Goal: Task Accomplishment & Management: Manage account settings

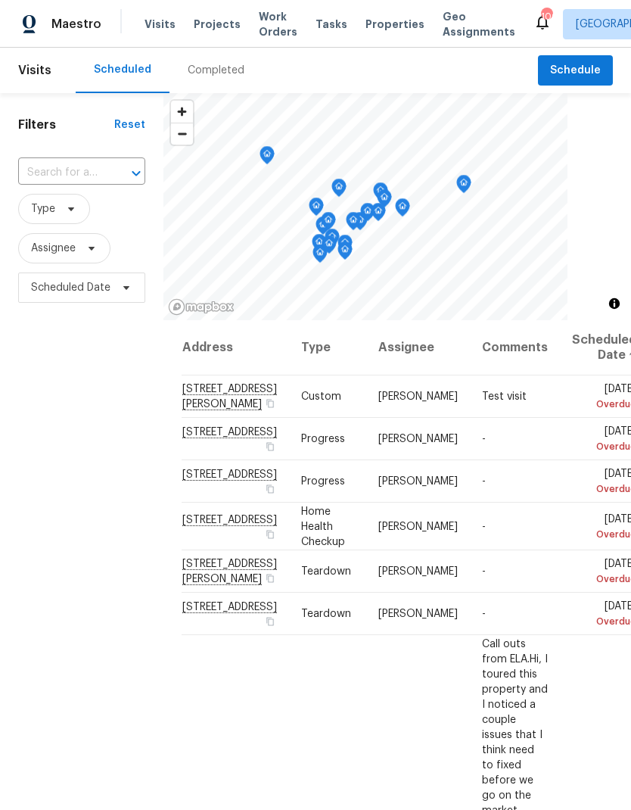
click at [269, 19] on span "Work Orders" at bounding box center [278, 24] width 39 height 30
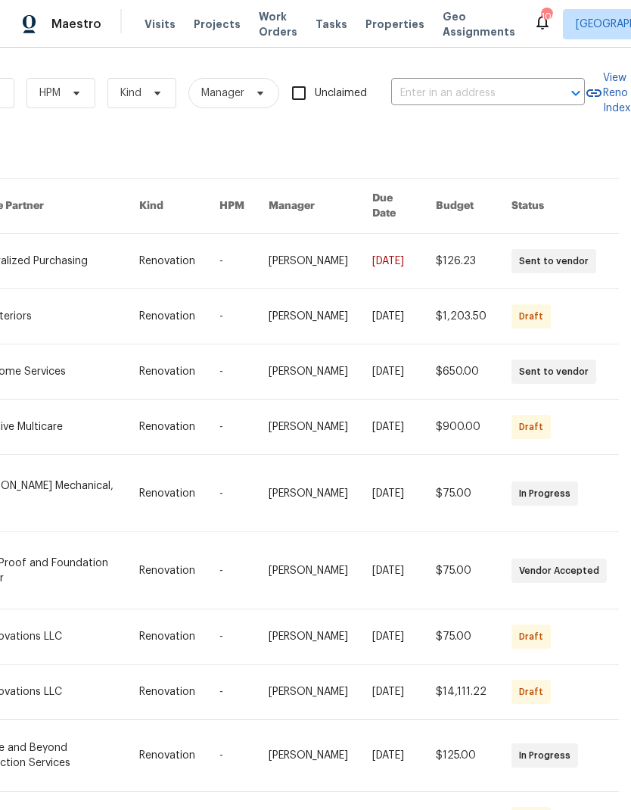
scroll to position [0, 249]
click at [459, 93] on input "text" at bounding box center [466, 93] width 151 height 23
type input "6520"
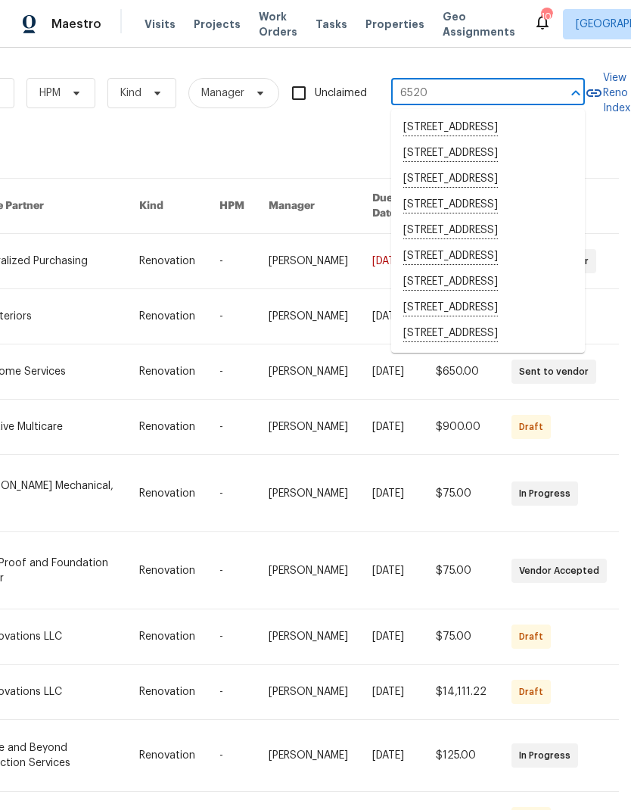
click at [501, 269] on li "6520 Roswell Rd Unit 68, Atlanta, GA 30328" at bounding box center [488, 257] width 194 height 26
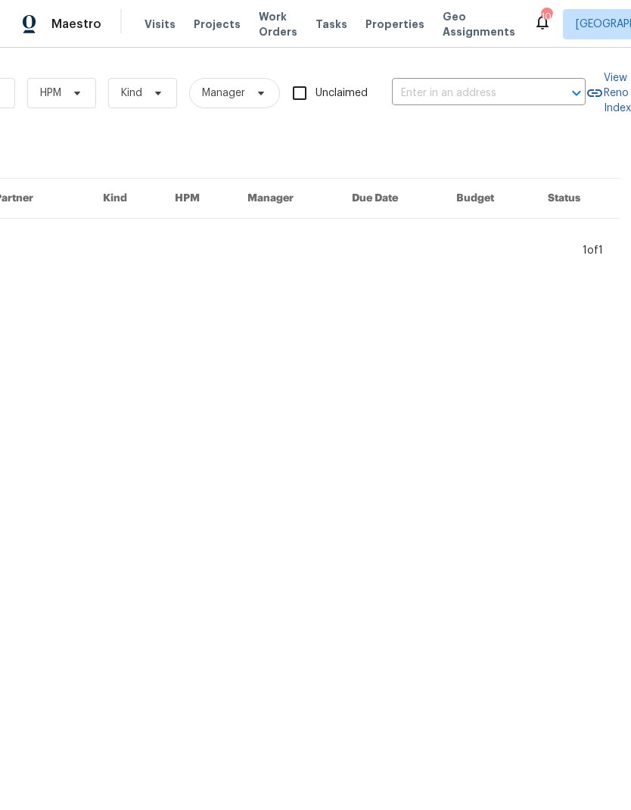
type input "6520 Roswell Rd Unit 68, Atlanta, GA 30328"
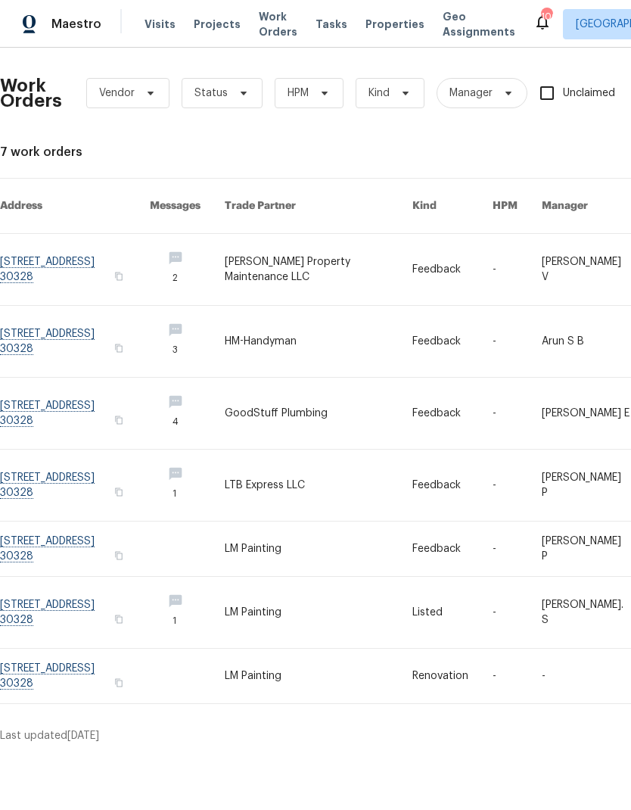
click at [85, 252] on link at bounding box center [75, 269] width 150 height 71
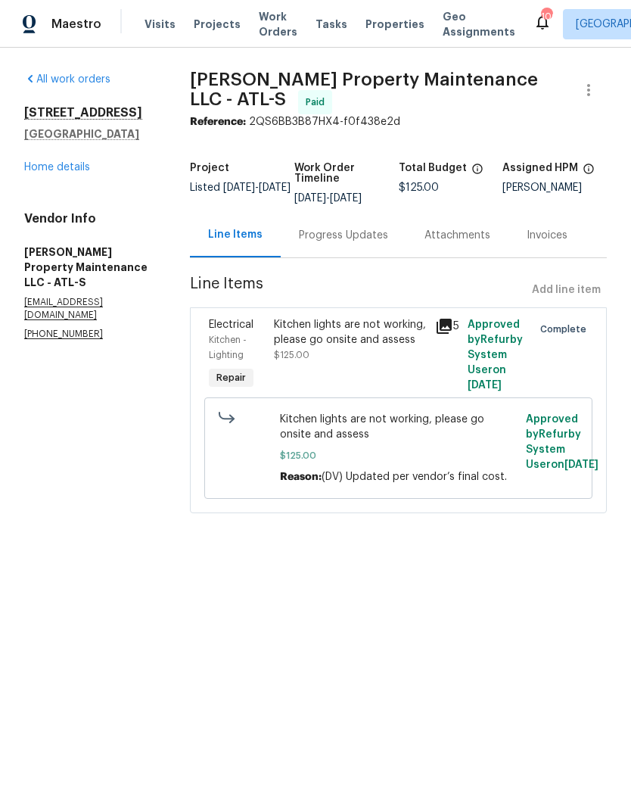
click at [80, 173] on link "Home details" at bounding box center [57, 167] width 66 height 11
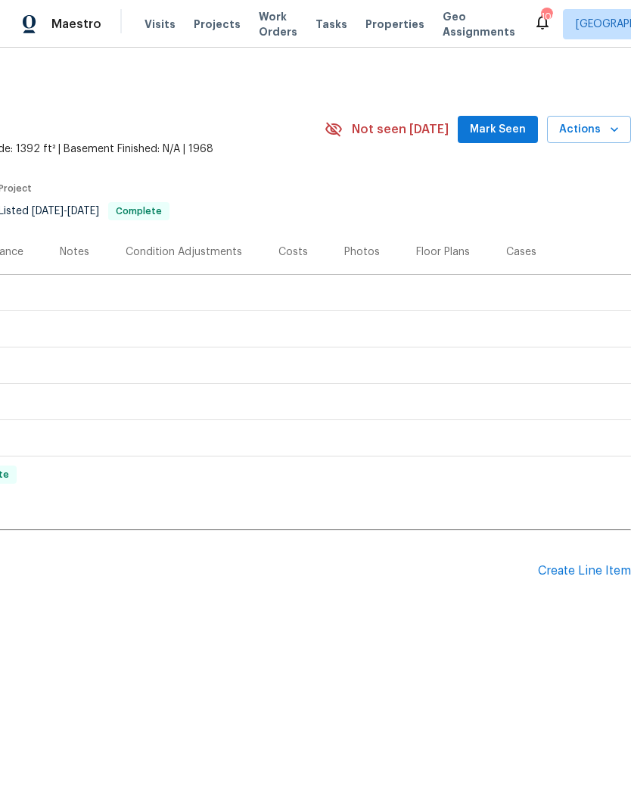
scroll to position [0, 224]
click at [571, 567] on div "Create Line Item" at bounding box center [584, 571] width 93 height 14
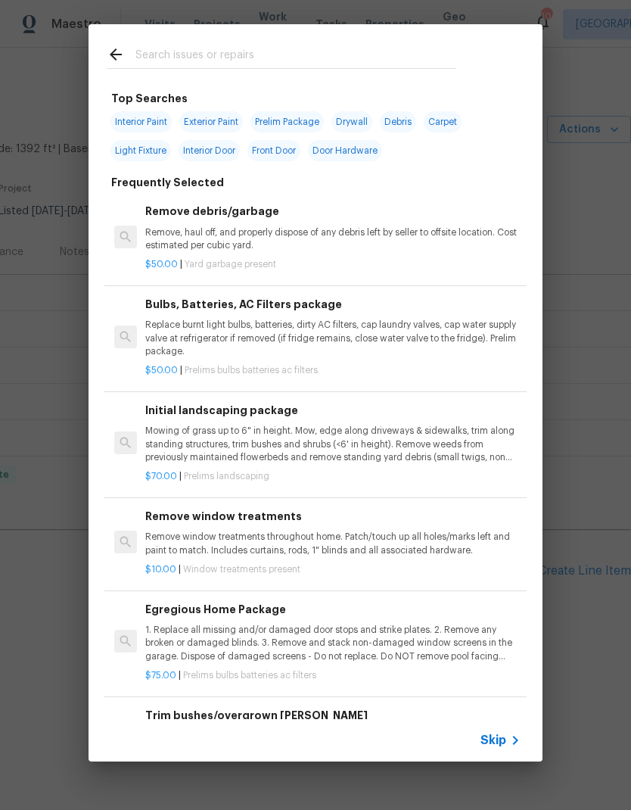
click at [290, 49] on input "text" at bounding box center [295, 56] width 321 height 23
type input "Light"
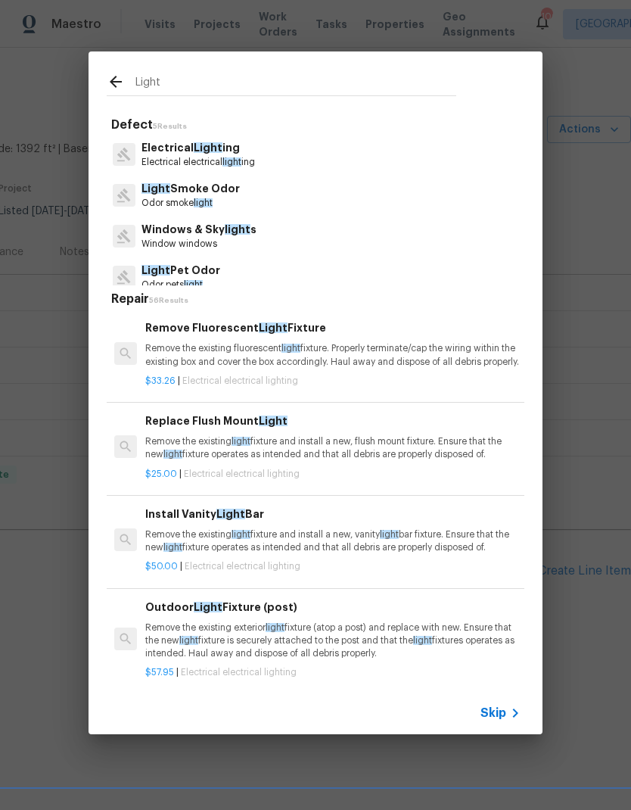
click at [197, 153] on span "Light" at bounding box center [208, 147] width 29 height 11
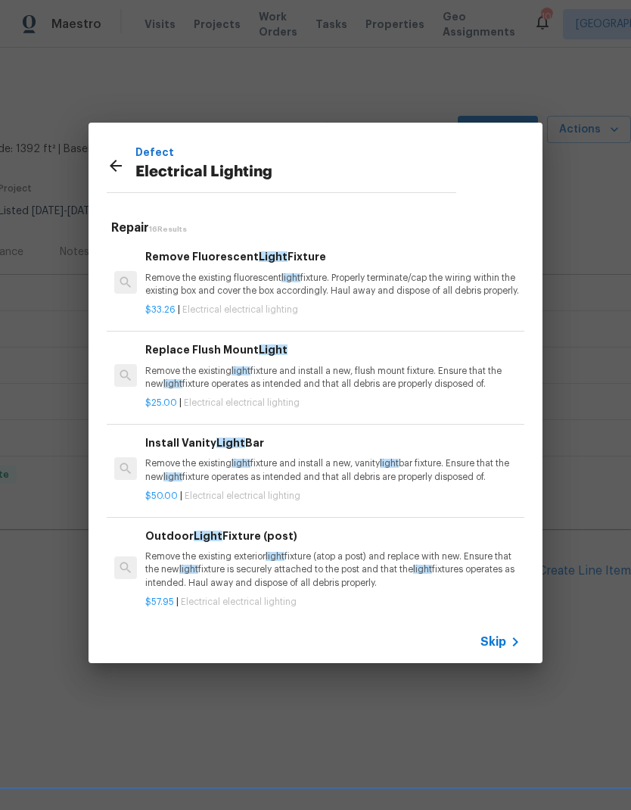
click at [306, 387] on p "Remove the existing light fixture and install a new, flush mount fixture. Ensur…" at bounding box center [332, 378] width 375 height 26
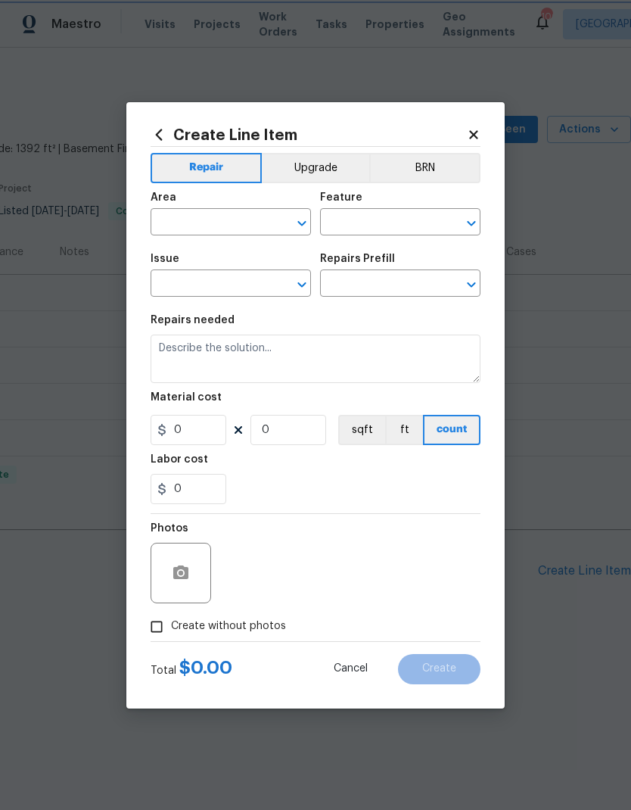
type input "Electrical Lighting"
type input "Replace Flush Mount Light $25.00"
type textarea "Remove the existing light fixture and install a new, flush mount fixture. Ensur…"
type input "25"
type input "1"
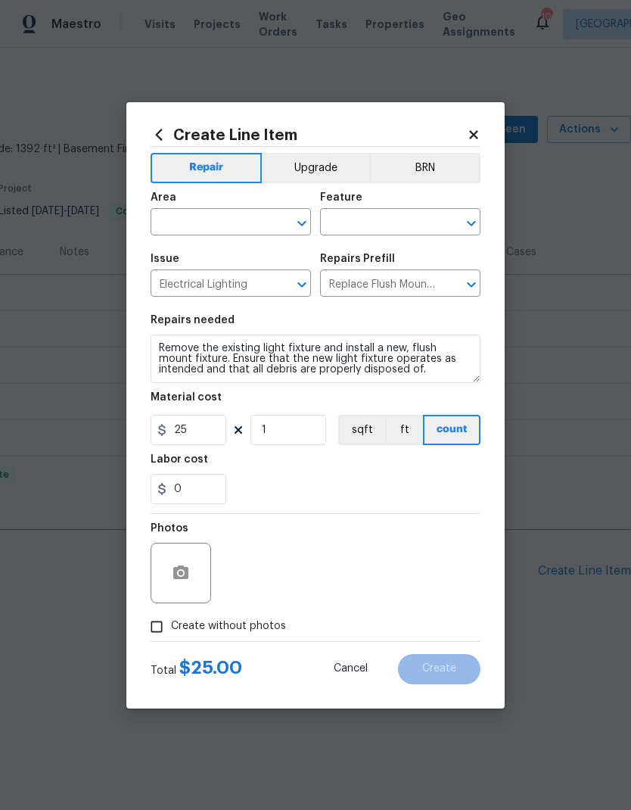
click at [235, 220] on input "text" at bounding box center [210, 223] width 118 height 23
click at [225, 256] on li "Bedroom" at bounding box center [231, 256] width 160 height 25
type input "Bedroom"
click at [399, 219] on input "text" at bounding box center [379, 223] width 118 height 23
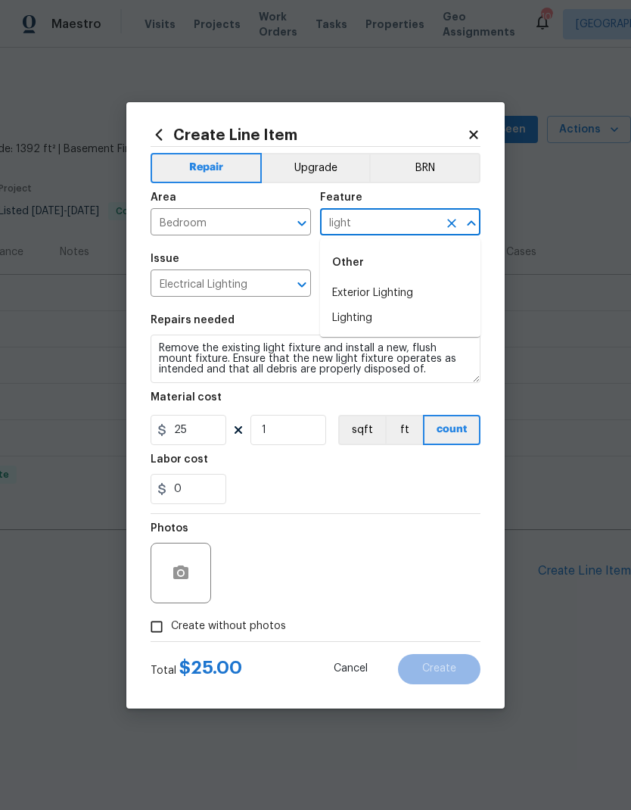
click at [355, 321] on li "Lighting" at bounding box center [400, 318] width 160 height 25
type input "Lighting"
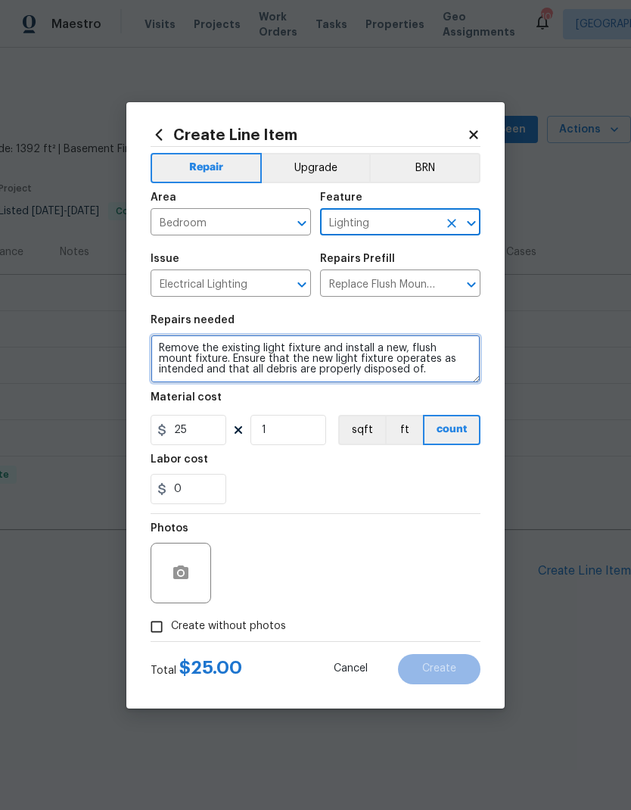
click at [167, 343] on textarea "Remove the existing light fixture and install a new, flush mount fixture. Ensur…" at bounding box center [316, 358] width 330 height 48
click at [166, 343] on textarea "Remove the existing light fixture and install a new, flush mount fixture. Ensur…" at bounding box center [316, 358] width 330 height 48
click at [166, 353] on textarea "Remove the existing light fixture and install a new, flush mount fixture. Ensur…" at bounding box center [316, 358] width 330 height 48
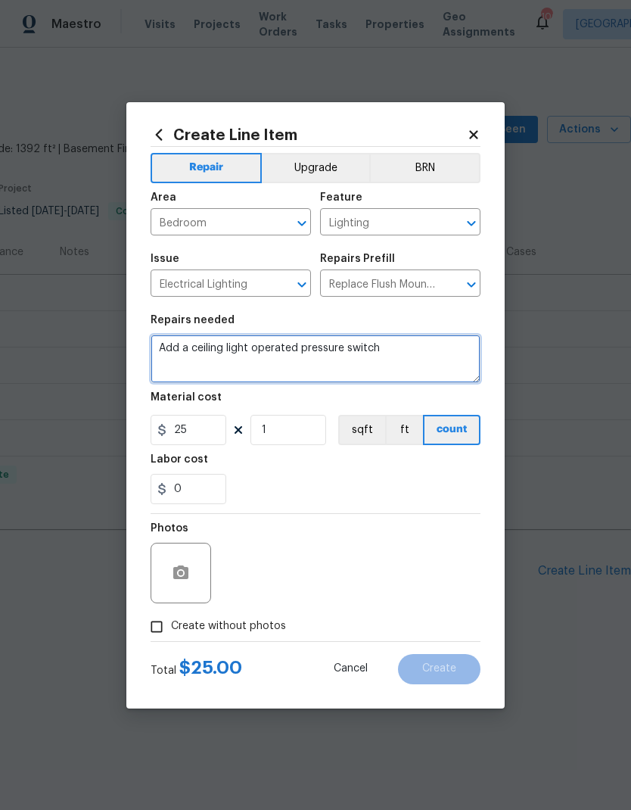
click at [322, 344] on textarea "Add a ceiling light operated pressure switch" at bounding box center [316, 358] width 330 height 48
click at [325, 351] on textarea "Add a ceiling light operated British switch" at bounding box center [316, 358] width 330 height 48
click at [319, 355] on textarea "Add a ceiling light operated British switch" at bounding box center [316, 358] width 330 height 48
click at [319, 354] on textarea "Add a ceiling light operated British switch" at bounding box center [316, 358] width 330 height 48
click at [386, 353] on textarea "Add a ceiling light operated by the switch" at bounding box center [316, 358] width 330 height 48
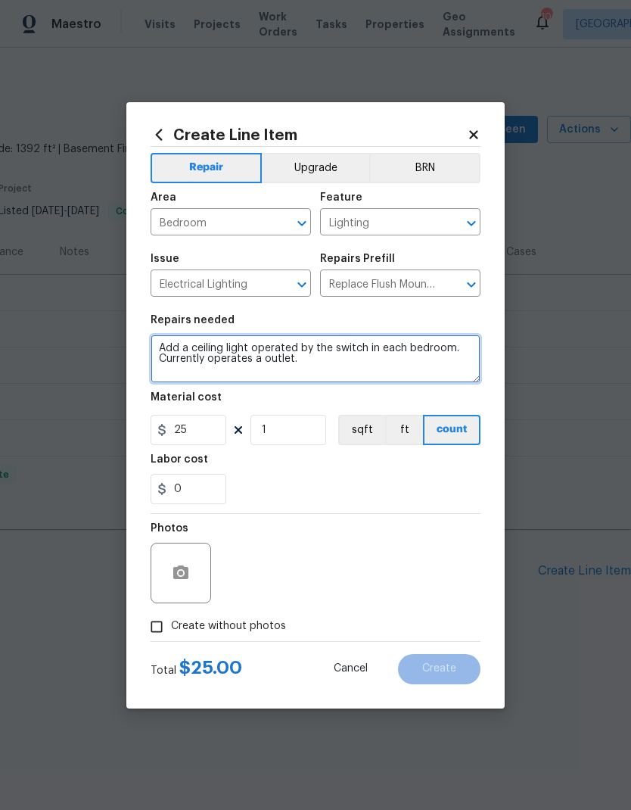
click at [197, 359] on textarea "Add a ceiling light operated by the switch in each bedroom. Currently operates …" at bounding box center [316, 358] width 330 height 48
click at [350, 366] on textarea "Add a ceiling light operated by the switch in each bedroom. Currently switch op…" at bounding box center [316, 358] width 330 height 48
click at [292, 359] on textarea "Add a ceiling light operated by the switch in each bedroom. Currently switch op…" at bounding box center [316, 358] width 330 height 48
click at [355, 369] on textarea "Add a ceiling light operated by the switch in each bedroom. Currently switch op…" at bounding box center [316, 358] width 330 height 48
click at [201, 373] on textarea "Add a ceiling light operated by the switch in each bedroom. Currently switch op…" at bounding box center [316, 358] width 330 height 48
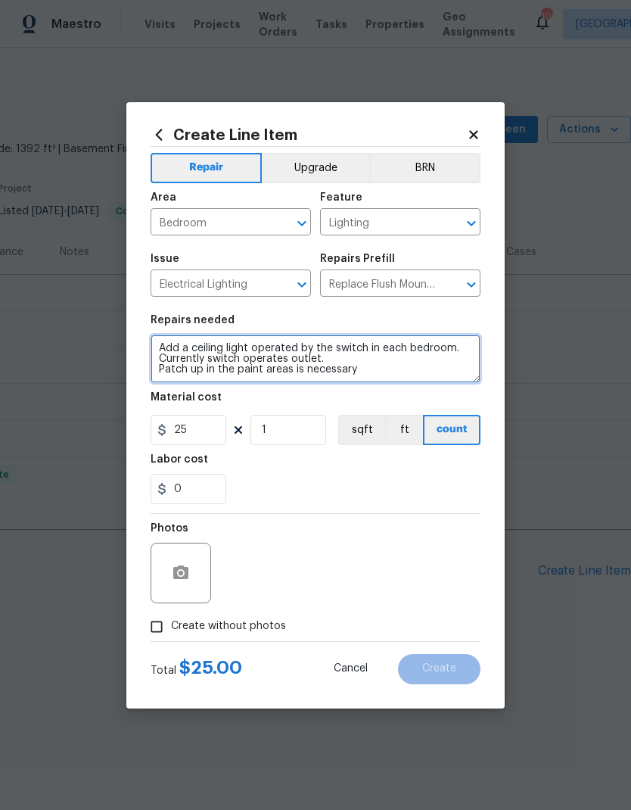
click at [232, 371] on textarea "Add a ceiling light operated by the switch in each bedroom. Currently switch op…" at bounding box center [316, 358] width 330 height 48
click at [213, 368] on textarea "Add a ceiling light operated by the switch in each bedroom. Currently switch op…" at bounding box center [316, 358] width 330 height 48
click at [246, 370] on textarea "Add a ceiling light operated by the switch in each bedroom. Currently switch op…" at bounding box center [316, 358] width 330 height 48
click at [287, 372] on textarea "Add a ceiling light operated by the switch in each bedroom. Currently switch op…" at bounding box center [316, 358] width 330 height 48
click at [291, 374] on textarea "Add a ceiling light operated by the switch in each bedroom. Currently switch op…" at bounding box center [316, 358] width 330 height 48
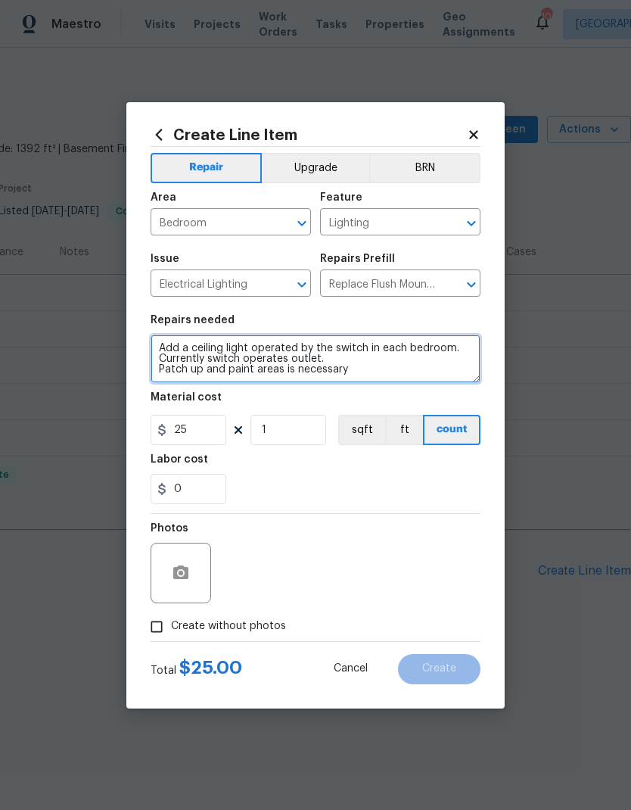
click at [294, 367] on textarea "Add a ceiling light operated by the switch in each bedroom. Currently switch op…" at bounding box center [316, 358] width 330 height 48
click at [387, 368] on textarea "Add a ceiling light operated by the switch in each bedroom. Currently switch op…" at bounding box center [316, 358] width 330 height 48
click at [292, 371] on textarea "Add a ceiling light operated by the switch in each bedroom. Currently switch op…" at bounding box center [316, 358] width 330 height 48
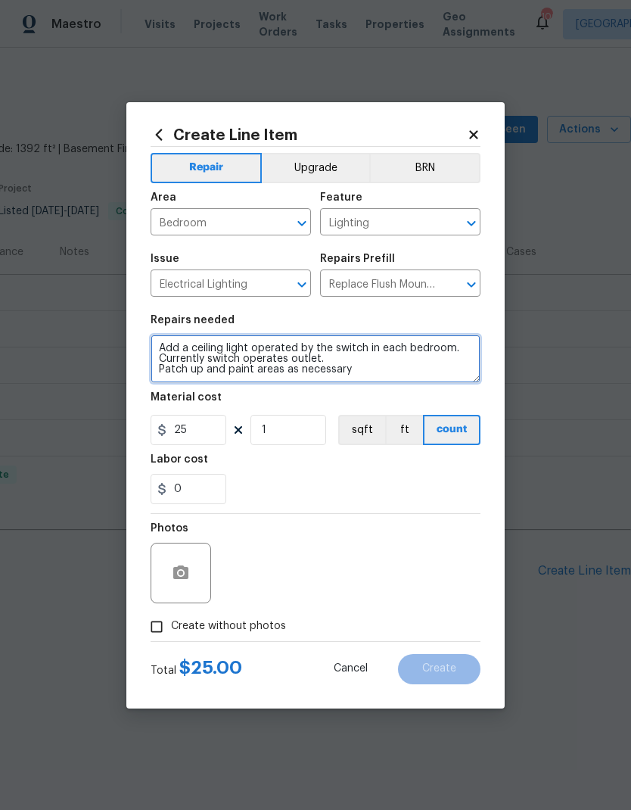
click at [385, 372] on textarea "Add a ceiling light operated by the switch in each bedroom. Currently switch op…" at bounding box center [316, 358] width 330 height 48
type textarea "Add a ceiling light operated by the switch in each bedroom. Currently switch op…"
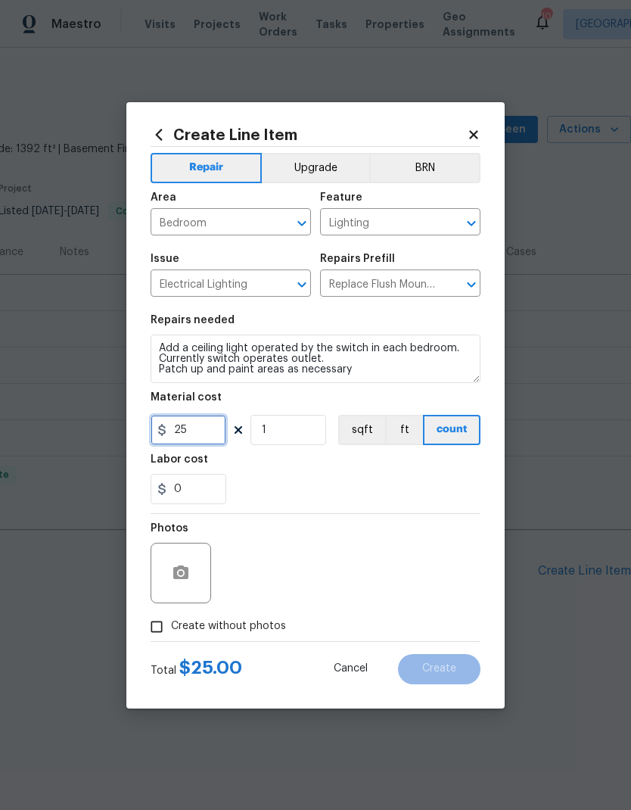
click at [203, 429] on input "25" at bounding box center [189, 430] width 76 height 30
type input "250"
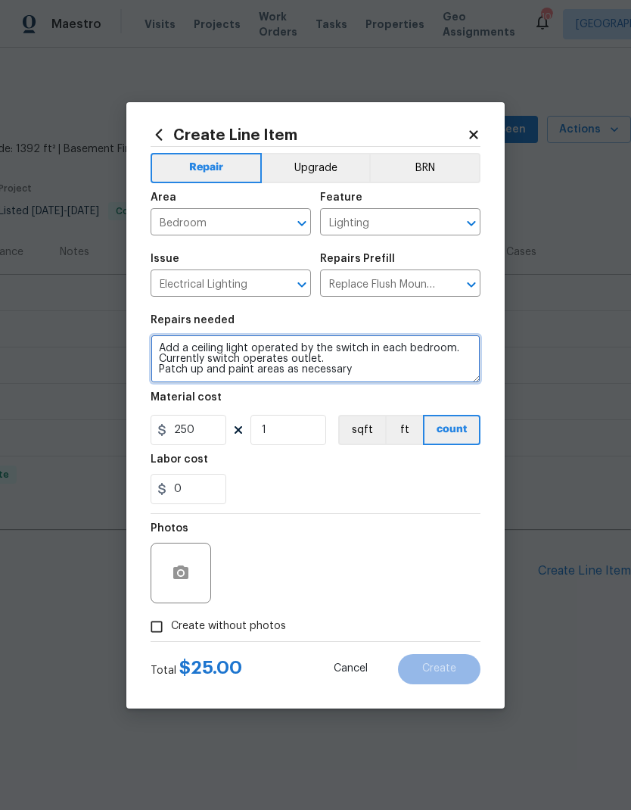
click at [394, 377] on textarea "Add a ceiling light operated by the switch in each bedroom. Currently switch op…" at bounding box center [316, 358] width 330 height 48
type textarea "Add a ceiling light operated by the switch in each bedroom. Currently switch op…"
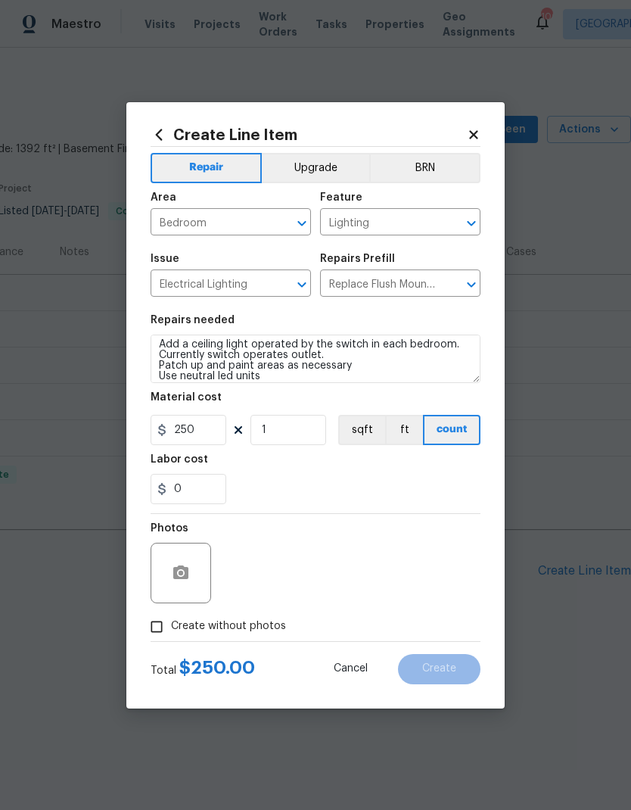
click at [229, 628] on span "Create without photos" at bounding box center [228, 626] width 115 height 16
click at [171, 628] on input "Create without photos" at bounding box center [156, 626] width 29 height 29
checkbox input "true"
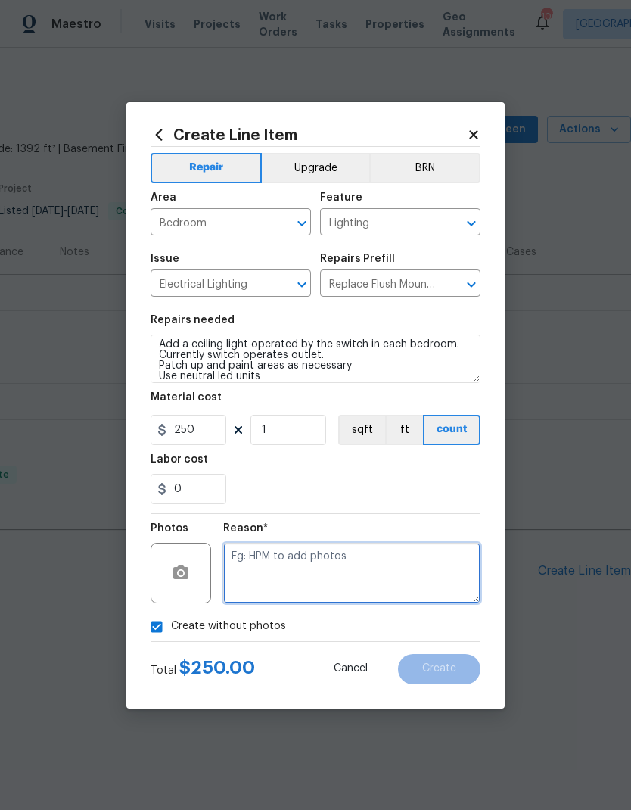
click at [344, 577] on textarea at bounding box center [351, 572] width 257 height 61
type textarea "Remote"
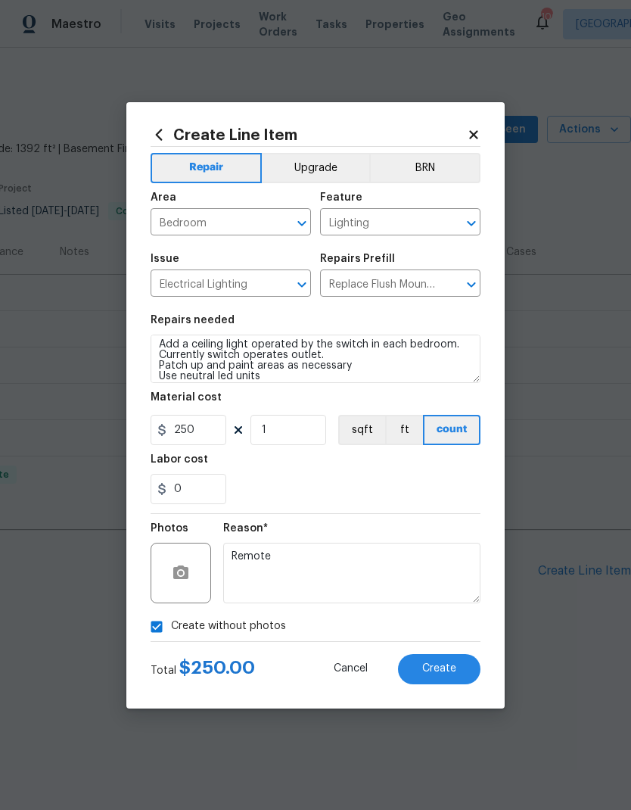
click at [453, 663] on button "Create" at bounding box center [439, 669] width 82 height 30
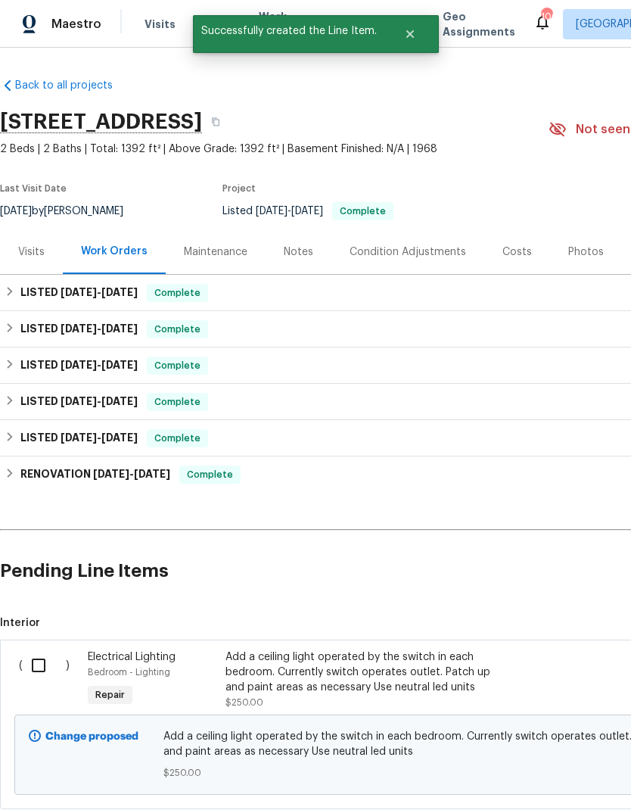
scroll to position [0, 0]
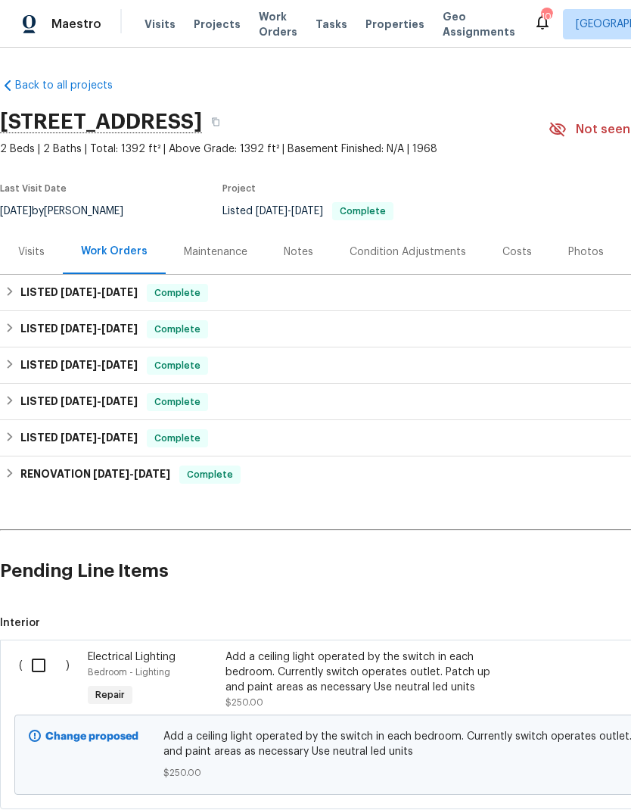
click at [157, 673] on span "Bedroom - Lighting" at bounding box center [129, 671] width 82 height 9
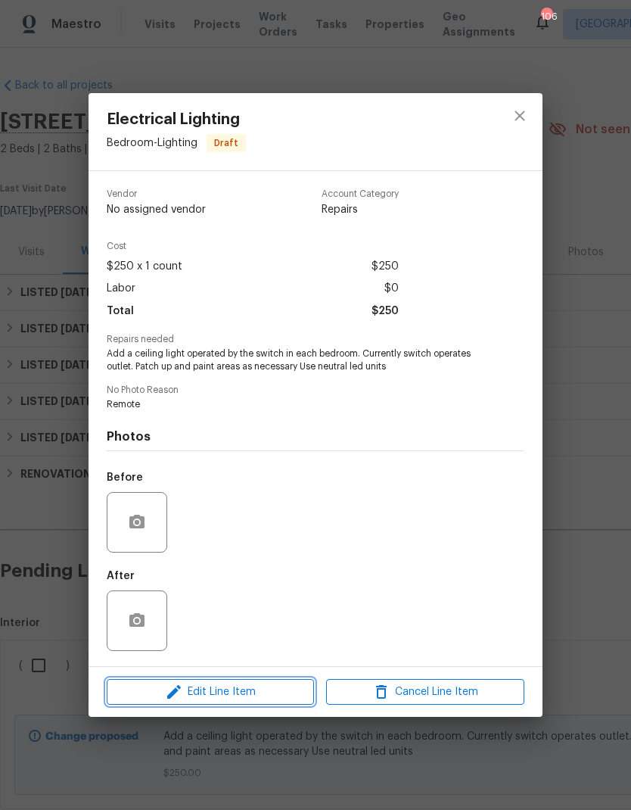
click at [235, 687] on span "Edit Line Item" at bounding box center [210, 691] width 198 height 19
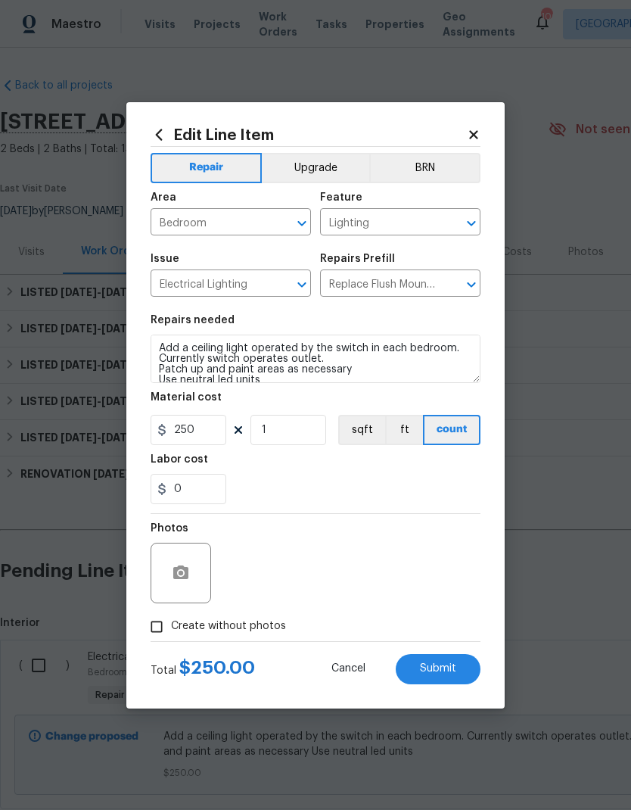
click at [322, 166] on button "Upgrade" at bounding box center [316, 168] width 108 height 30
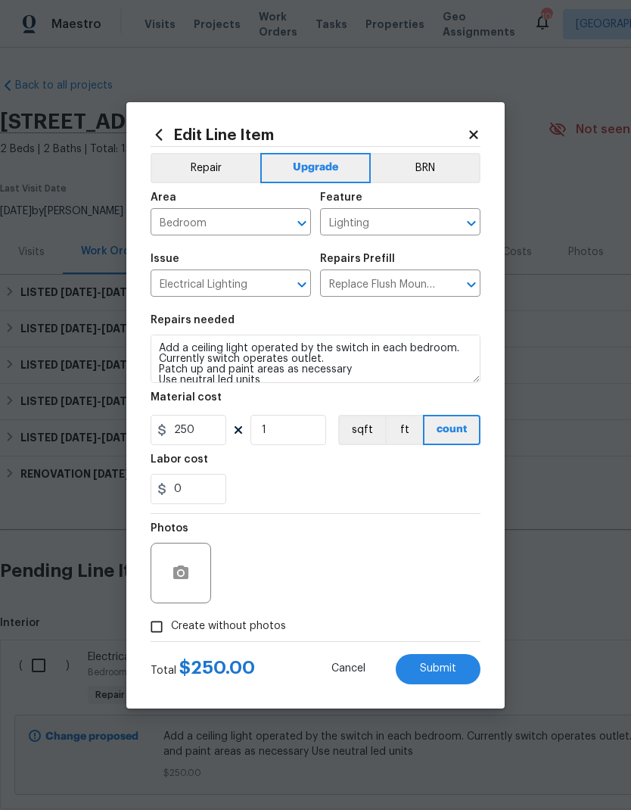
click at [442, 674] on span "Submit" at bounding box center [438, 668] width 36 height 11
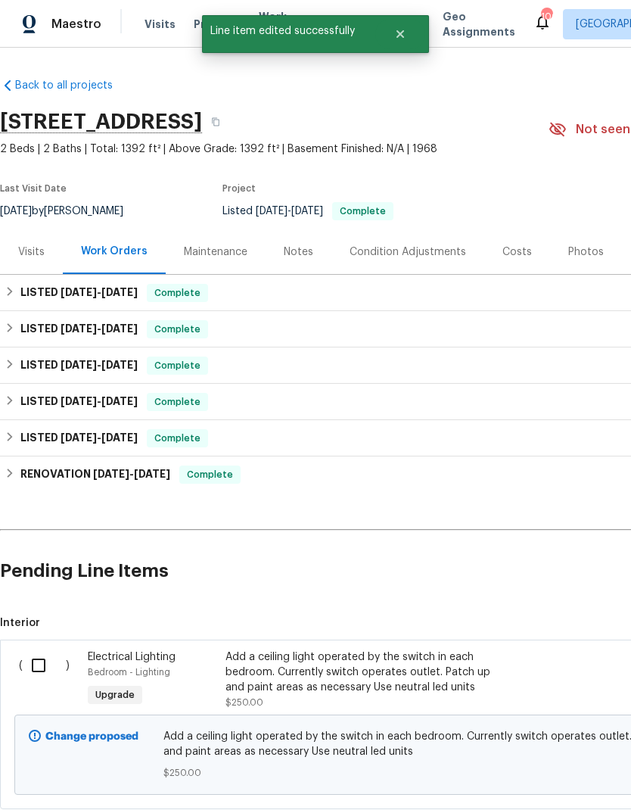
click at [37, 667] on input "checkbox" at bounding box center [44, 665] width 43 height 32
checkbox input "true"
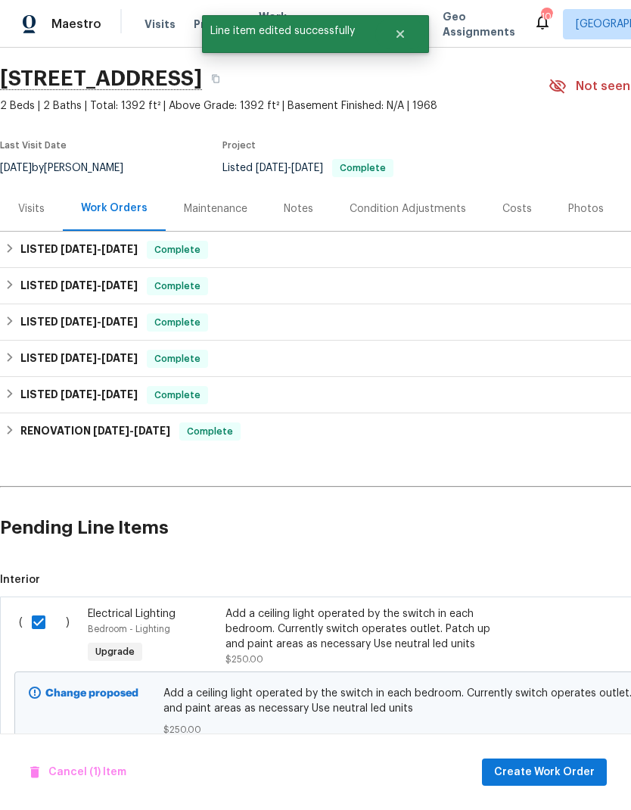
scroll to position [42, 0]
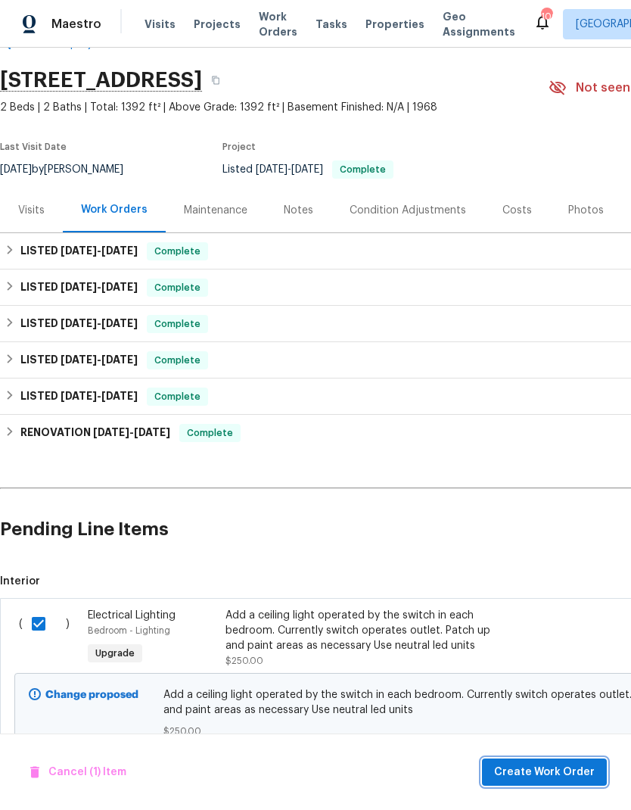
click at [547, 769] on span "Create Work Order" at bounding box center [544, 772] width 101 height 19
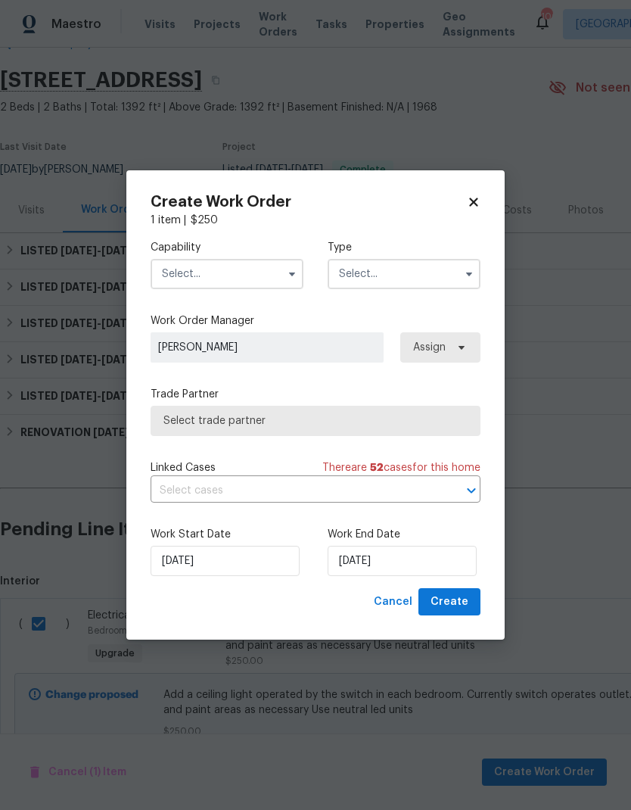
click at [239, 272] on input "text" at bounding box center [227, 274] width 153 height 30
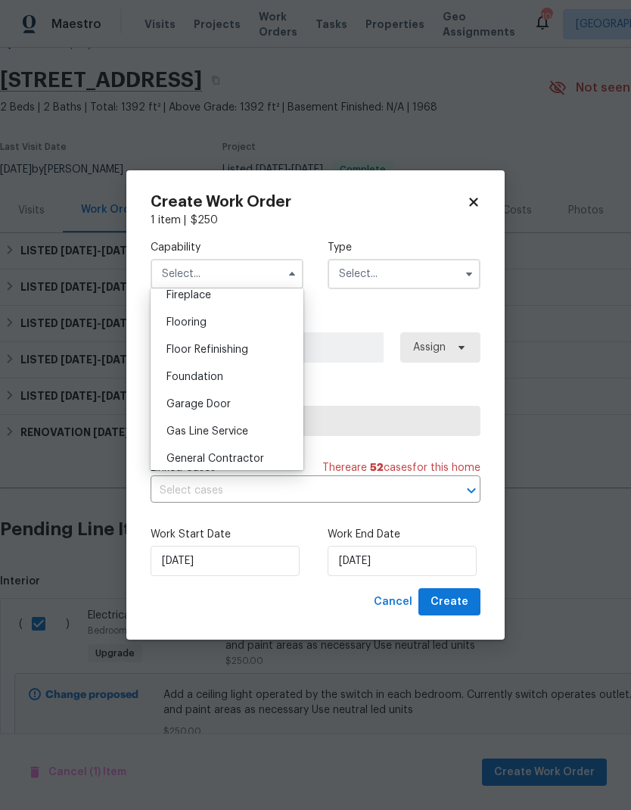
scroll to position [603, 0]
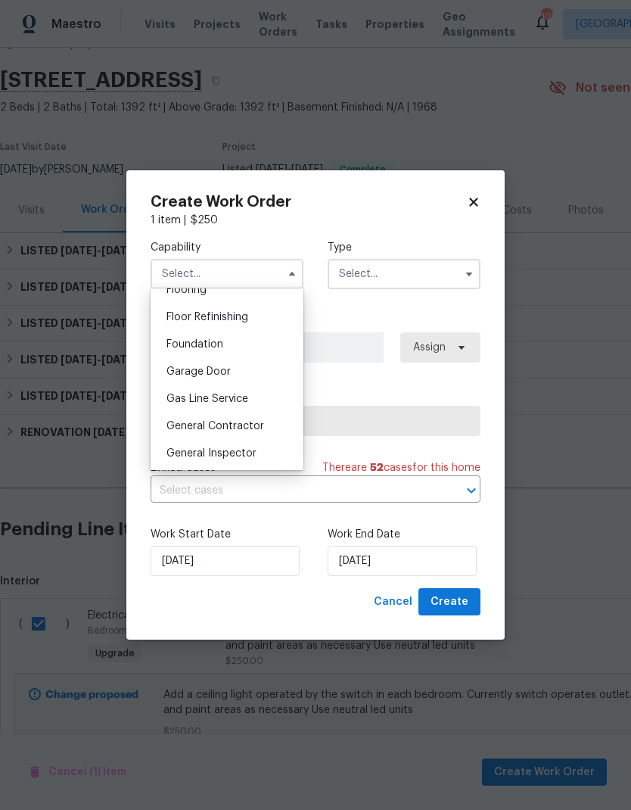
click at [241, 424] on span "General Contractor" at bounding box center [215, 426] width 98 height 11
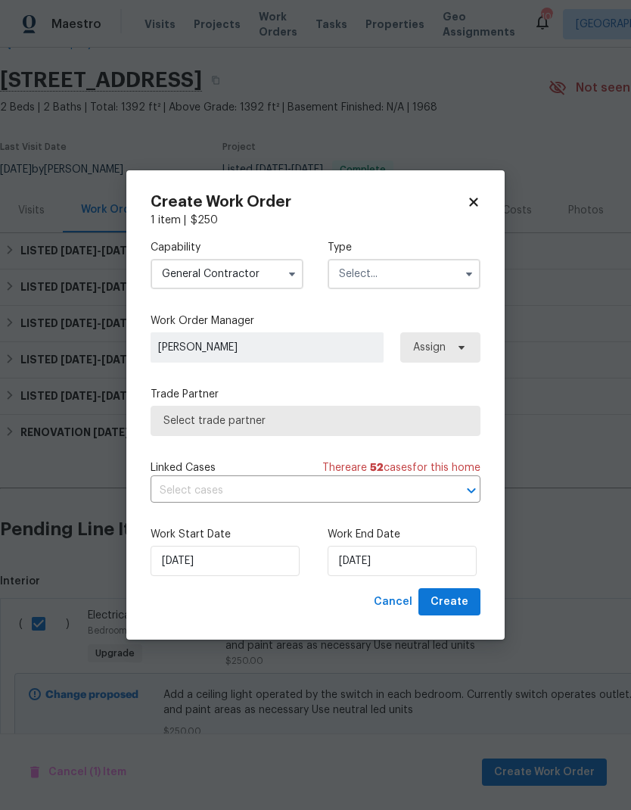
type input "General Contractor"
click at [413, 275] on input "text" at bounding box center [404, 274] width 153 height 30
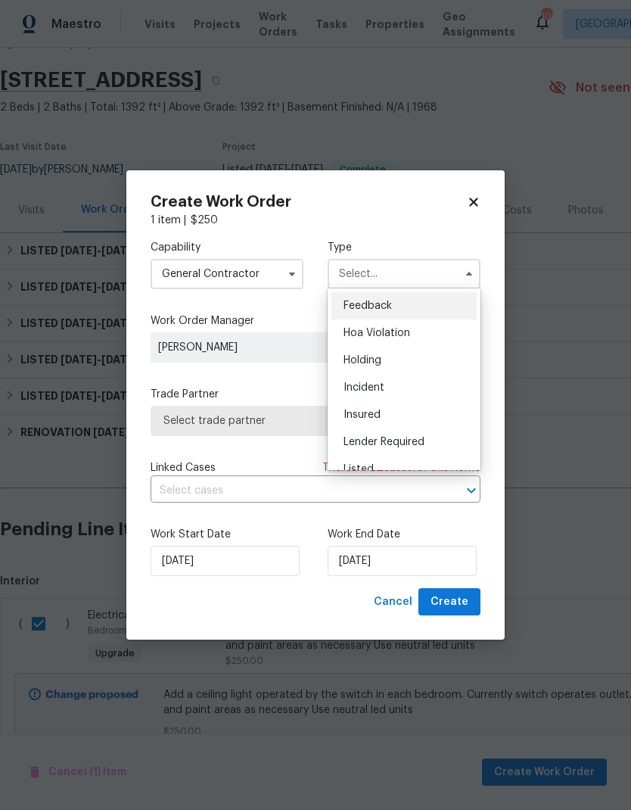
click at [394, 464] on div "Listed" at bounding box center [403, 468] width 145 height 27
type input "Listed"
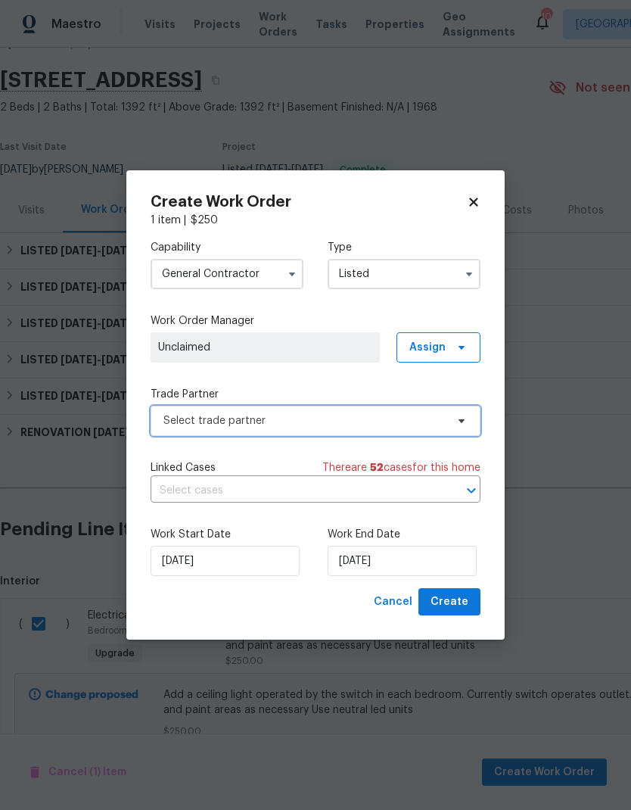
click at [341, 414] on span "Select trade partner" at bounding box center [304, 420] width 282 height 15
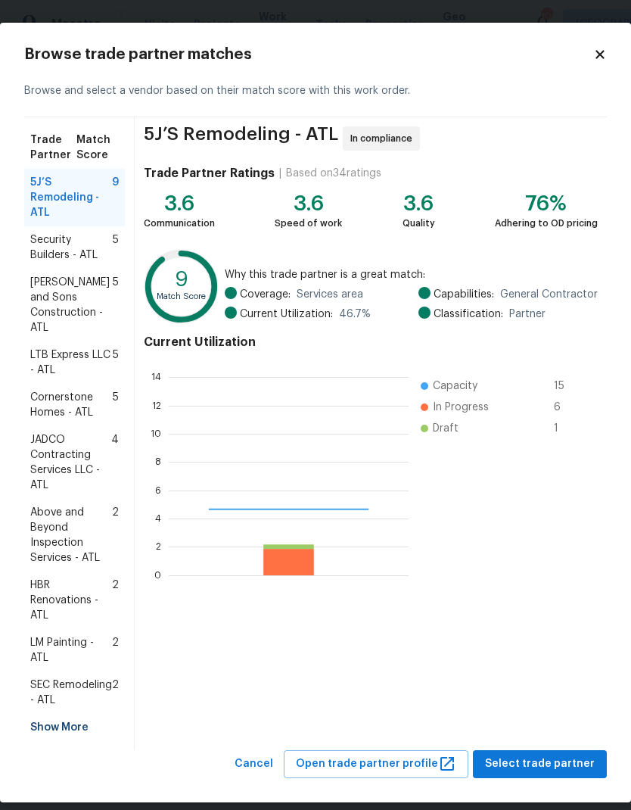
scroll to position [212, 240]
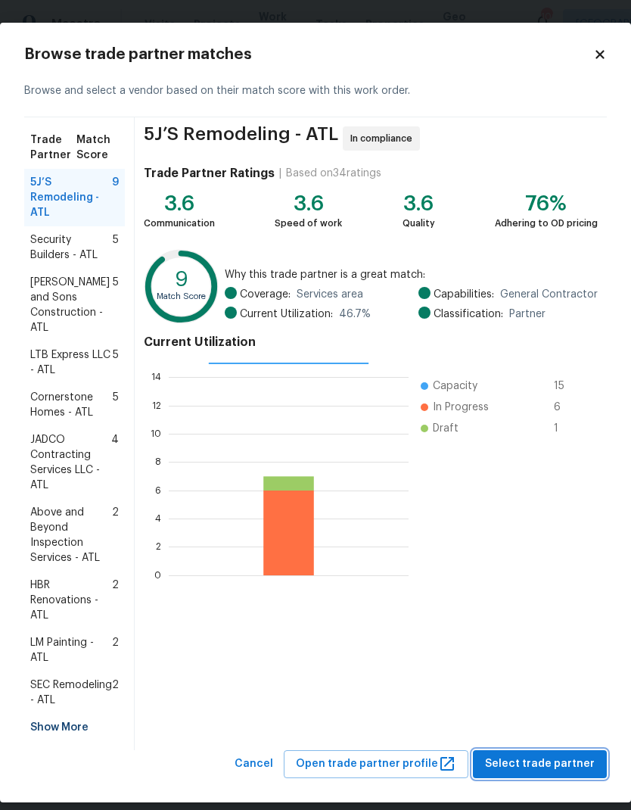
click at [541, 763] on span "Select trade partner" at bounding box center [540, 763] width 110 height 19
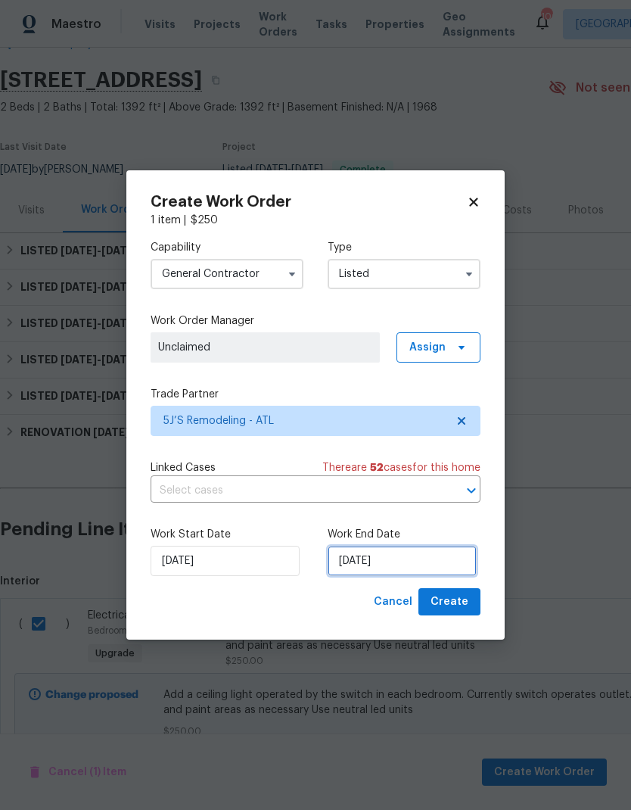
click at [419, 570] on input "[DATE]" at bounding box center [402, 561] width 149 height 30
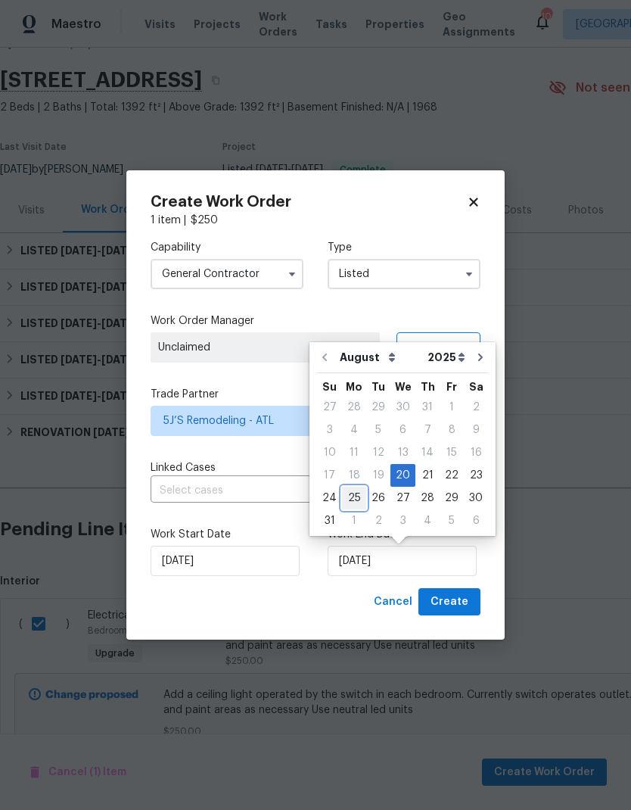
click at [349, 496] on div "25" at bounding box center [354, 497] width 24 height 21
type input "[DATE]"
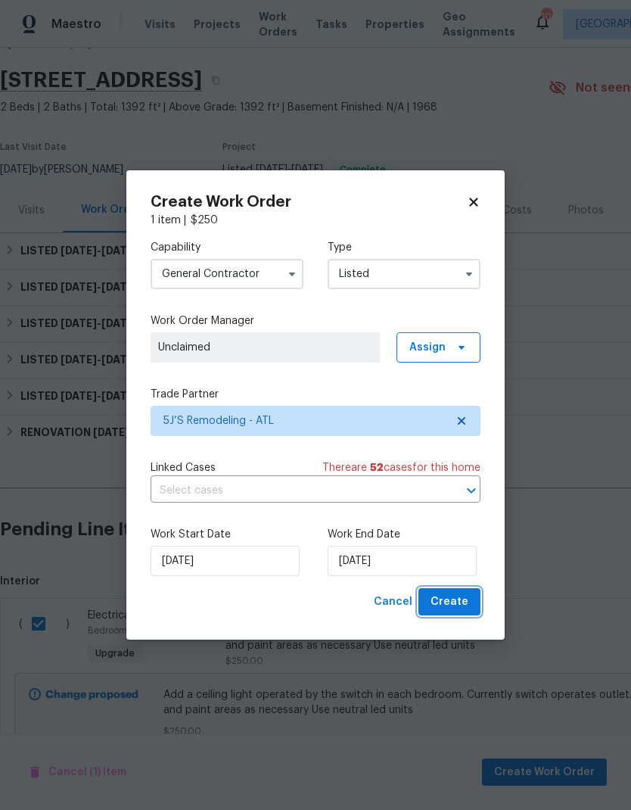
click at [453, 602] on span "Create" at bounding box center [450, 601] width 38 height 19
checkbox input "false"
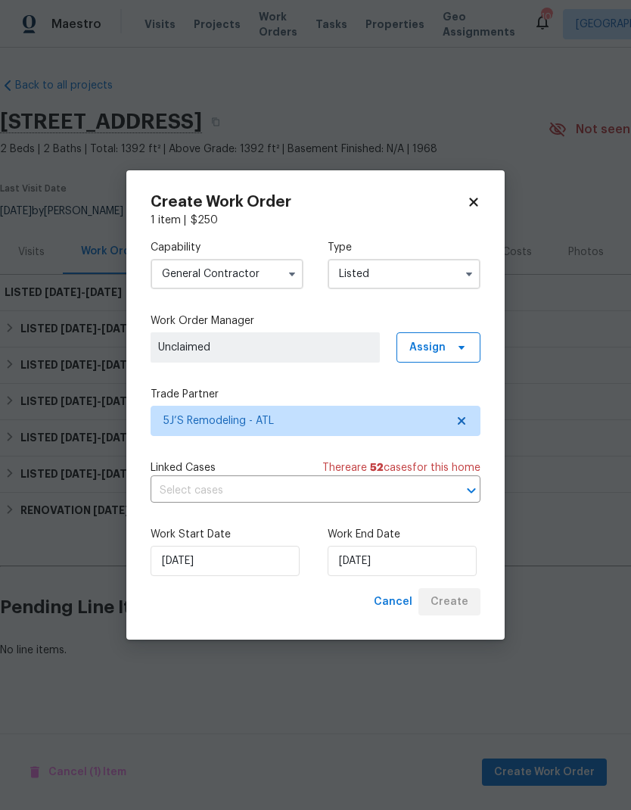
scroll to position [0, 0]
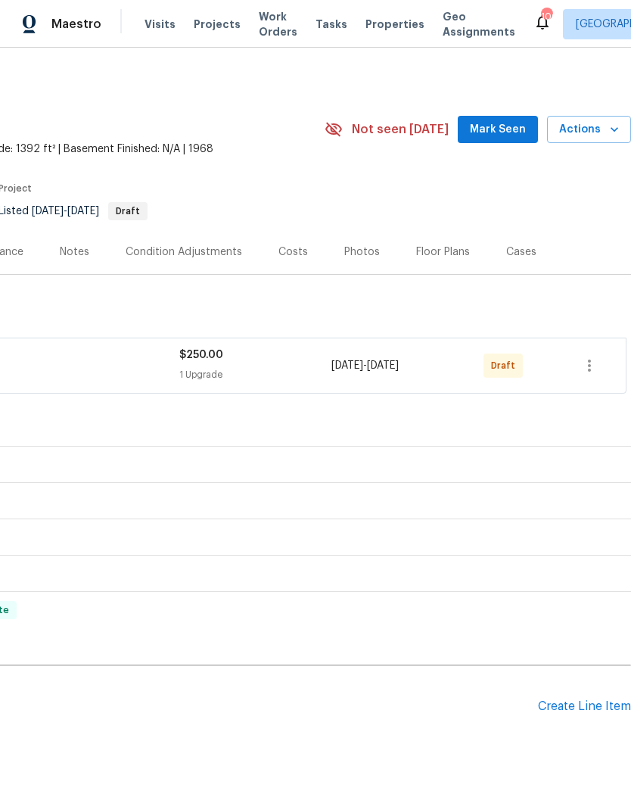
scroll to position [0, 224]
click at [588, 362] on icon "button" at bounding box center [589, 365] width 18 height 18
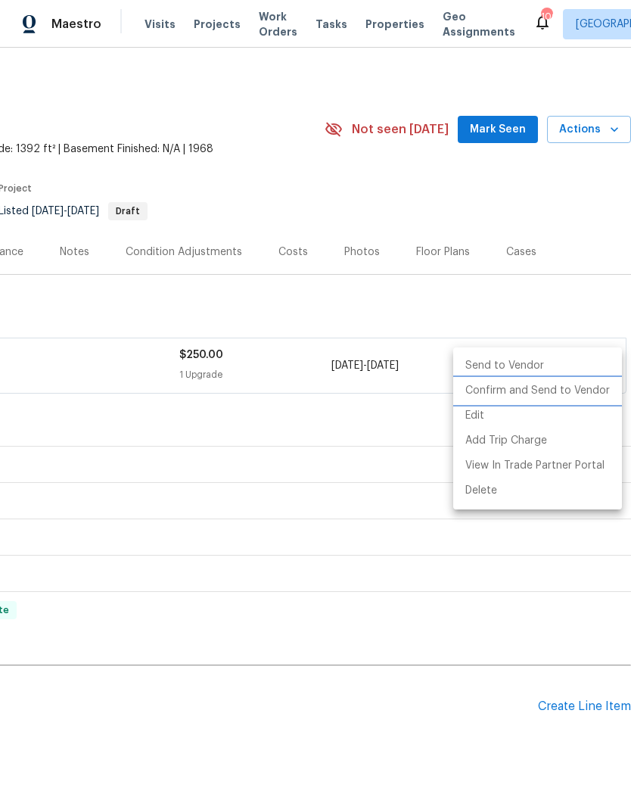
click at [542, 395] on li "Confirm and Send to Vendor" at bounding box center [537, 390] width 169 height 25
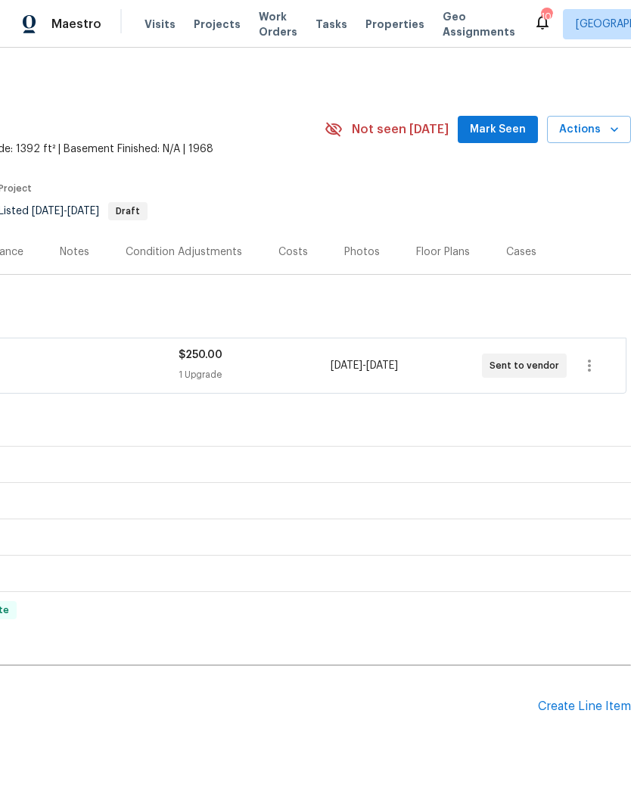
scroll to position [0, 224]
click at [602, 126] on span "Actions" at bounding box center [589, 129] width 60 height 19
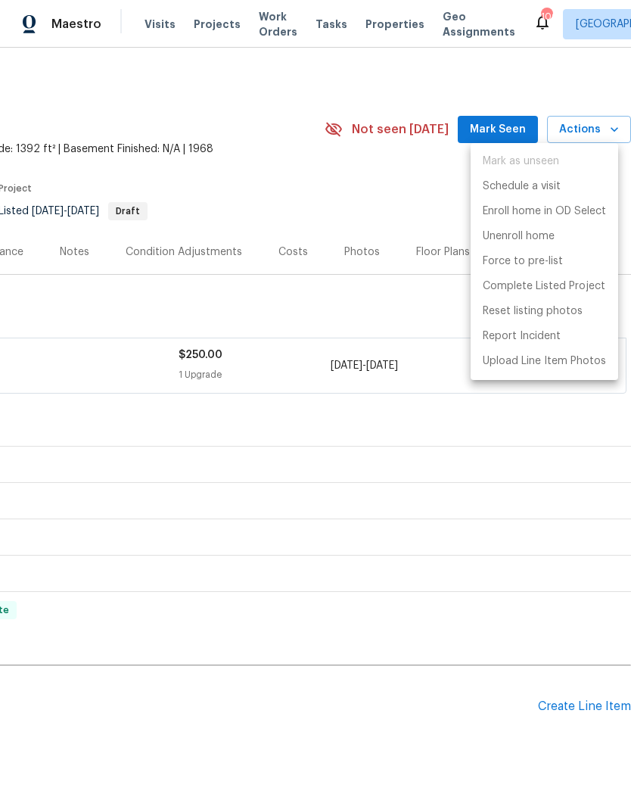
click at [406, 317] on div at bounding box center [315, 405] width 631 height 810
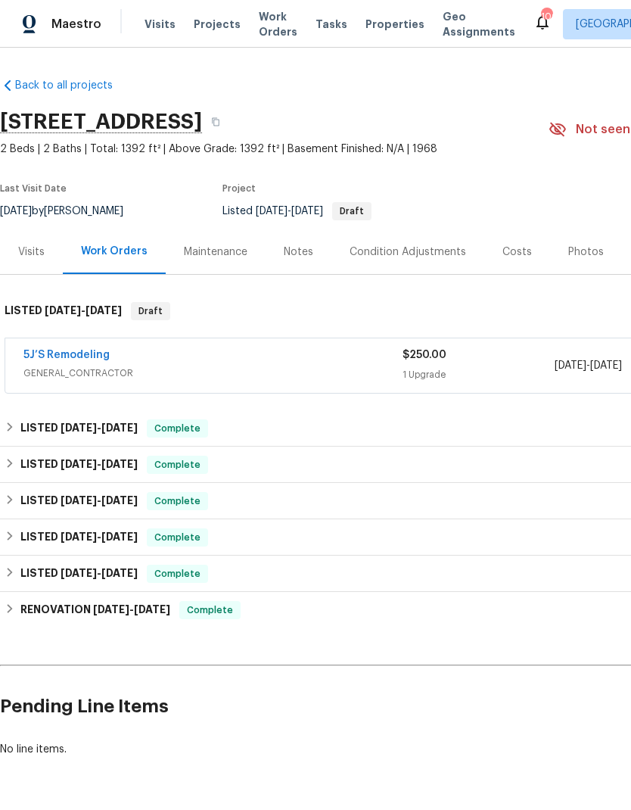
scroll to position [0, 0]
click at [220, 119] on icon "button" at bounding box center [215, 121] width 9 height 9
click at [69, 357] on link "5J’S Remodeling" at bounding box center [66, 355] width 86 height 11
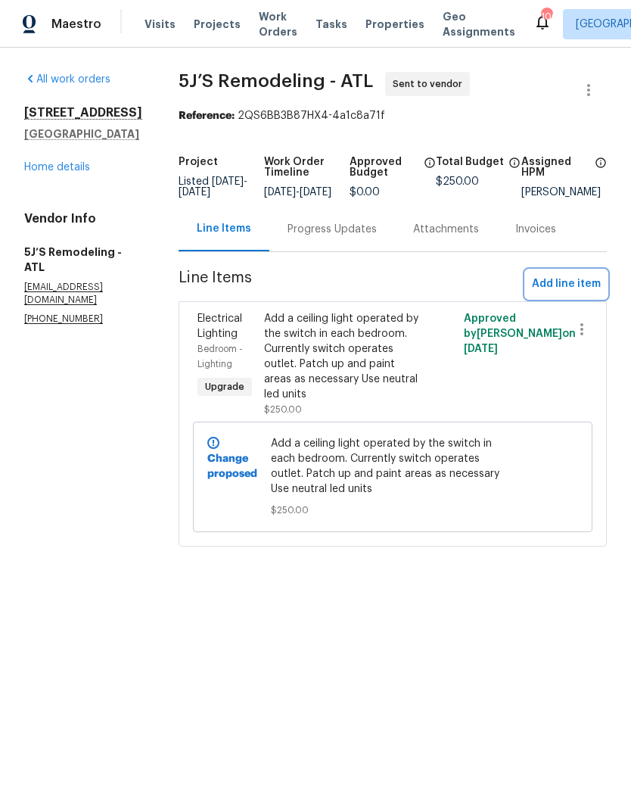
click at [559, 291] on span "Add line item" at bounding box center [566, 284] width 69 height 19
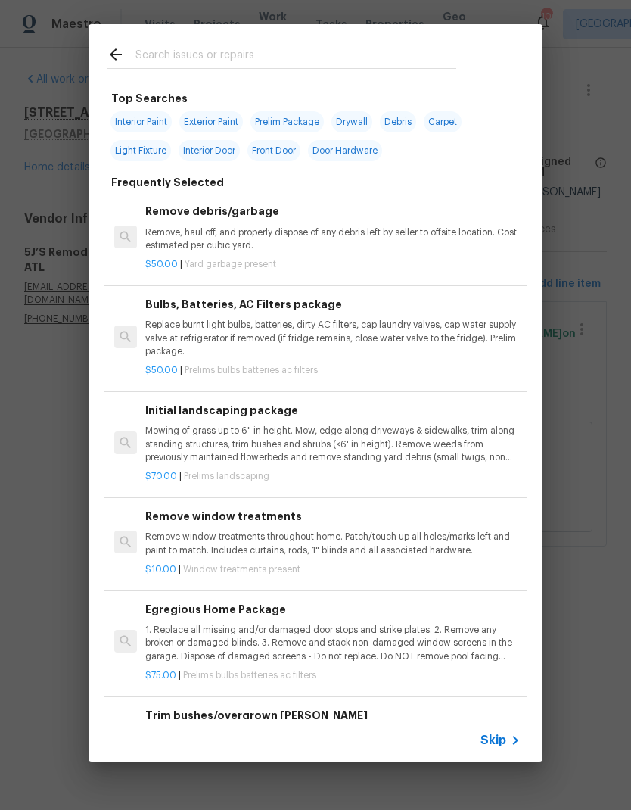
click at [238, 45] on input "text" at bounding box center [295, 56] width 321 height 23
click at [235, 42] on div at bounding box center [282, 54] width 386 height 60
click at [288, 56] on input "text" at bounding box center [295, 56] width 321 height 23
type input "Plumb"
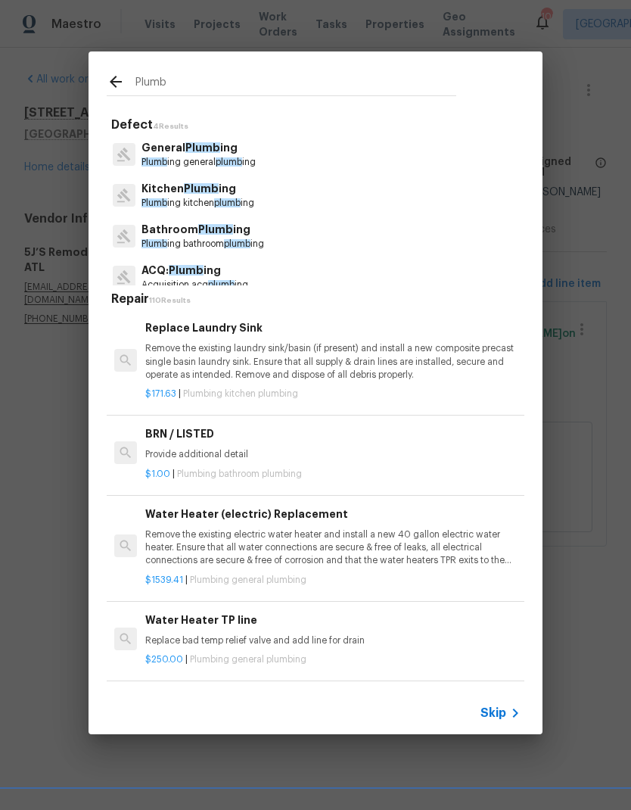
click at [210, 151] on span "Plumb" at bounding box center [202, 147] width 35 height 11
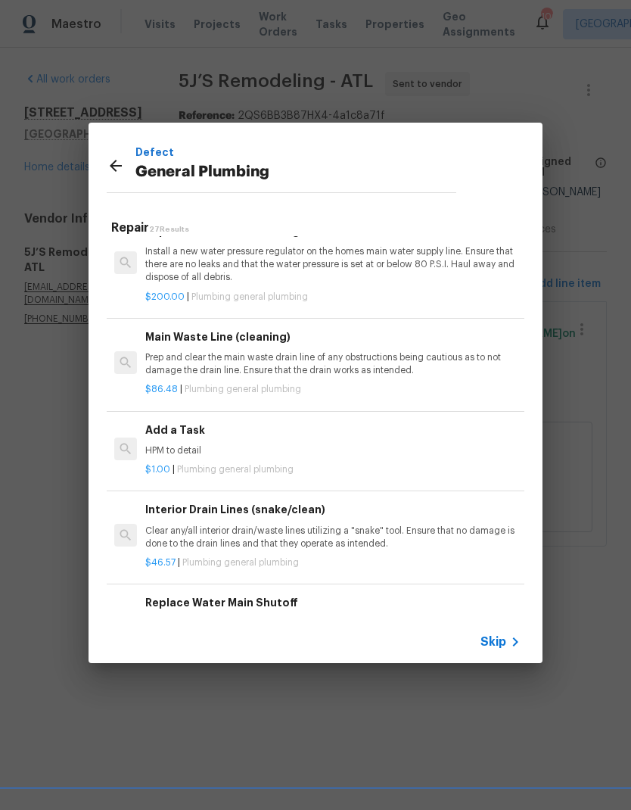
scroll to position [1547, 0]
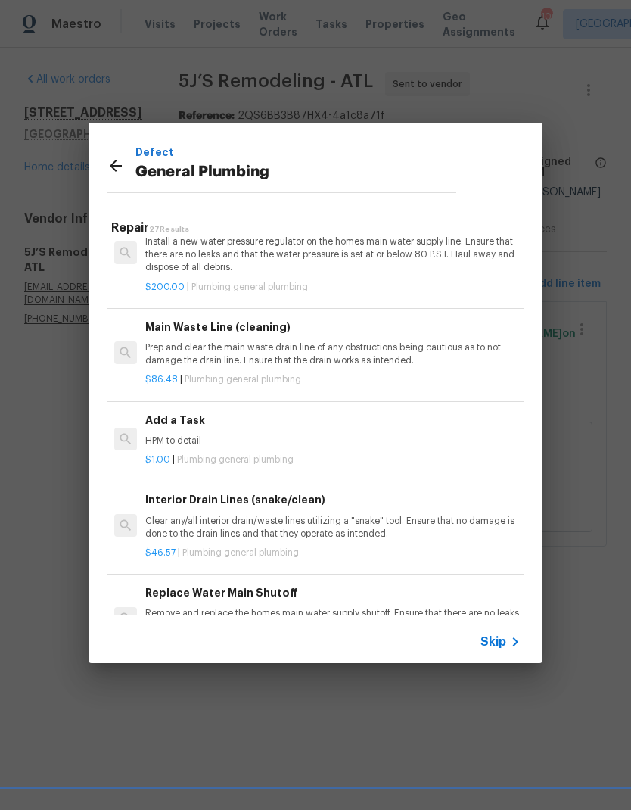
click at [190, 421] on div "Add a Task HPM to detail" at bounding box center [332, 430] width 375 height 36
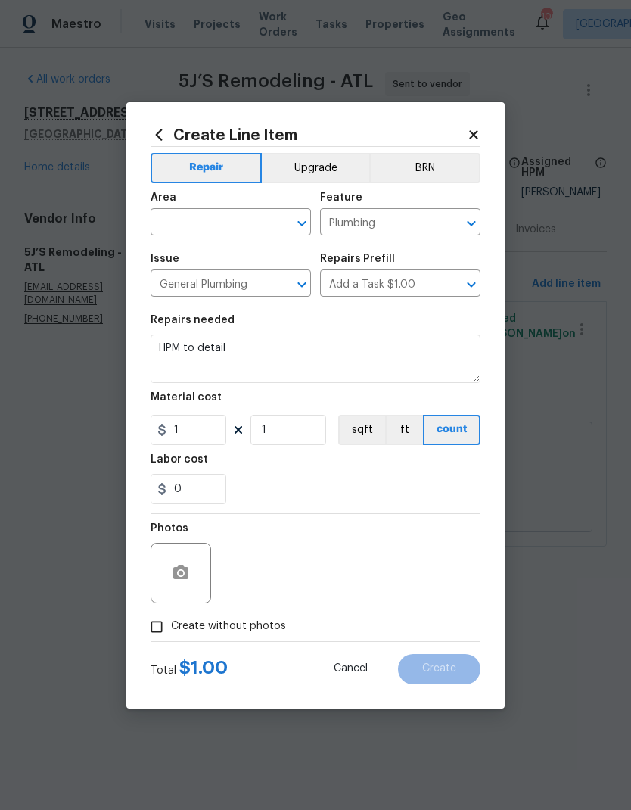
click at [222, 213] on input "text" at bounding box center [210, 223] width 118 height 23
click at [228, 260] on li "Kitchen" at bounding box center [231, 256] width 160 height 25
type input "Kitchen"
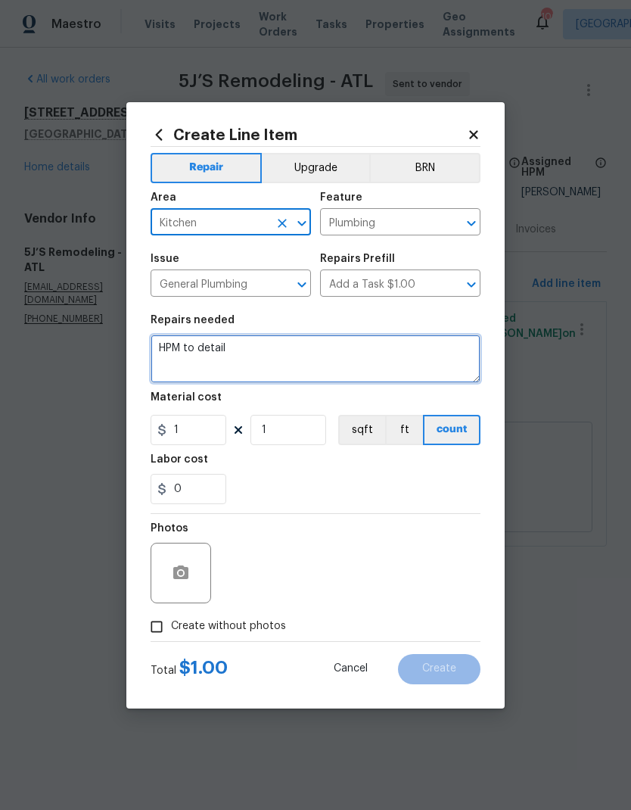
click at [282, 341] on textarea "HPM to detail" at bounding box center [316, 358] width 330 height 48
click at [313, 353] on textarea "HPM to detail" at bounding box center [316, 358] width 330 height 48
click at [320, 359] on textarea "HPM to detail Install missing door on a pop-up panel" at bounding box center [316, 358] width 330 height 48
click at [308, 355] on textarea "HPM to detail Install missing door on pop-up panel" at bounding box center [316, 358] width 330 height 48
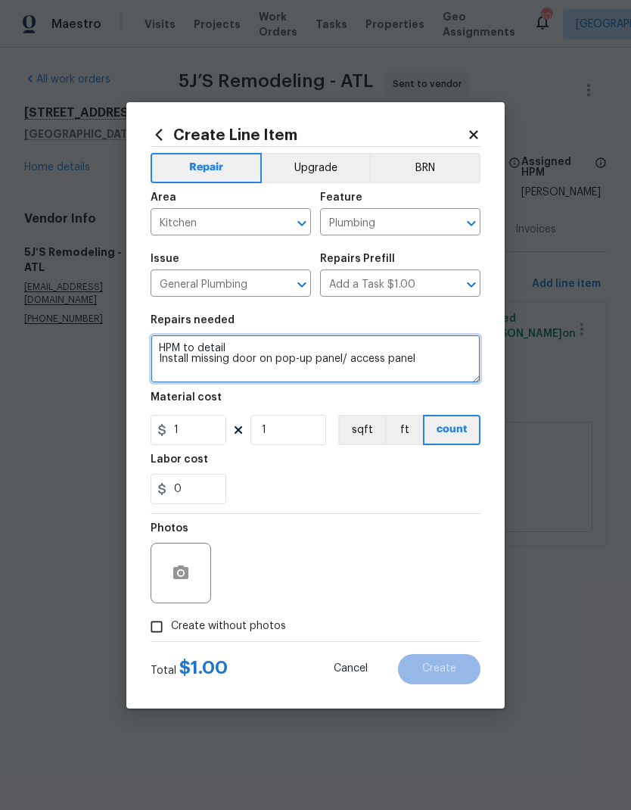
click at [210, 353] on textarea "HPM to detail Install missing door on pop-up panel/ access panel" at bounding box center [316, 358] width 330 height 48
click at [194, 362] on textarea "HPM to detail Install missing door on pop-up panel/ access panel" at bounding box center [316, 358] width 330 height 48
click at [440, 367] on textarea "HPM to detail Install missing door on pop-up panel/ access panel" at bounding box center [316, 358] width 330 height 48
type textarea "HPM to detail Install missing door on pop-up panel/ access panel in the bulk he…"
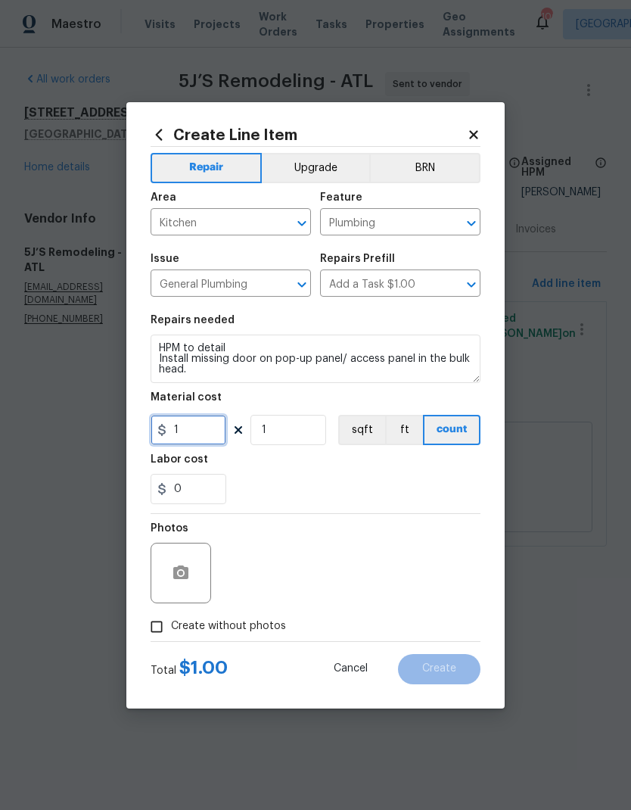
click at [203, 430] on input "1" at bounding box center [189, 430] width 76 height 30
type input "25"
click at [228, 626] on span "Create without photos" at bounding box center [228, 626] width 115 height 16
click at [171, 626] on input "Create without photos" at bounding box center [156, 626] width 29 height 29
checkbox input "true"
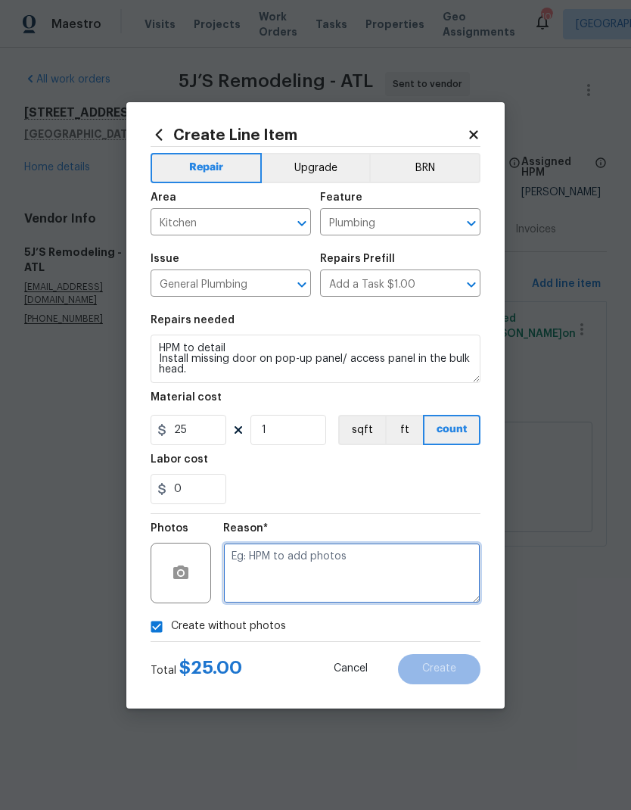
click at [286, 574] on textarea at bounding box center [351, 572] width 257 height 61
type textarea "X"
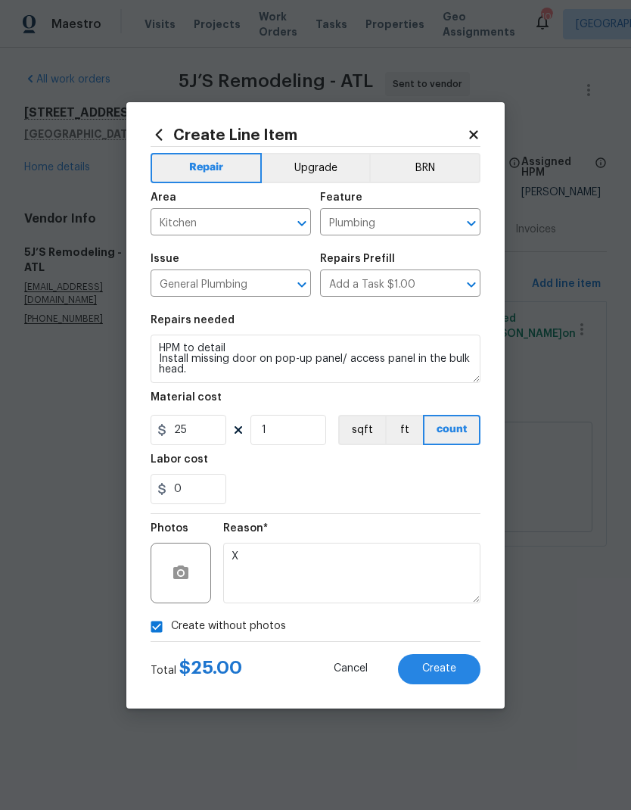
click at [449, 674] on span "Create" at bounding box center [439, 668] width 34 height 11
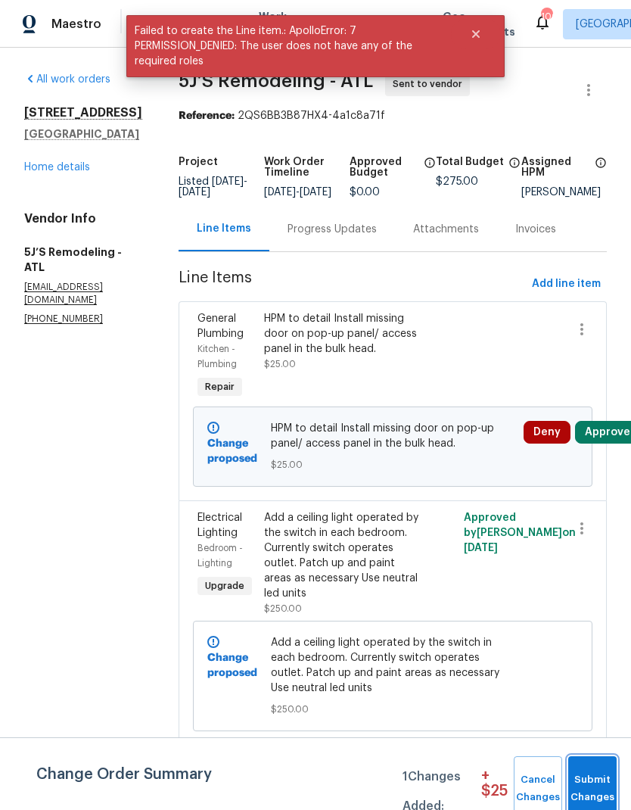
click at [590, 780] on span "Submit Changes" at bounding box center [592, 788] width 33 height 35
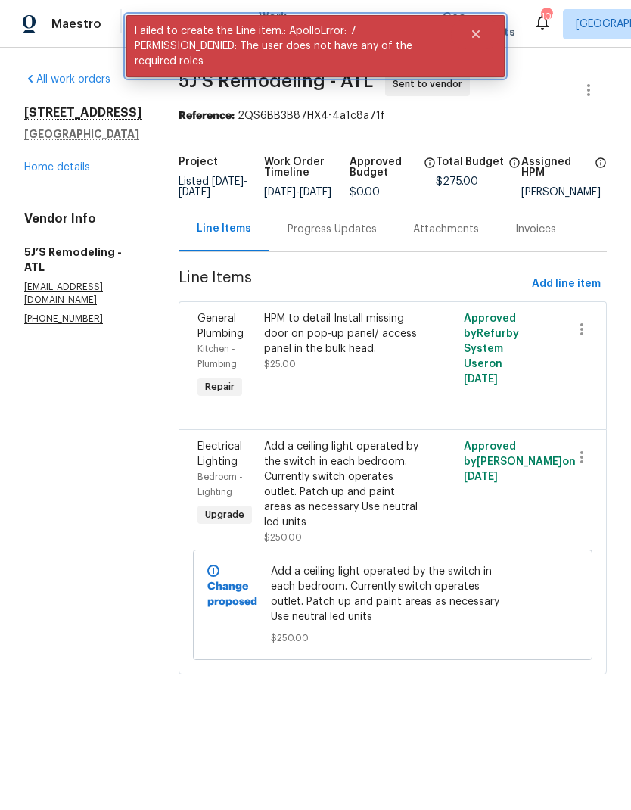
click at [474, 41] on button "Close" at bounding box center [476, 34] width 50 height 30
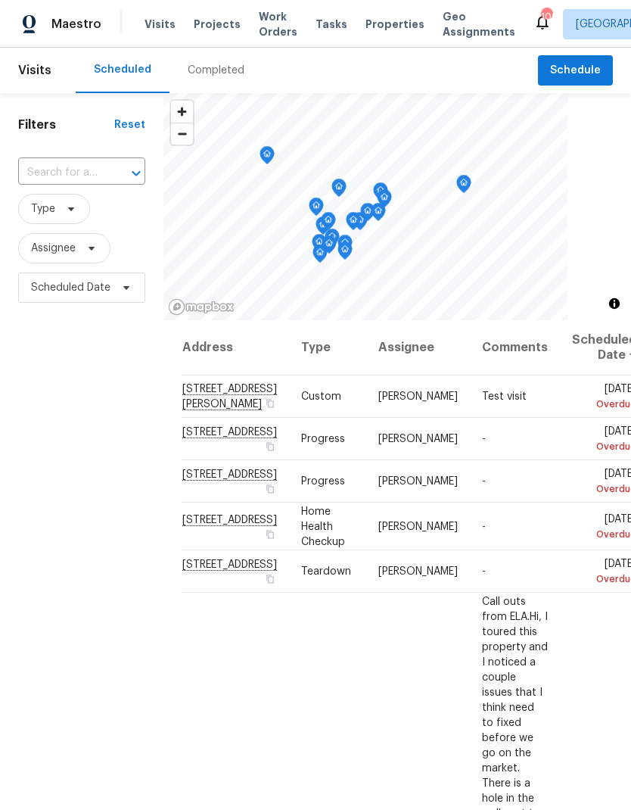
click at [262, 19] on span "Work Orders" at bounding box center [278, 24] width 39 height 30
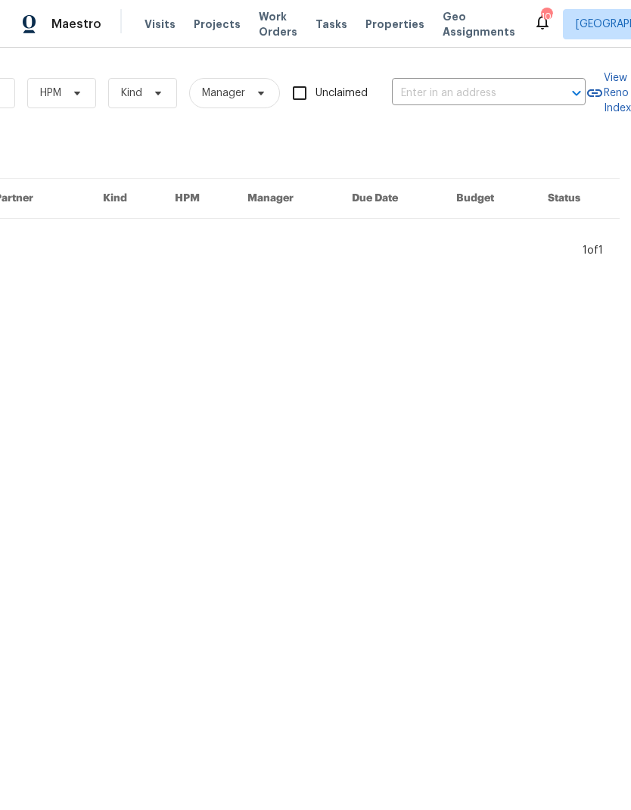
scroll to position [0, 249]
click at [474, 86] on input "text" at bounding box center [467, 93] width 151 height 23
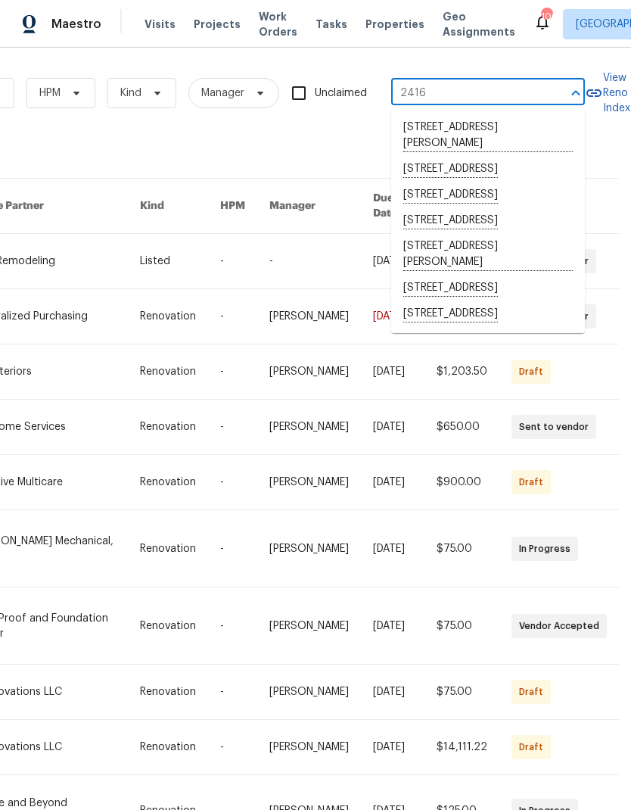
type input "2416 p"
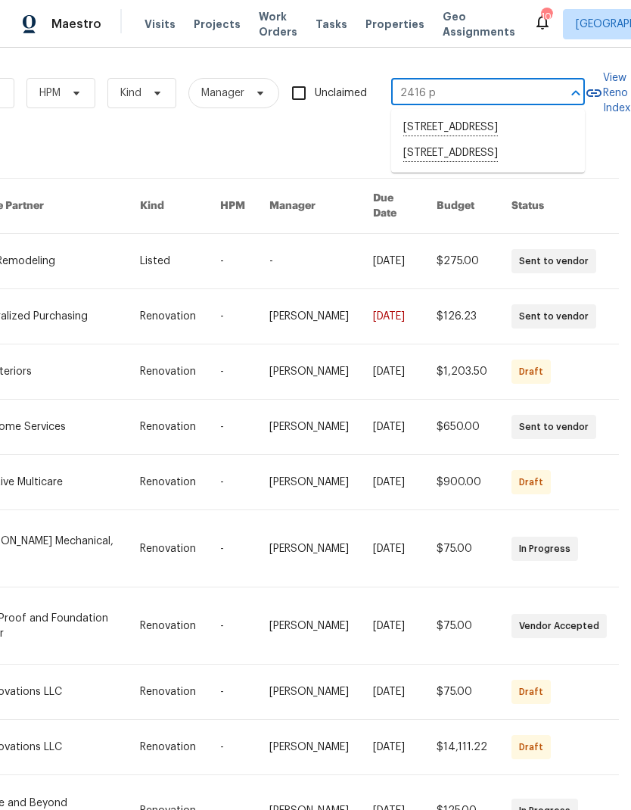
click at [493, 166] on li "[STREET_ADDRESS]" at bounding box center [488, 154] width 194 height 26
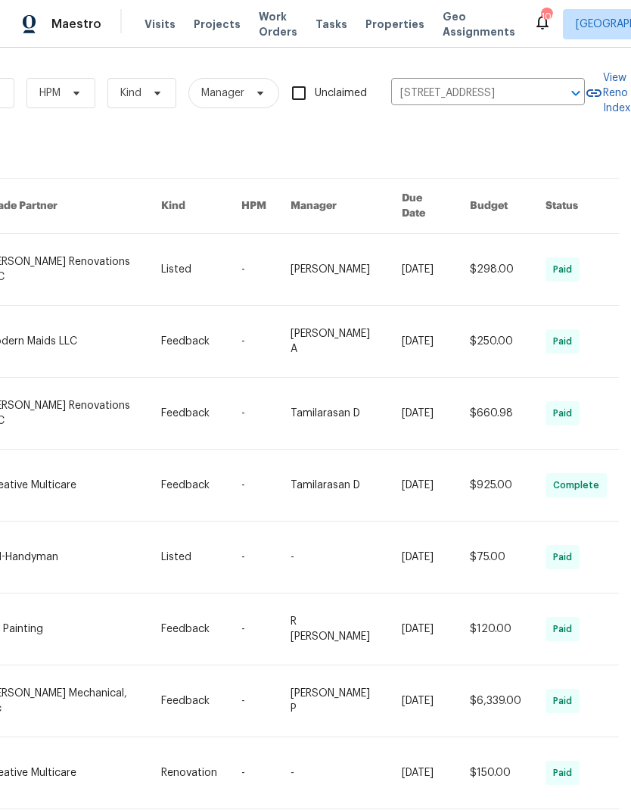
click at [116, 250] on link at bounding box center [73, 269] width 174 height 71
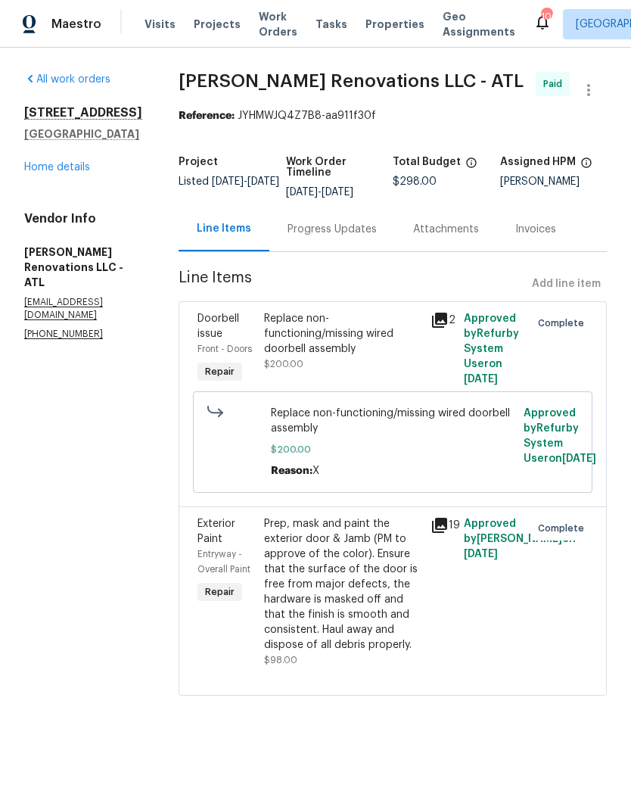
click at [86, 173] on link "Home details" at bounding box center [57, 167] width 66 height 11
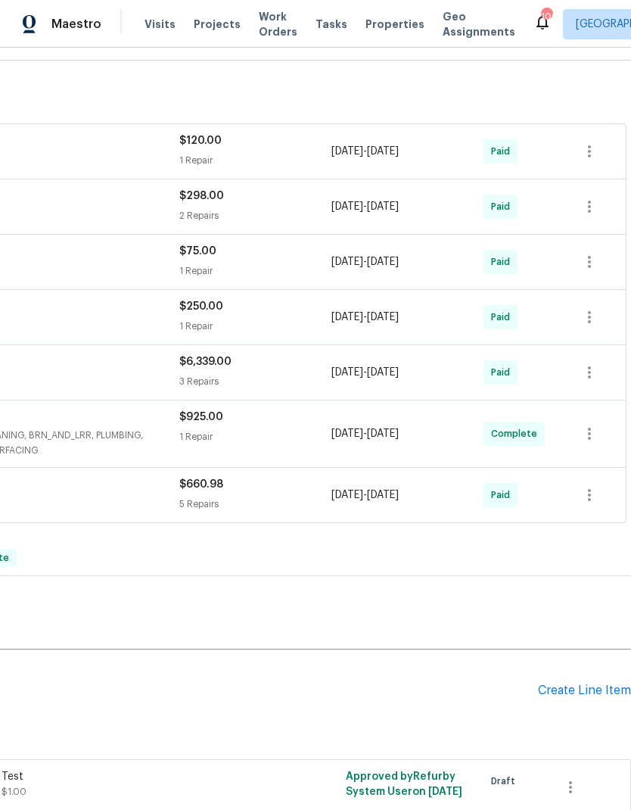
scroll to position [213, 224]
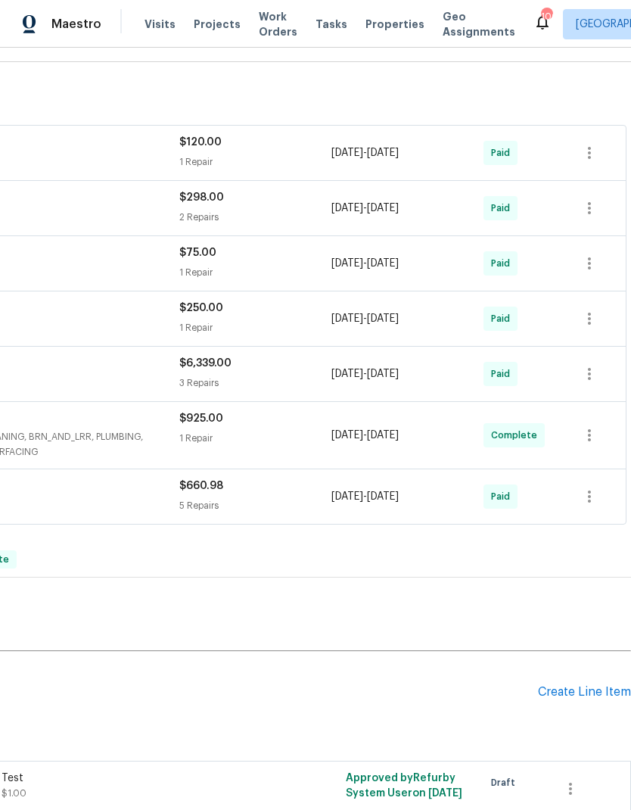
click at [589, 691] on div "Create Line Item" at bounding box center [584, 692] width 93 height 14
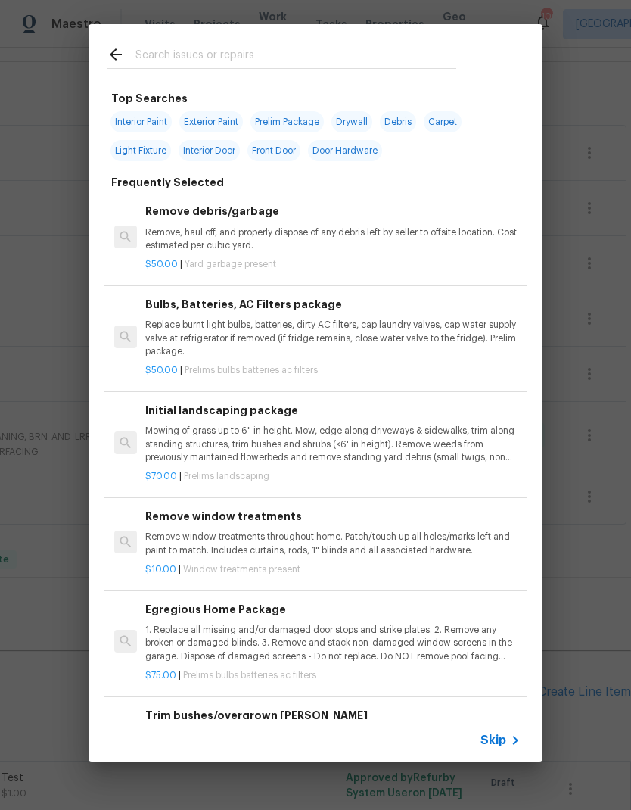
click at [284, 54] on input "text" at bounding box center [295, 56] width 321 height 23
type input "Fridge"
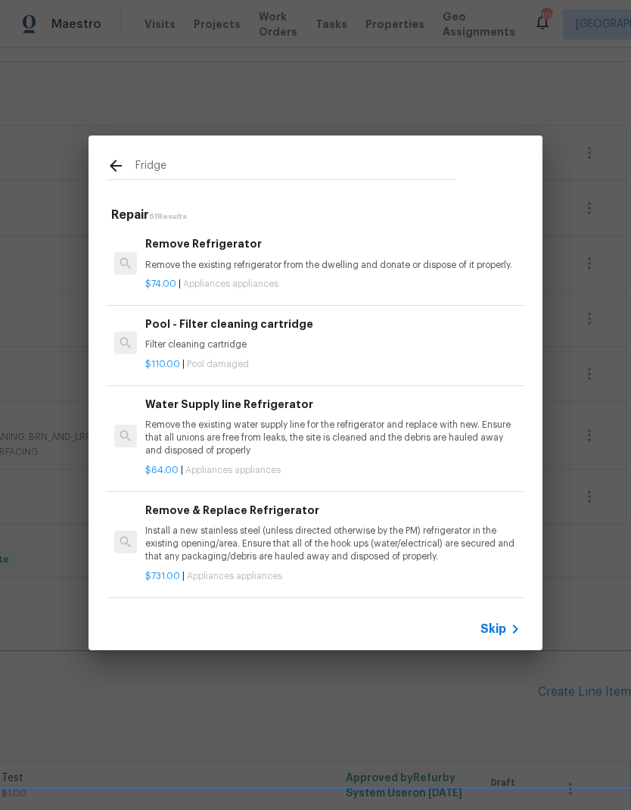
click at [254, 254] on div "Remove Refrigerator Remove the existing refrigerator from the dwelling and dona…" at bounding box center [332, 253] width 375 height 36
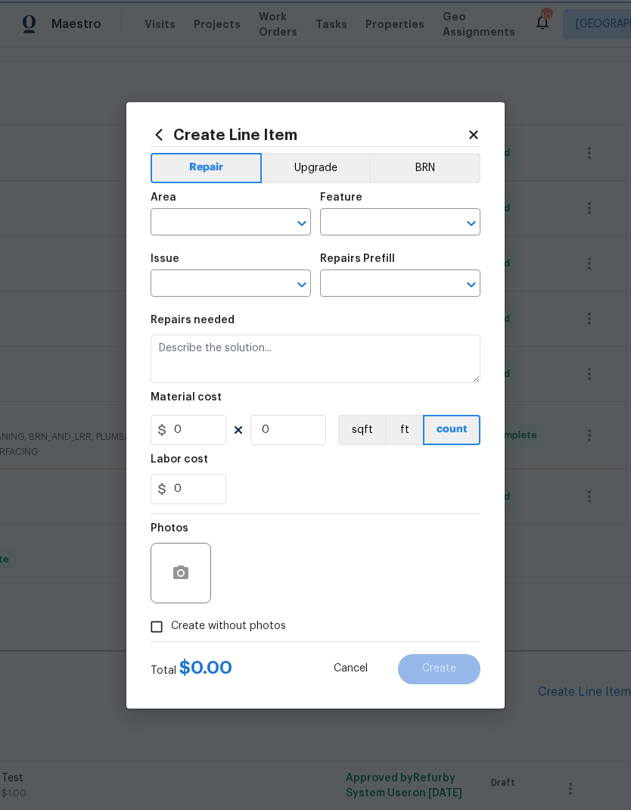
type input "Appliances"
type input "Remove Refrigerator $74.00"
type textarea "Remove the existing refrigerator from the dwelling and donate or dispose of it …"
type input "74"
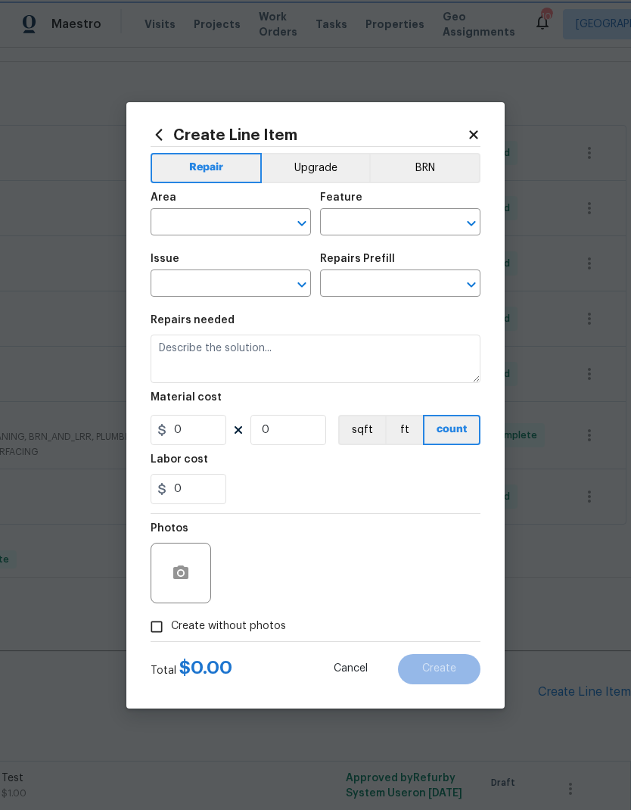
type input "1"
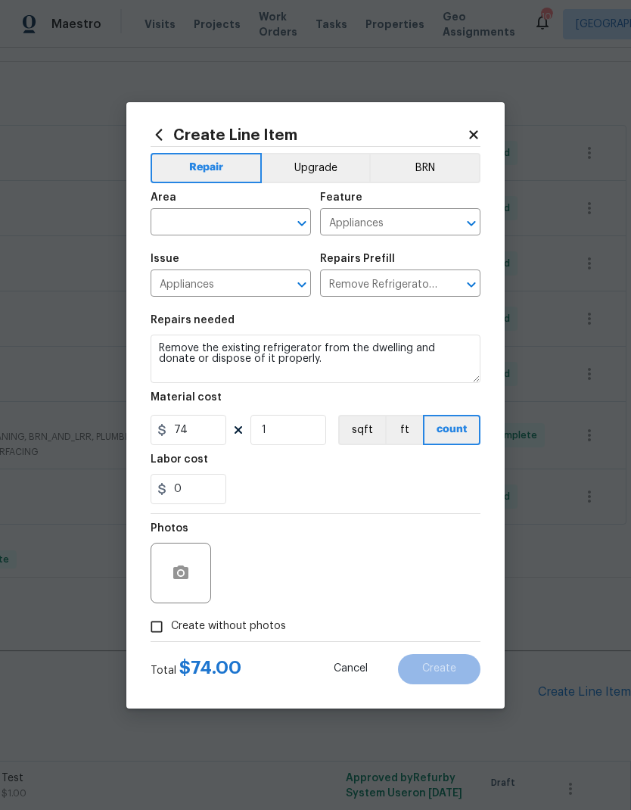
click at [218, 209] on div "Area" at bounding box center [231, 202] width 160 height 20
click at [208, 220] on input "text" at bounding box center [210, 223] width 118 height 23
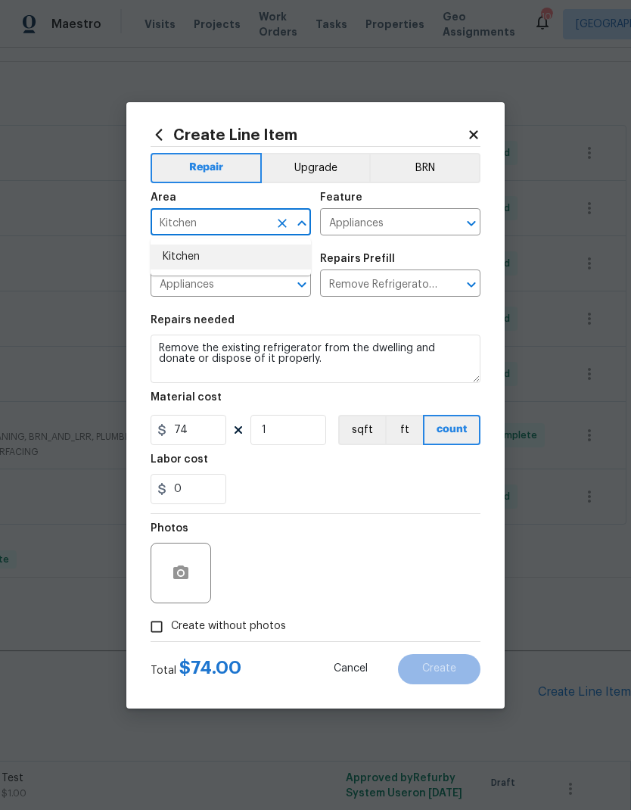
click at [225, 251] on li "Kitchen" at bounding box center [231, 256] width 160 height 25
type input "Kitchen"
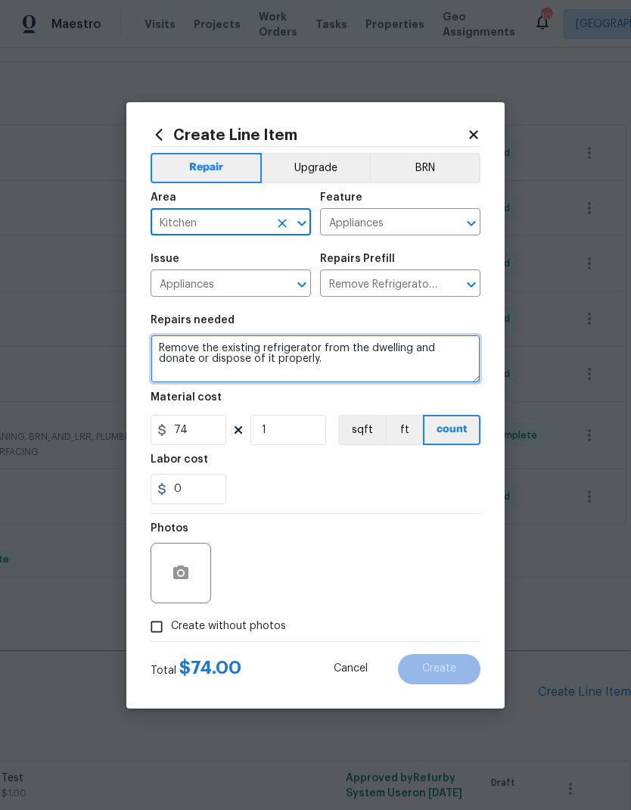
click at [307, 362] on textarea "Remove the existing refrigerator from the dwelling and donate or dispose of it …" at bounding box center [316, 358] width 330 height 48
click at [441, 348] on textarea "Remove the existing refrigerator from the dwelling and donate or dispose" at bounding box center [316, 358] width 330 height 48
click at [448, 346] on textarea "Remove the existing refrigerator from the dwelling and donate or dispose" at bounding box center [316, 358] width 330 height 48
click at [473, 343] on textarea "Remove the existing refrigerator from the dwelling and or dispose" at bounding box center [316, 358] width 330 height 48
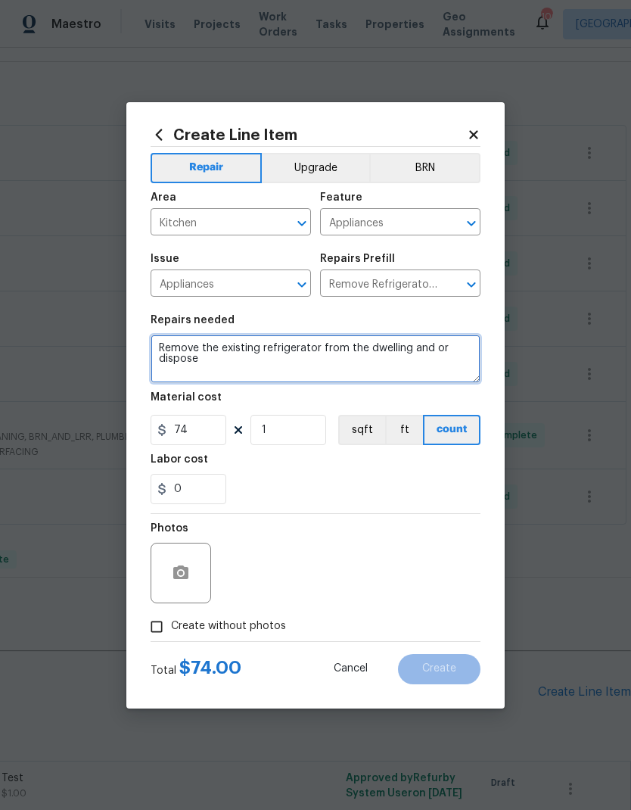
click at [350, 362] on textarea "Remove the existing refrigerator from the dwelling and or dispose" at bounding box center [316, 358] width 330 height 48
type textarea "Remove the existing refrigerator from the dwelling and store for future usage"
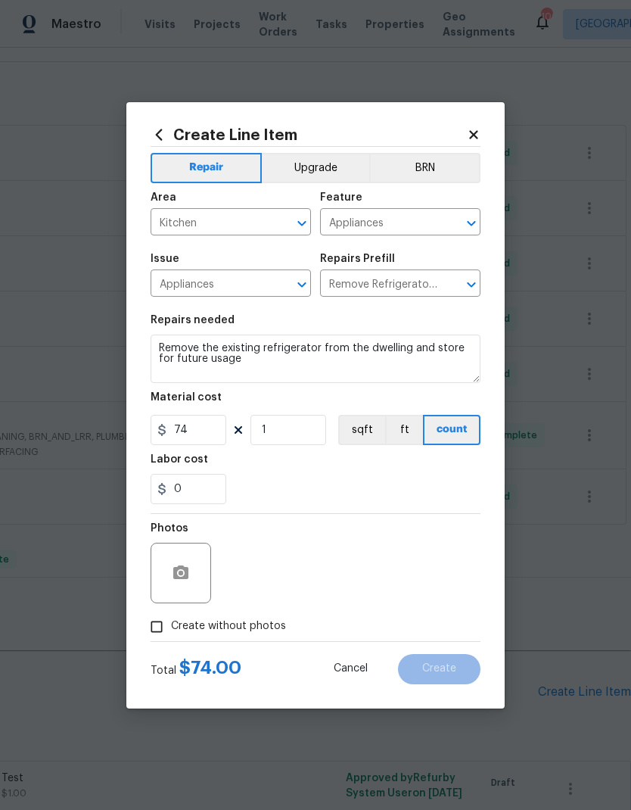
click at [245, 631] on span "Create without photos" at bounding box center [228, 626] width 115 height 16
click at [171, 631] on input "Create without photos" at bounding box center [156, 626] width 29 height 29
checkbox input "true"
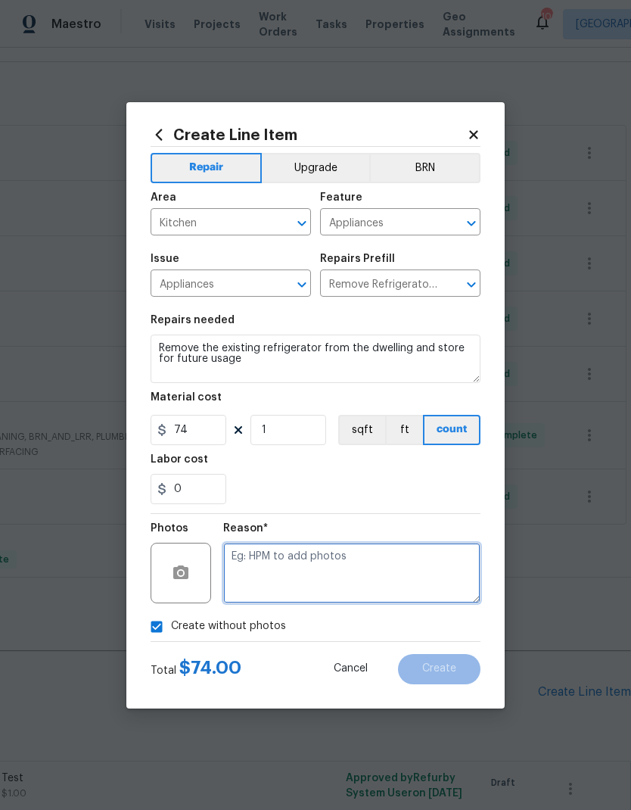
click at [313, 570] on textarea at bounding box center [351, 572] width 257 height 61
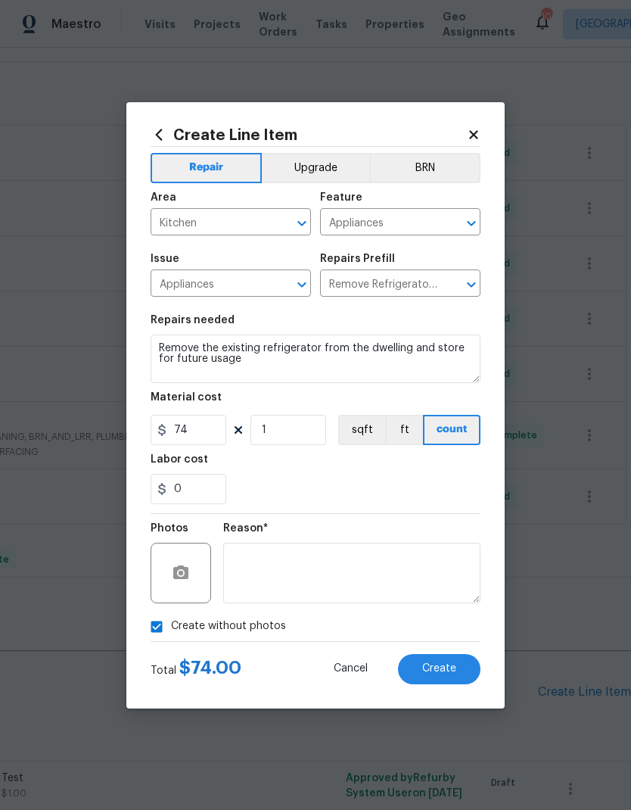
click at [452, 670] on span "Create" at bounding box center [439, 668] width 34 height 11
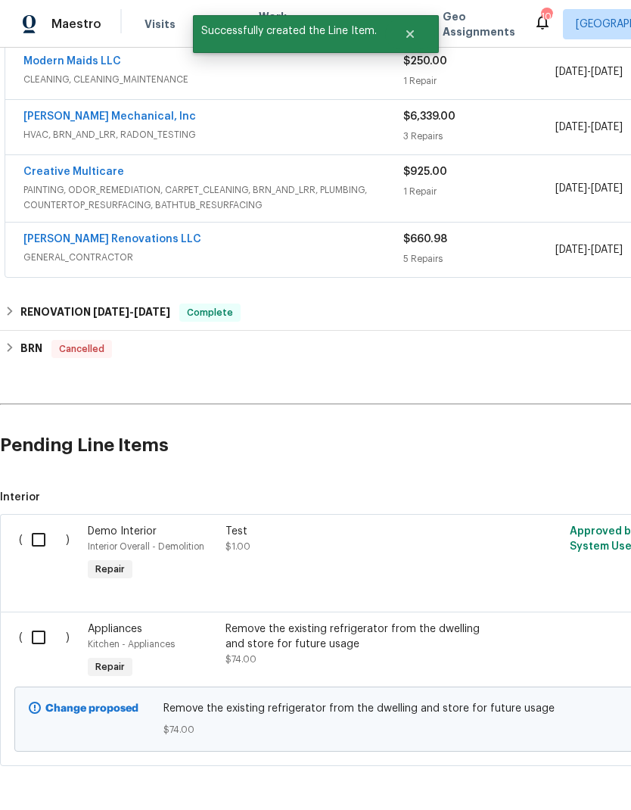
scroll to position [459, 0]
click at [35, 638] on input "checkbox" at bounding box center [44, 638] width 43 height 32
checkbox input "true"
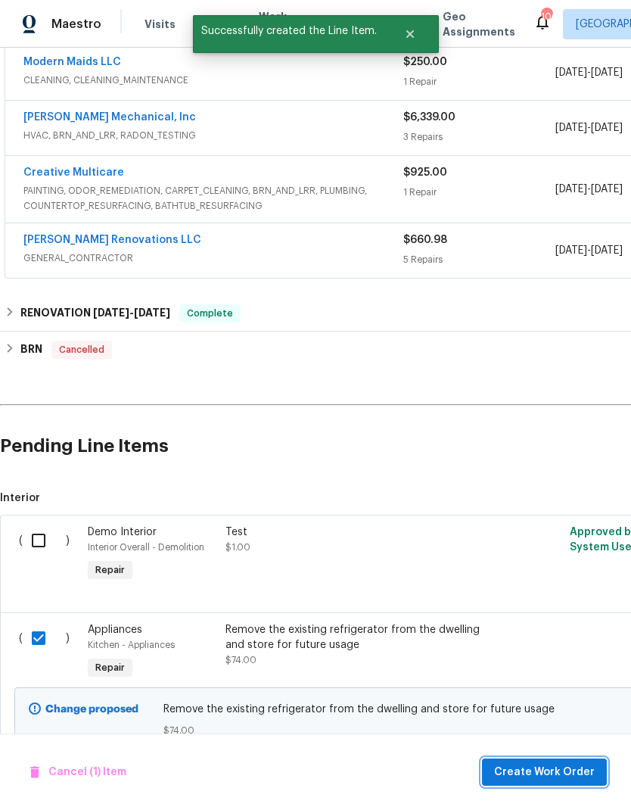
click at [560, 770] on span "Create Work Order" at bounding box center [544, 772] width 101 height 19
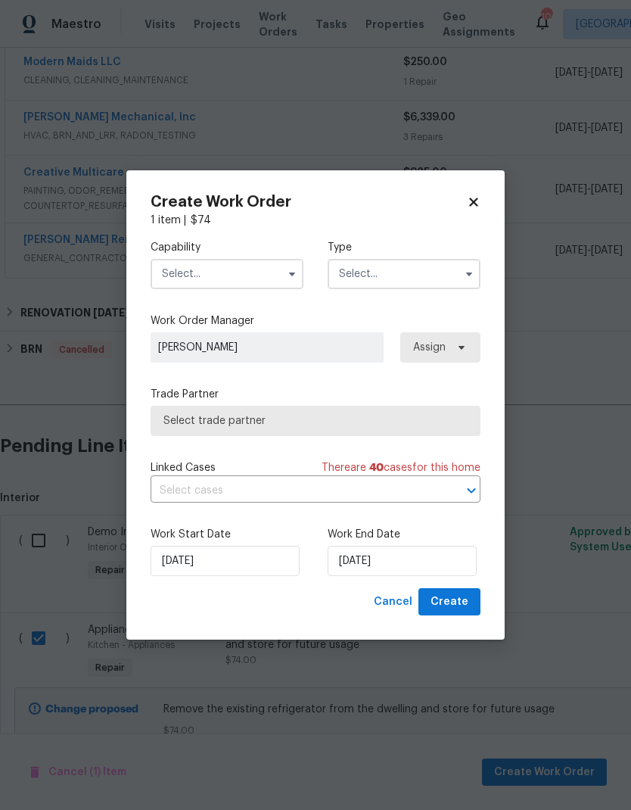
click at [234, 270] on input "text" at bounding box center [227, 274] width 153 height 30
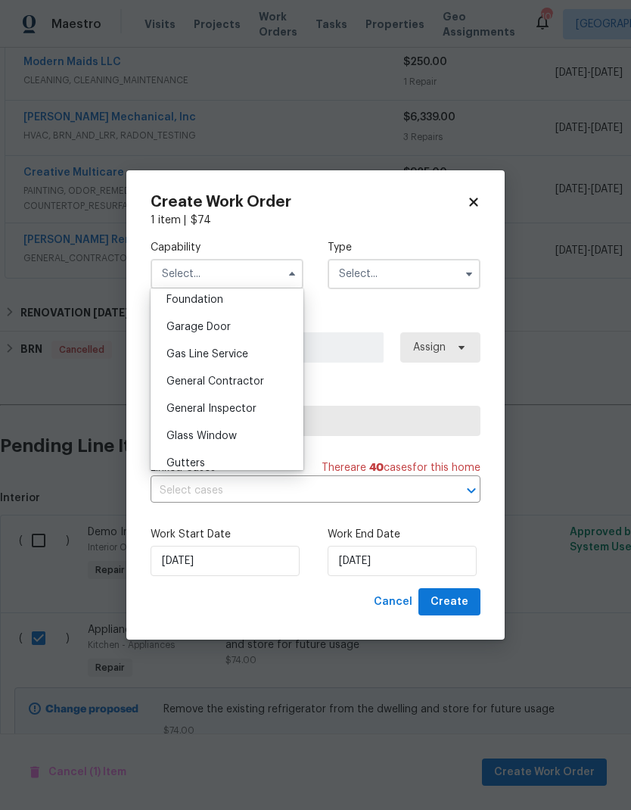
scroll to position [656, 0]
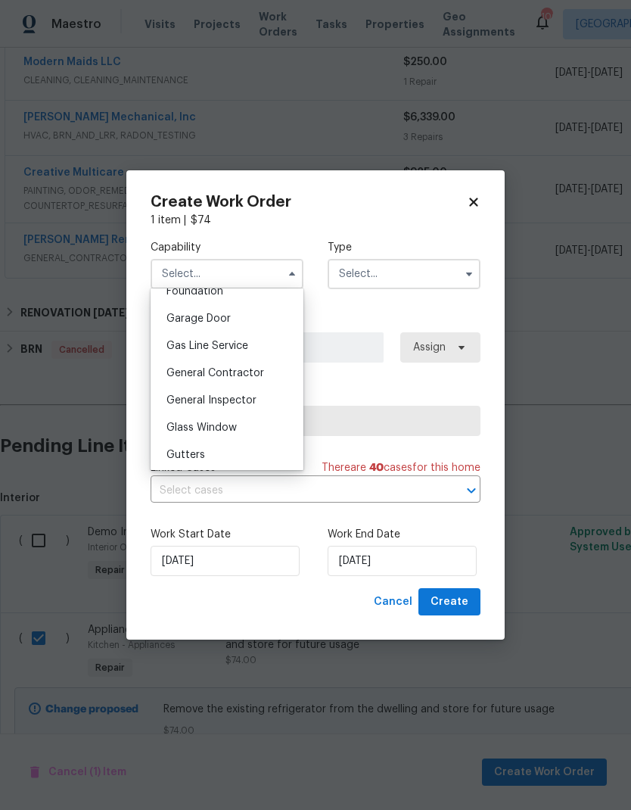
click at [249, 370] on span "General Contractor" at bounding box center [215, 373] width 98 height 11
type input "General Contractor"
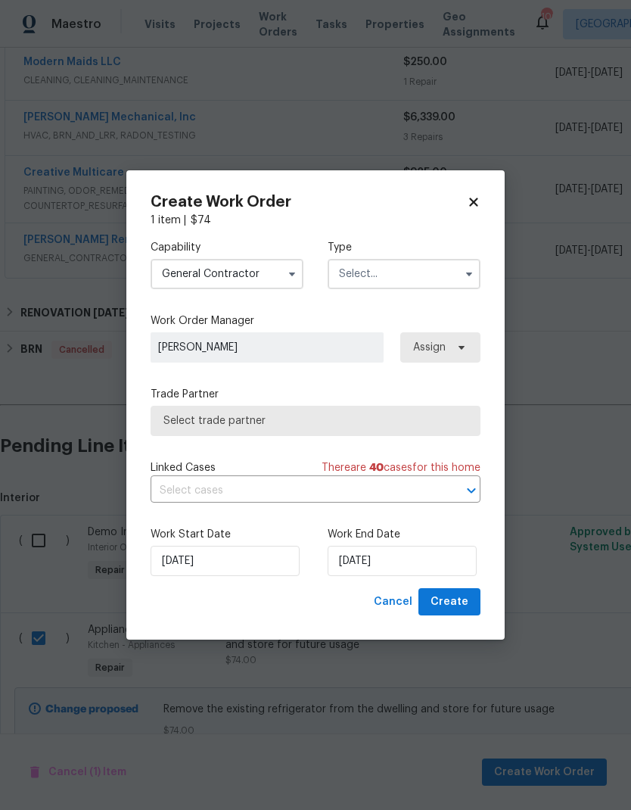
click at [406, 272] on input "text" at bounding box center [404, 274] width 153 height 30
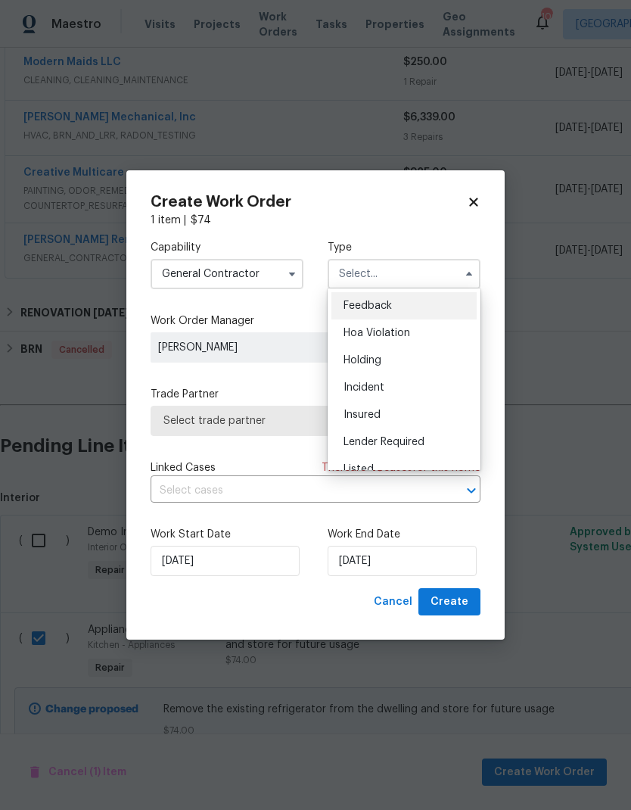
click at [383, 466] on div "Listed" at bounding box center [403, 468] width 145 height 27
type input "Listed"
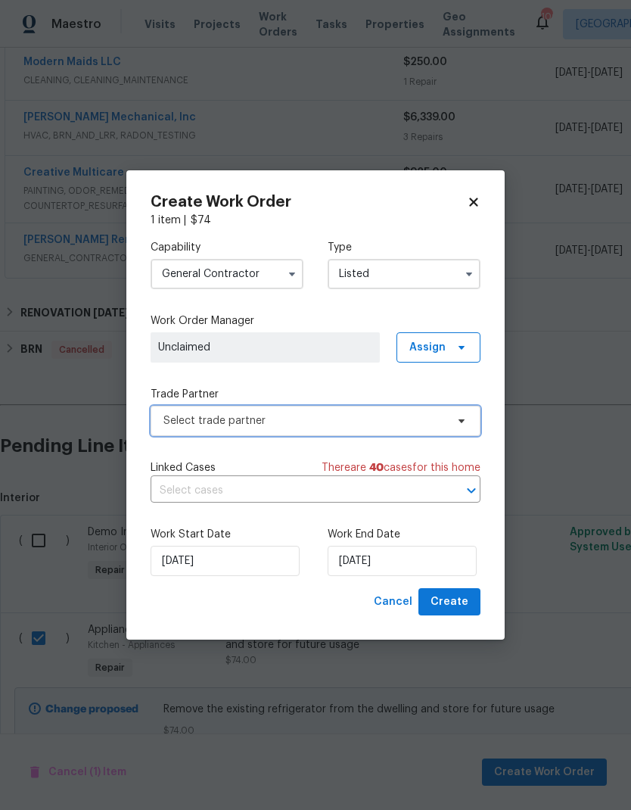
click at [406, 407] on span "Select trade partner" at bounding box center [316, 421] width 330 height 30
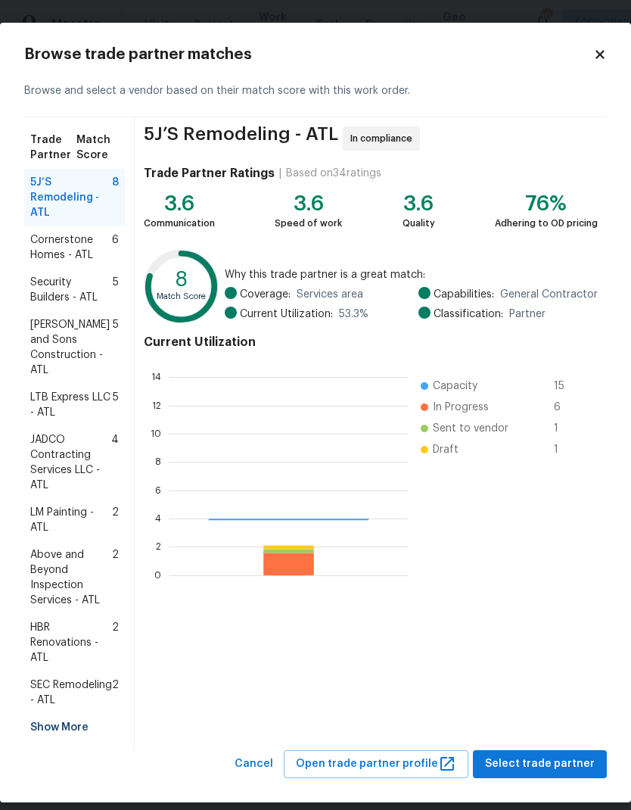
scroll to position [212, 240]
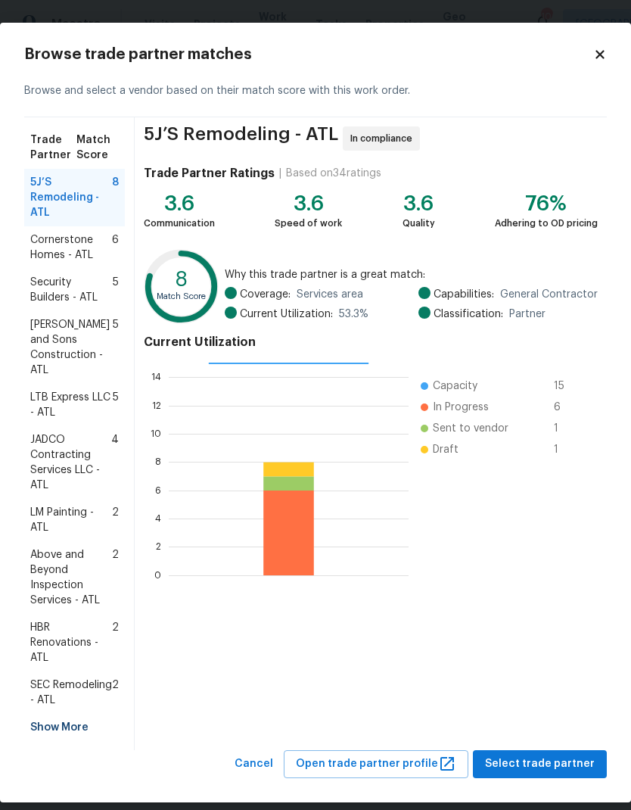
click at [61, 724] on div "Show More" at bounding box center [74, 726] width 101 height 27
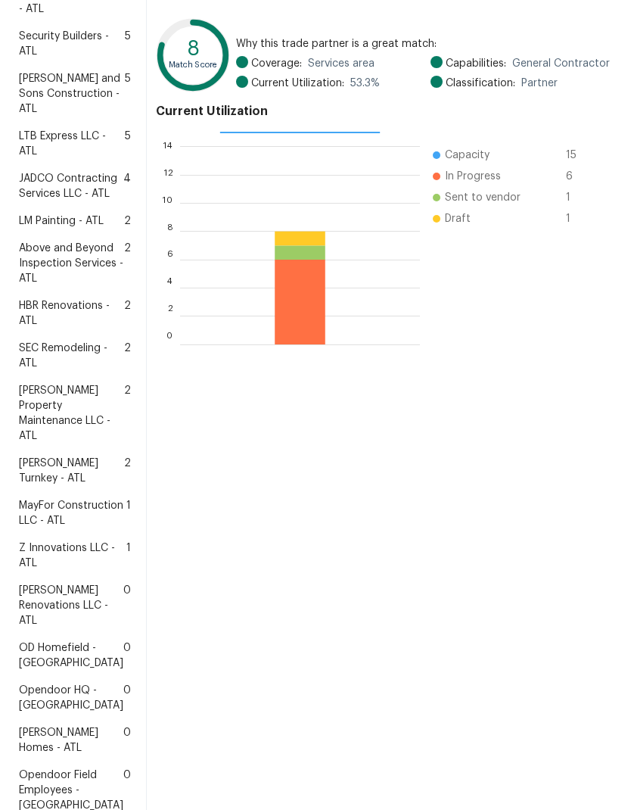
click at [61, 443] on span "Glen Property Maintenance LLC - ATL" at bounding box center [71, 413] width 105 height 61
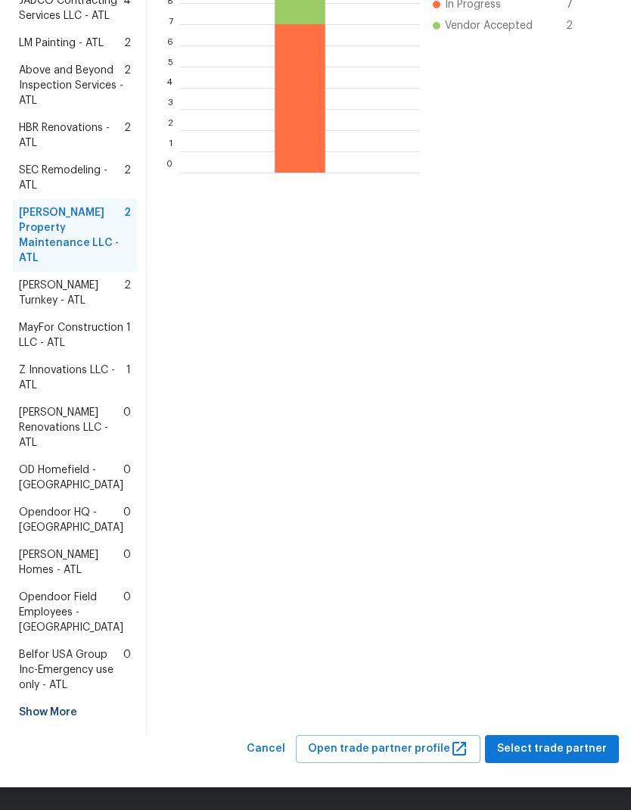
scroll to position [514, 0]
click at [547, 750] on span "Select trade partner" at bounding box center [552, 748] width 110 height 19
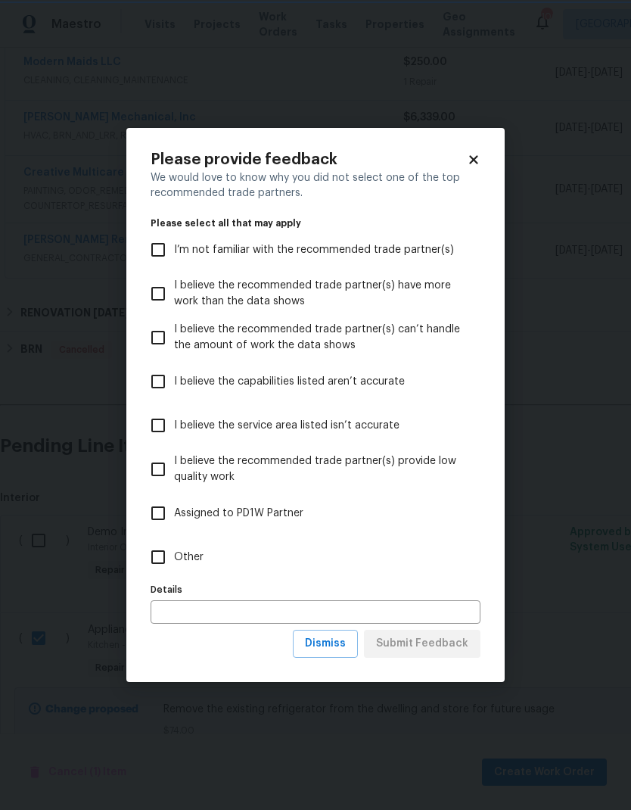
scroll to position [0, 0]
click at [164, 562] on input "Other" at bounding box center [158, 557] width 32 height 32
checkbox input "true"
click at [431, 641] on span "Submit Feedback" at bounding box center [422, 643] width 92 height 19
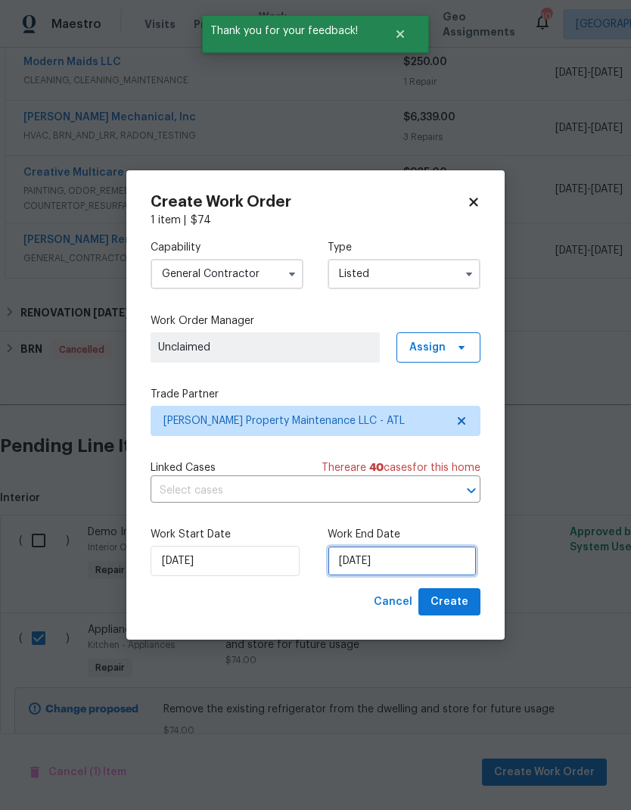
click at [421, 567] on input "[DATE]" at bounding box center [402, 561] width 149 height 30
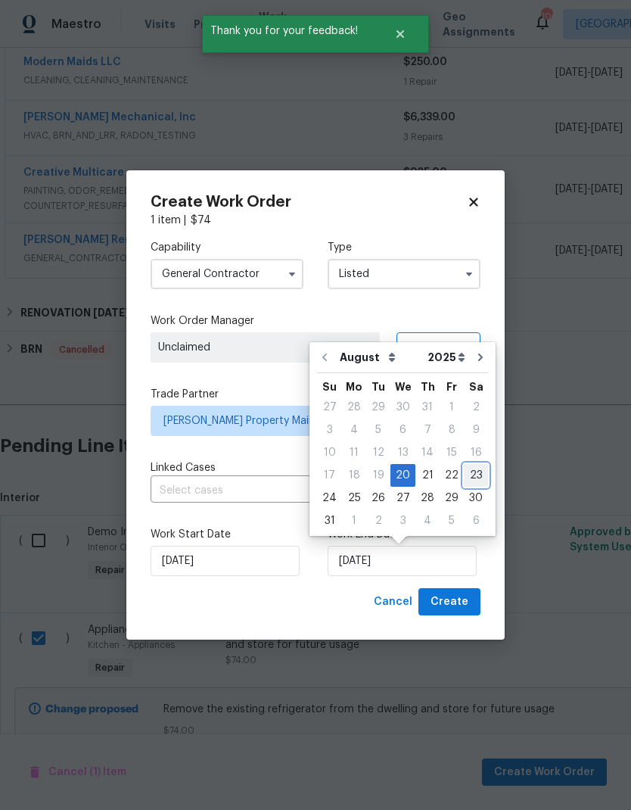
click at [468, 470] on div "23" at bounding box center [476, 475] width 24 height 21
type input "[DATE]"
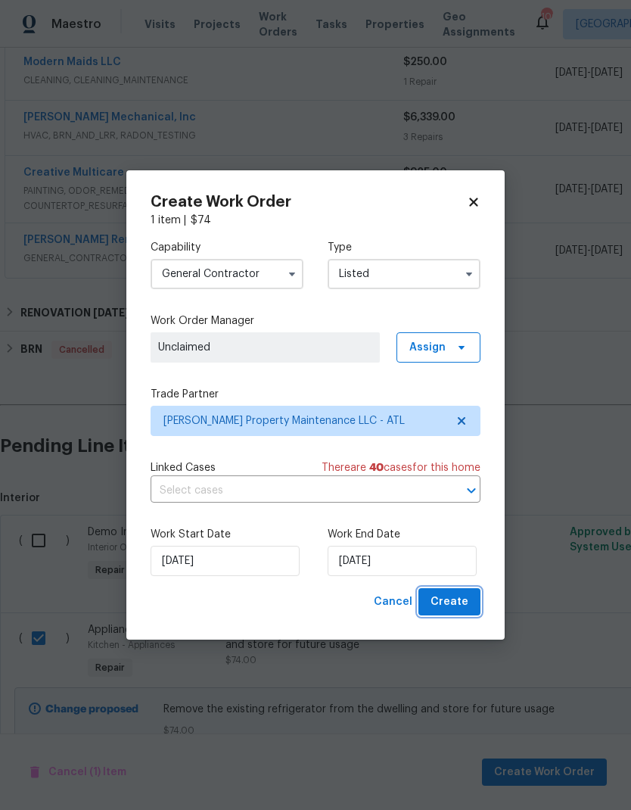
click at [453, 595] on span "Create" at bounding box center [450, 601] width 38 height 19
checkbox input "false"
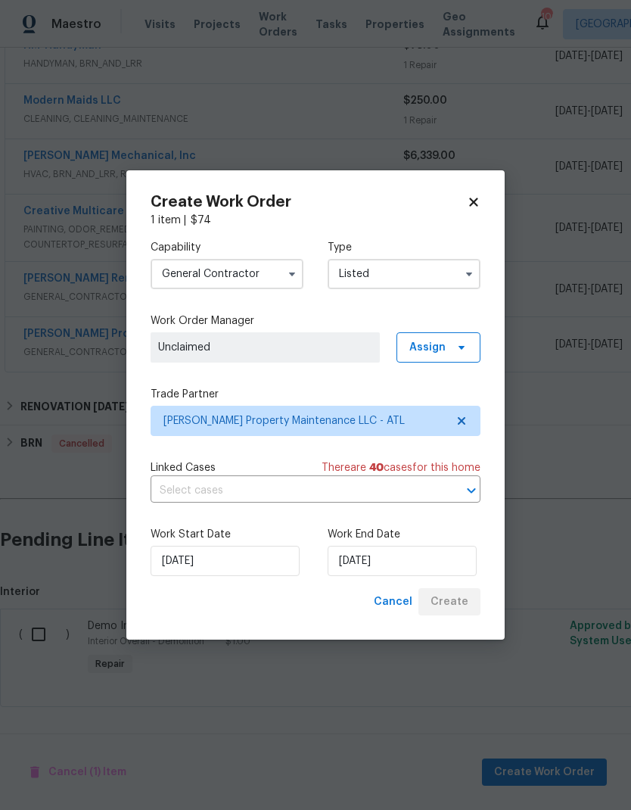
scroll to position [359, 0]
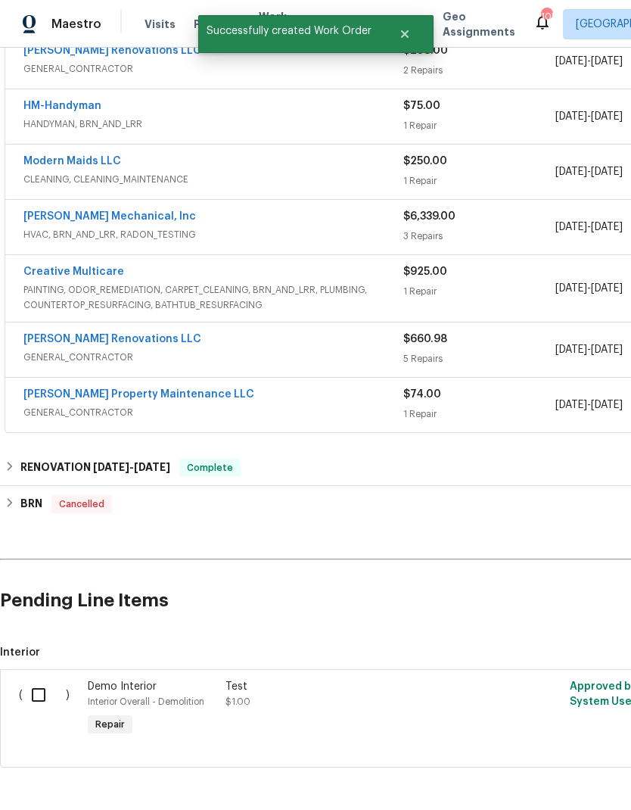
click at [45, 693] on input "checkbox" at bounding box center [44, 695] width 43 height 32
checkbox input "true"
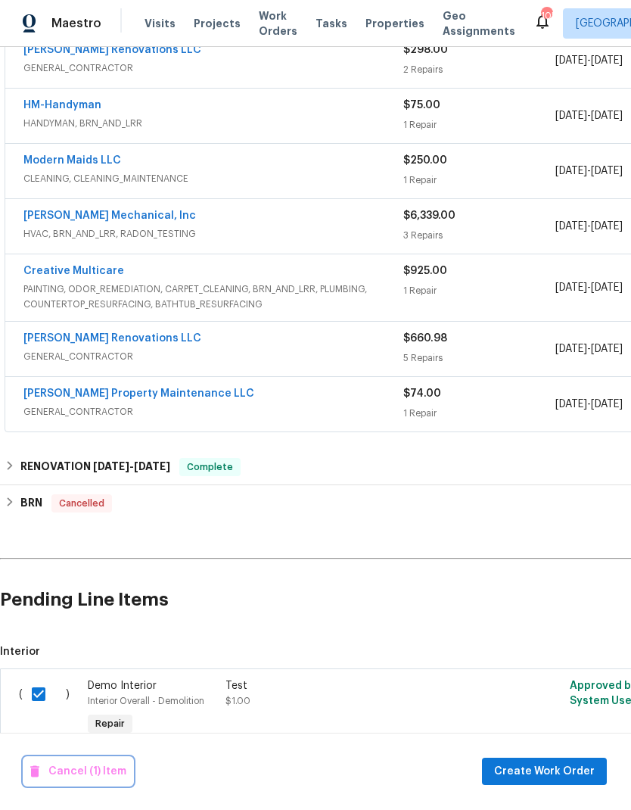
click at [87, 763] on span "Cancel (1) Item" at bounding box center [78, 772] width 96 height 19
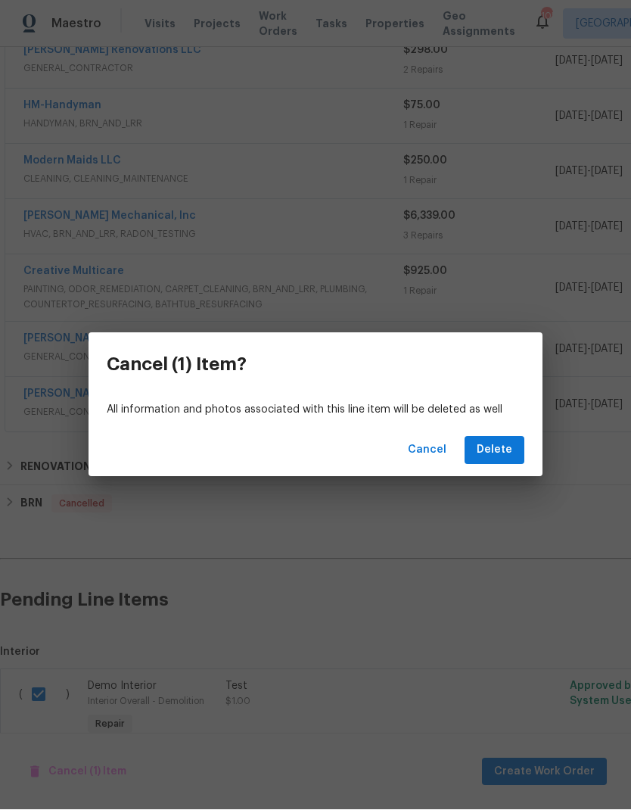
scroll to position [61, 0]
click at [487, 443] on span "Delete" at bounding box center [495, 450] width 36 height 19
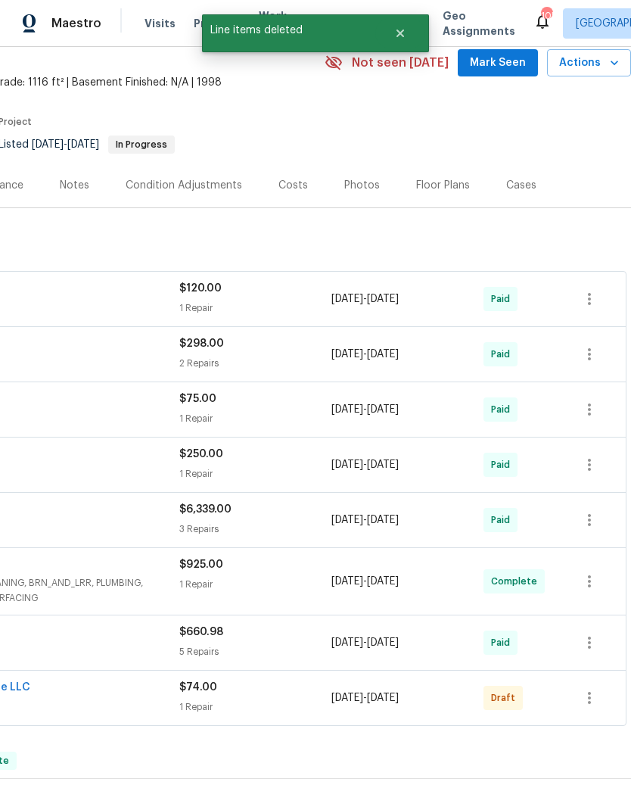
scroll to position [66, 224]
click at [591, 689] on icon "button" at bounding box center [589, 698] width 18 height 18
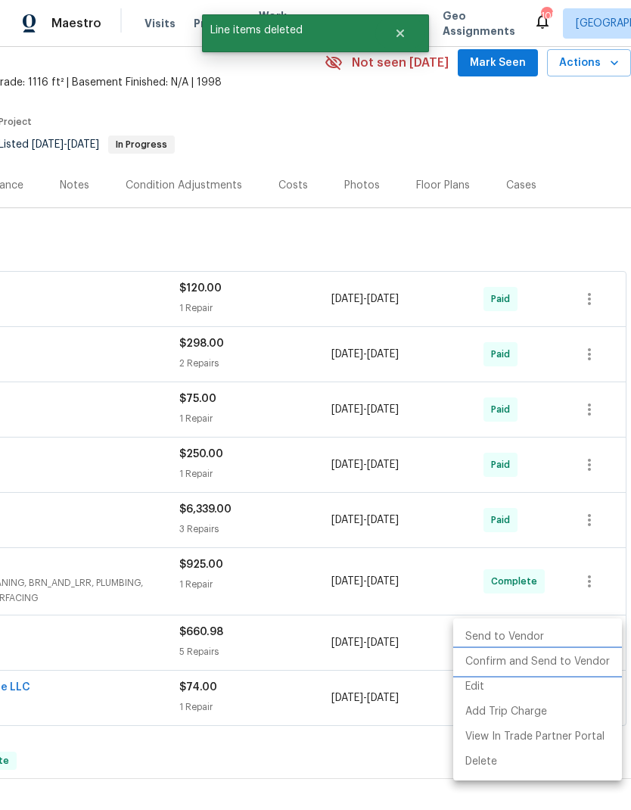
click at [561, 666] on li "Confirm and Send to Vendor" at bounding box center [537, 662] width 169 height 25
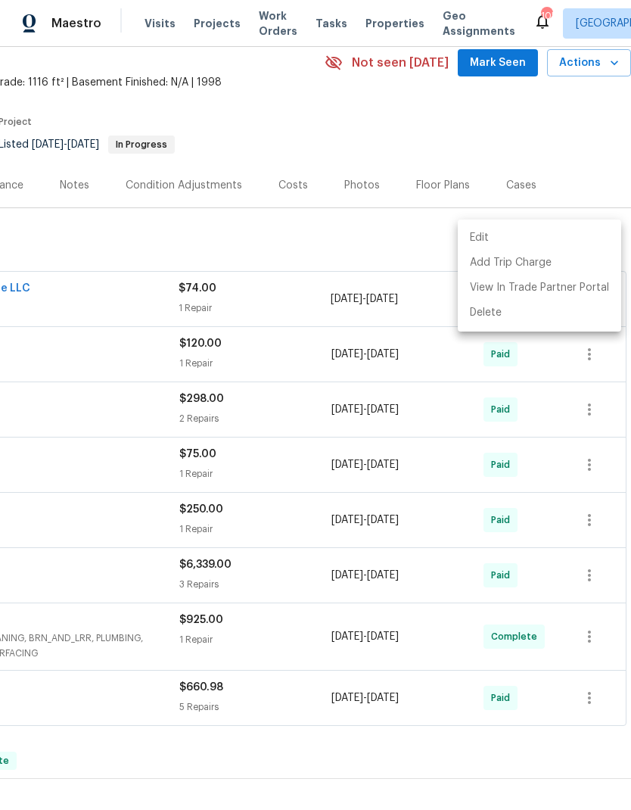
click at [431, 685] on div at bounding box center [315, 405] width 631 height 810
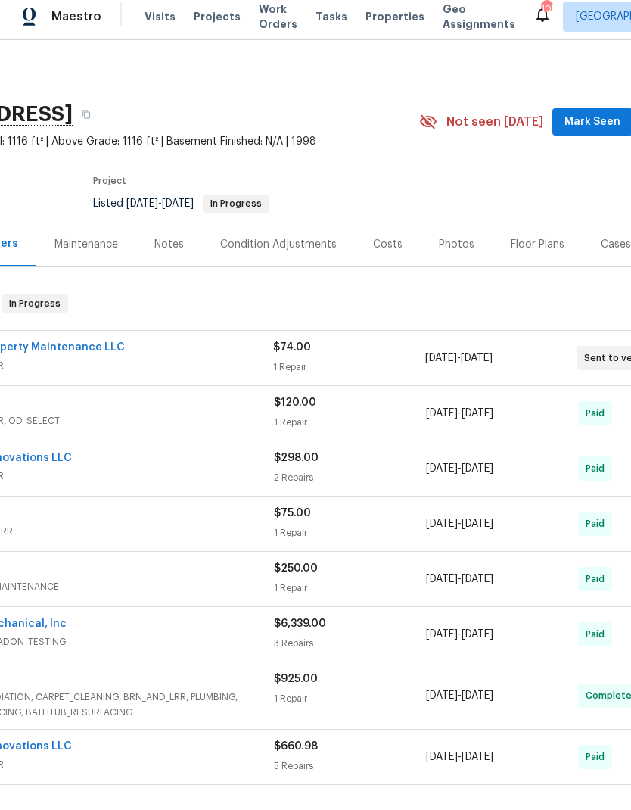
scroll to position [-1, 129]
click at [596, 120] on span "Mark Seen" at bounding box center [592, 129] width 56 height 19
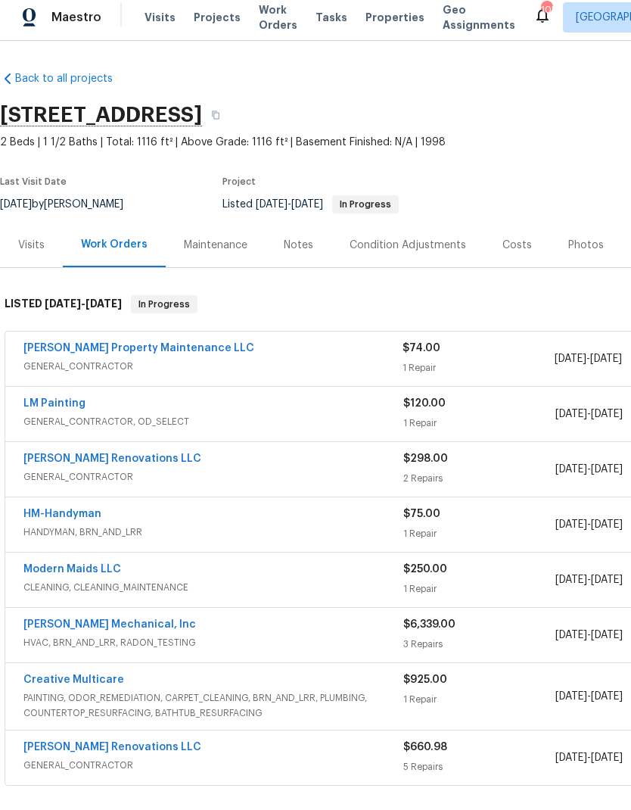
scroll to position [0, 0]
click at [103, 350] on link "[PERSON_NAME] Property Maintenance LLC" at bounding box center [138, 355] width 231 height 11
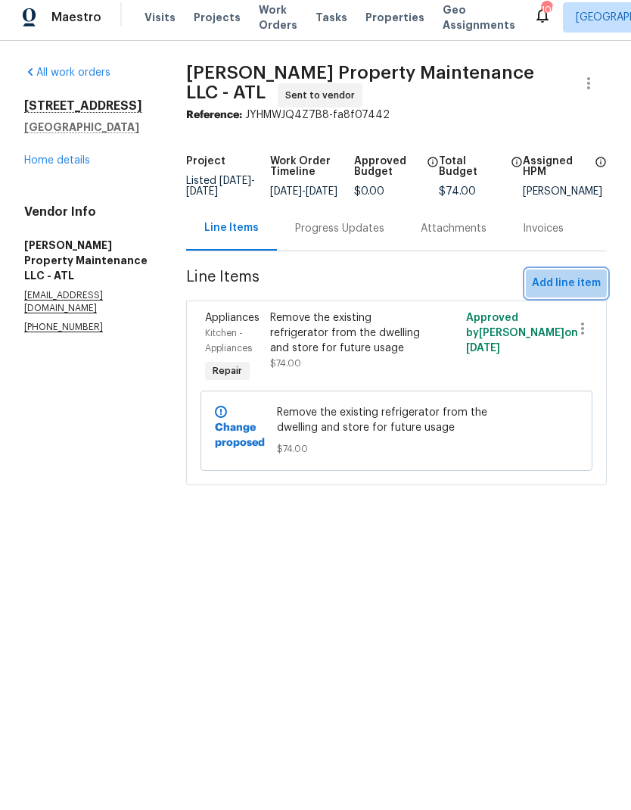
click at [560, 290] on span "Add line item" at bounding box center [566, 290] width 69 height 19
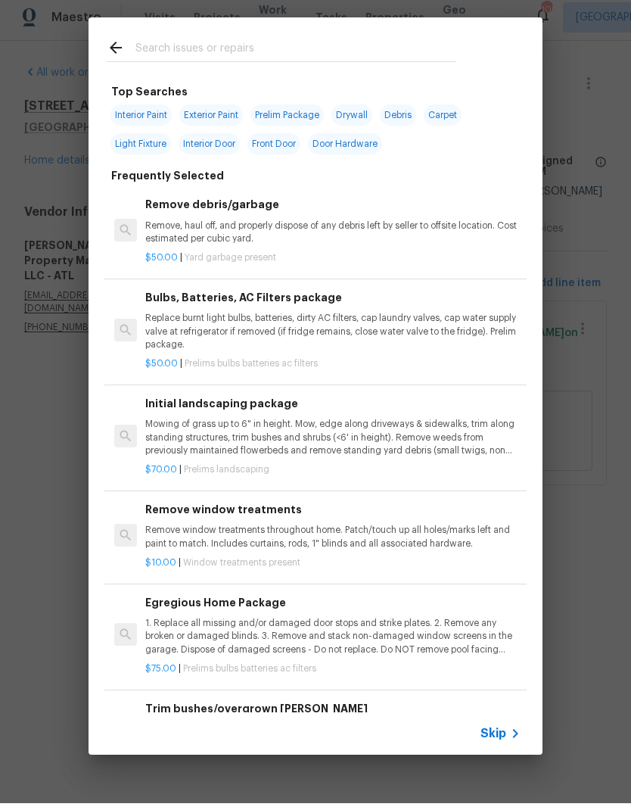
click at [258, 45] on input "text" at bounding box center [295, 56] width 321 height 23
type input "Closet"
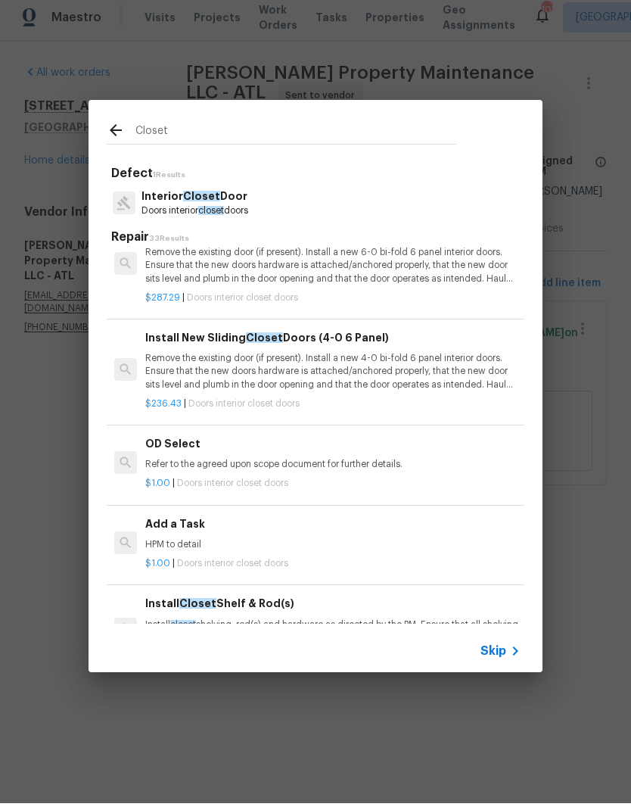
scroll to position [326, 0]
click at [173, 545] on p "HPM to detail" at bounding box center [332, 551] width 375 height 13
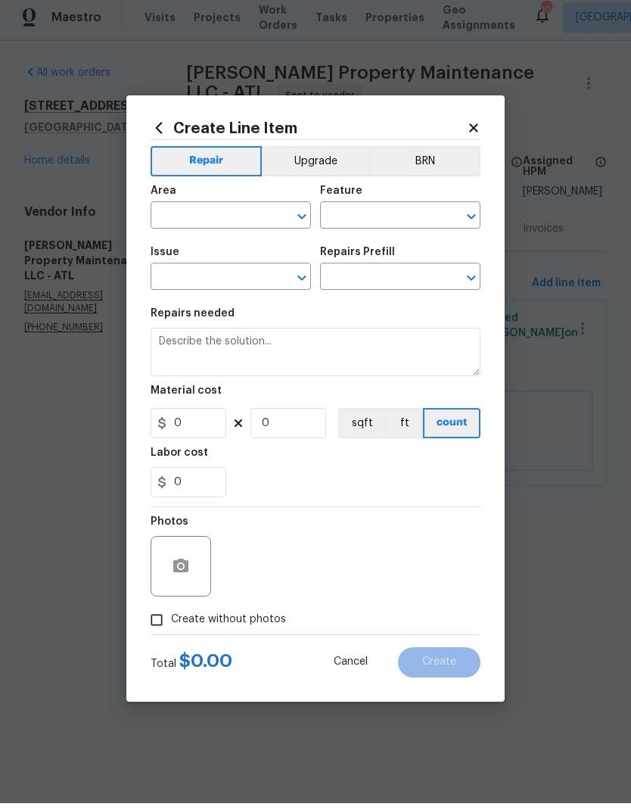
type input "Interior Door"
type input "Interior Closet Door"
type textarea "HPM to detail"
type input "1"
type input "Add a Task $1.00"
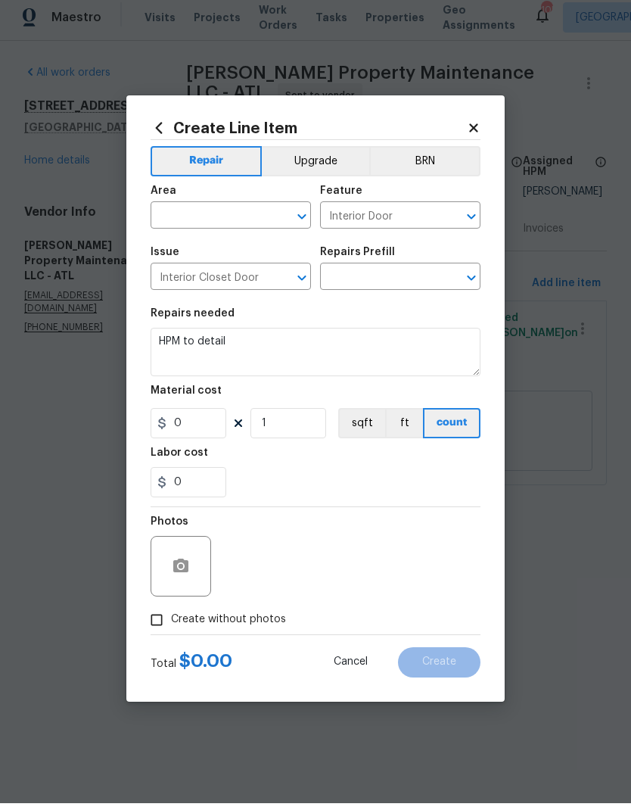
type input "1"
click at [224, 219] on input "text" at bounding box center [210, 223] width 118 height 23
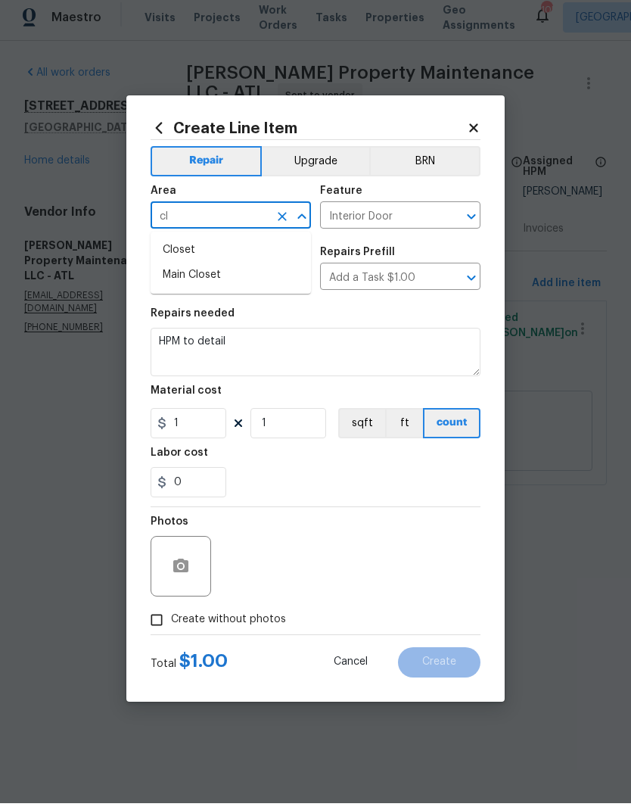
click at [194, 250] on li "Closet" at bounding box center [231, 256] width 160 height 25
type input "Closet"
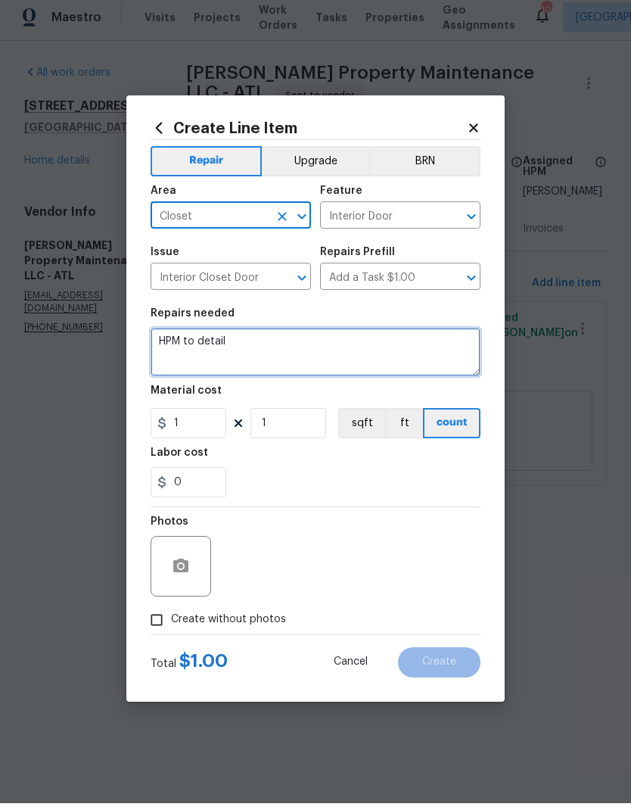
click at [287, 350] on textarea "HPM to detail" at bounding box center [316, 358] width 330 height 48
type textarea "H"
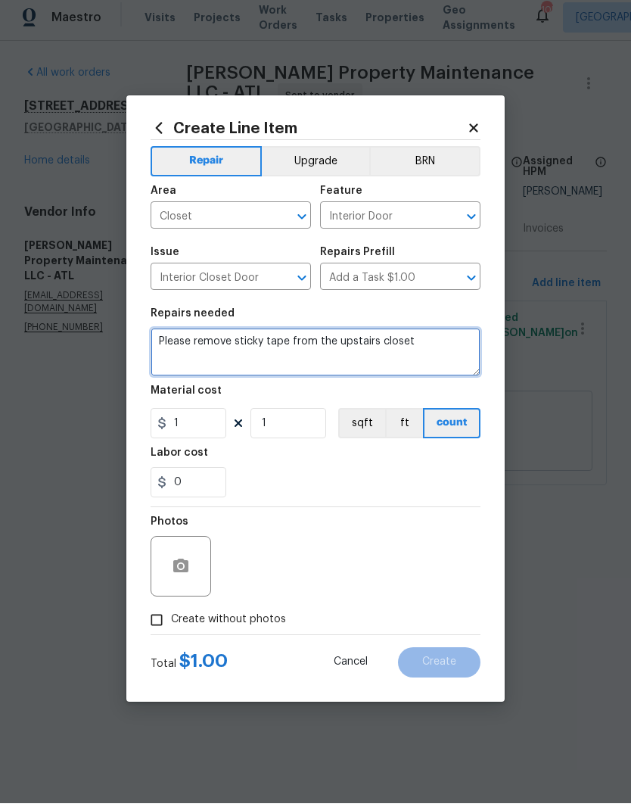
type textarea "Please remove sticky tape from the upstairs closet"
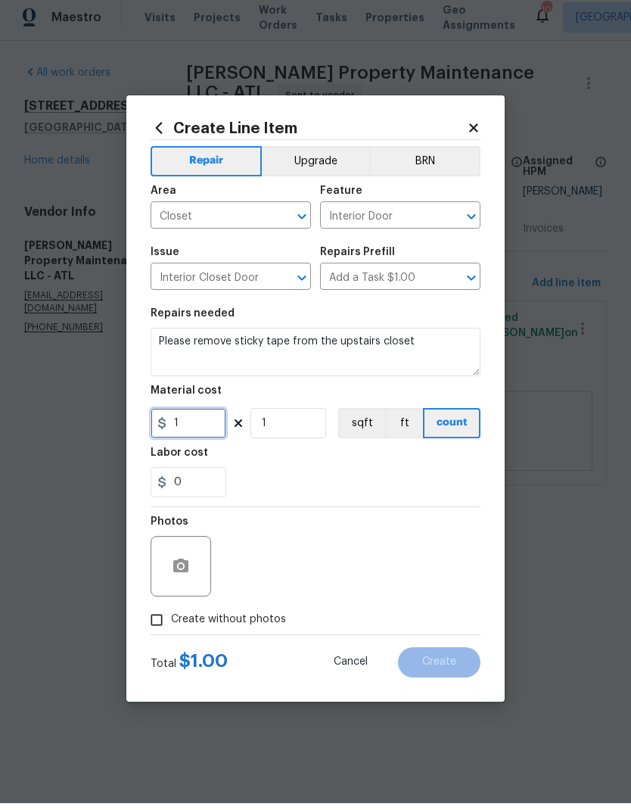
click at [188, 415] on input "1" at bounding box center [189, 430] width 76 height 30
click at [202, 424] on input "1" at bounding box center [189, 430] width 76 height 30
type input "10"
click at [246, 626] on span "Create without photos" at bounding box center [228, 626] width 115 height 16
click at [171, 626] on input "Create without photos" at bounding box center [156, 626] width 29 height 29
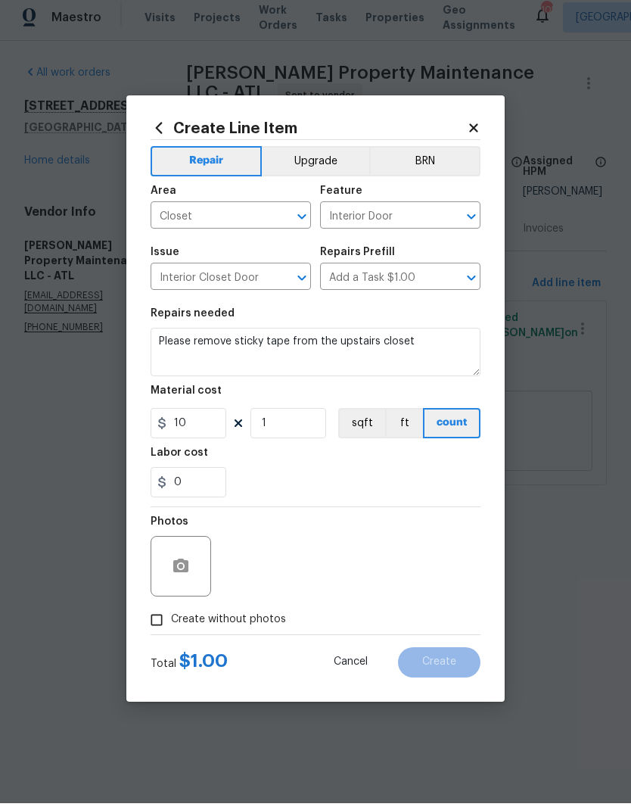
checkbox input "true"
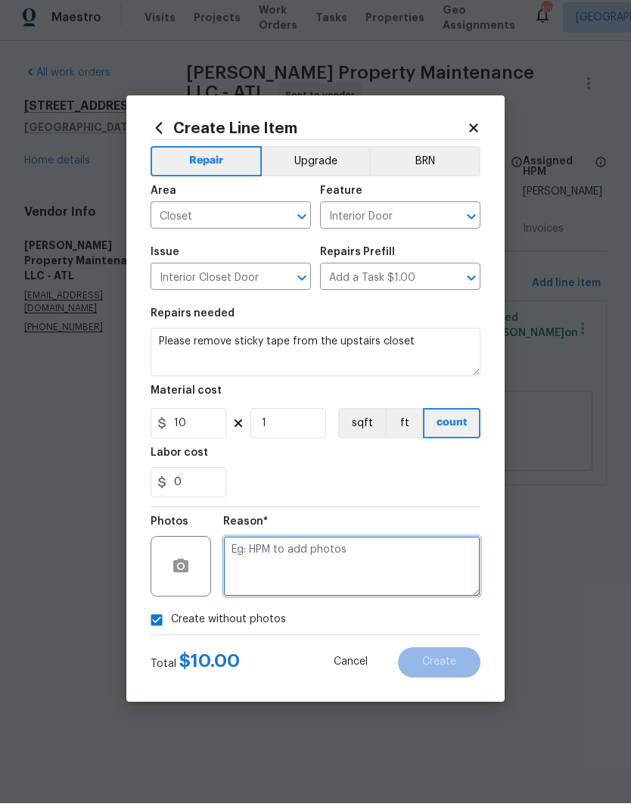
click at [350, 566] on textarea at bounding box center [351, 572] width 257 height 61
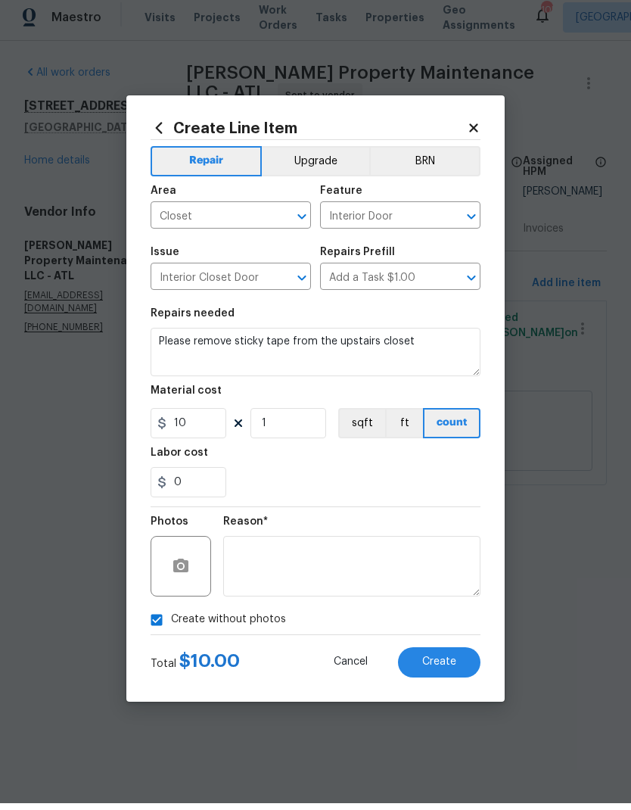
click at [445, 664] on span "Create" at bounding box center [439, 668] width 34 height 11
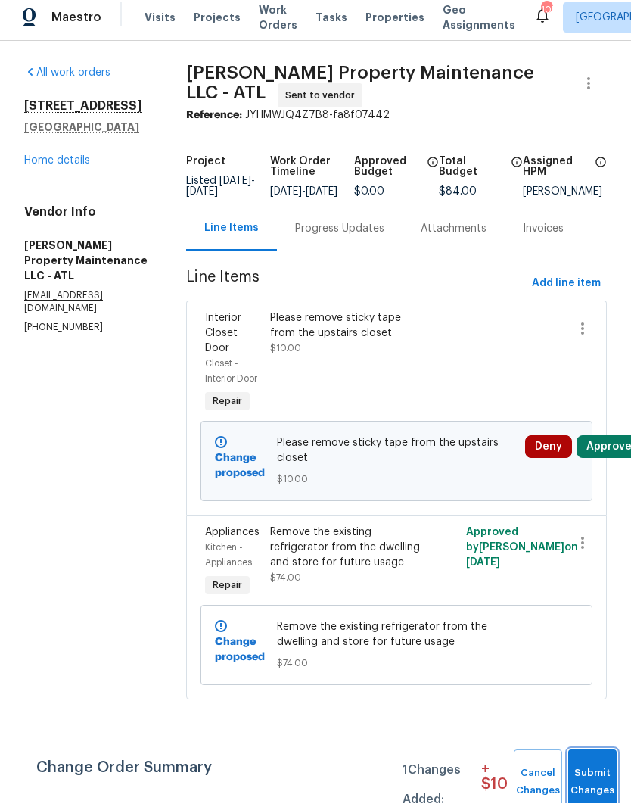
click at [592, 771] on span "Submit Changes" at bounding box center [592, 788] width 33 height 35
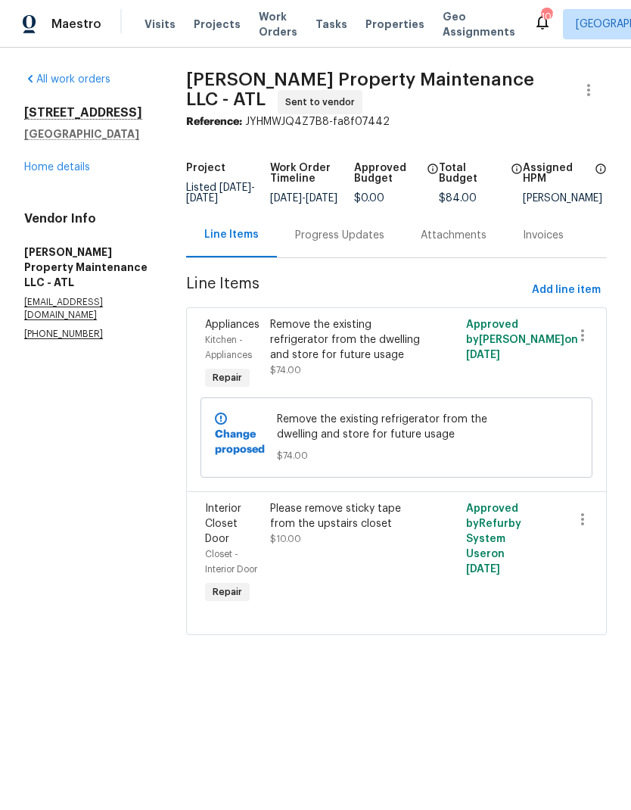
click at [81, 173] on link "Home details" at bounding box center [57, 167] width 66 height 11
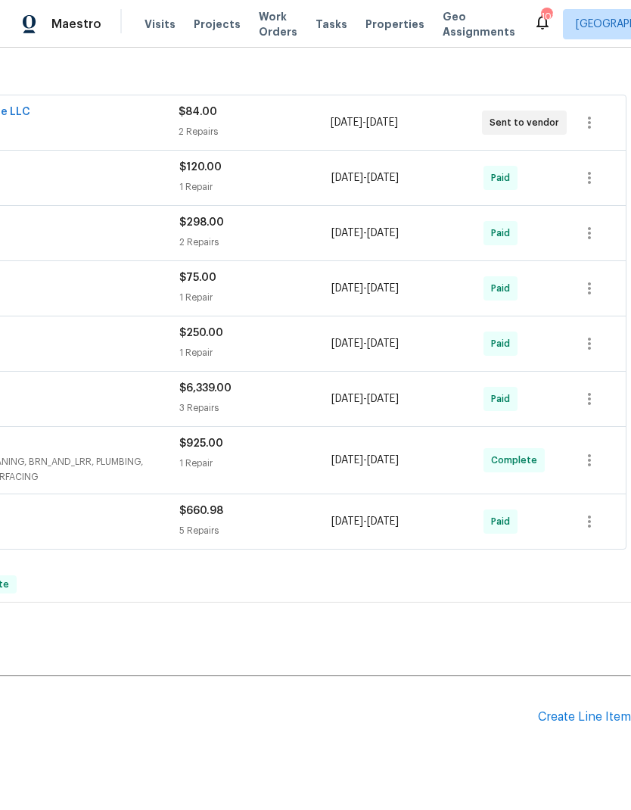
scroll to position [242, 224]
click at [583, 716] on div "Create Line Item" at bounding box center [584, 717] width 93 height 14
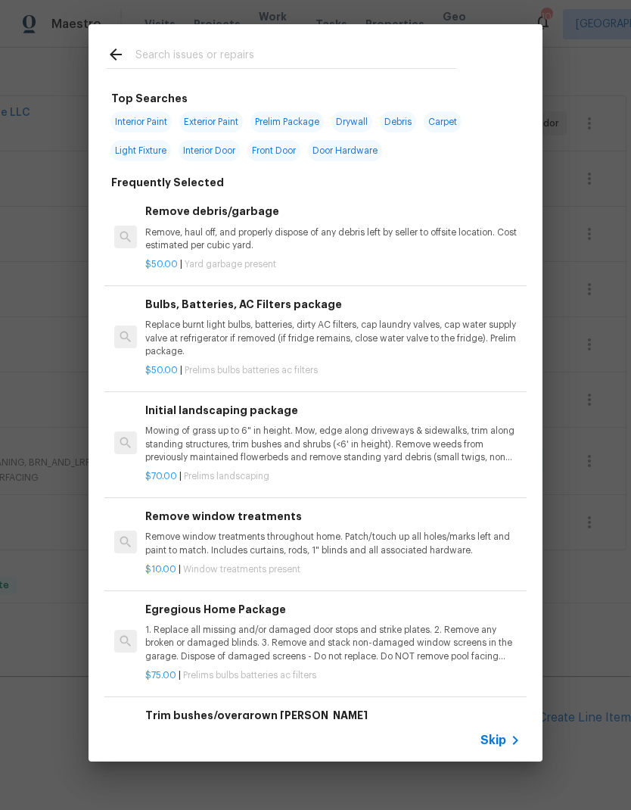
click at [282, 47] on input "text" at bounding box center [295, 56] width 321 height 23
type input "Foundation"
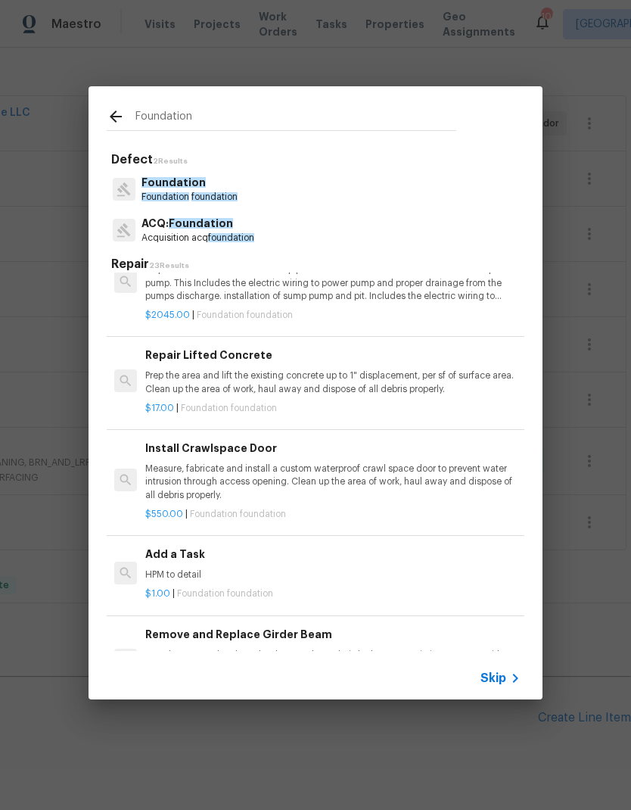
scroll to position [866, 0]
click at [194, 553] on div "Add a Task HPM to detail" at bounding box center [332, 563] width 375 height 36
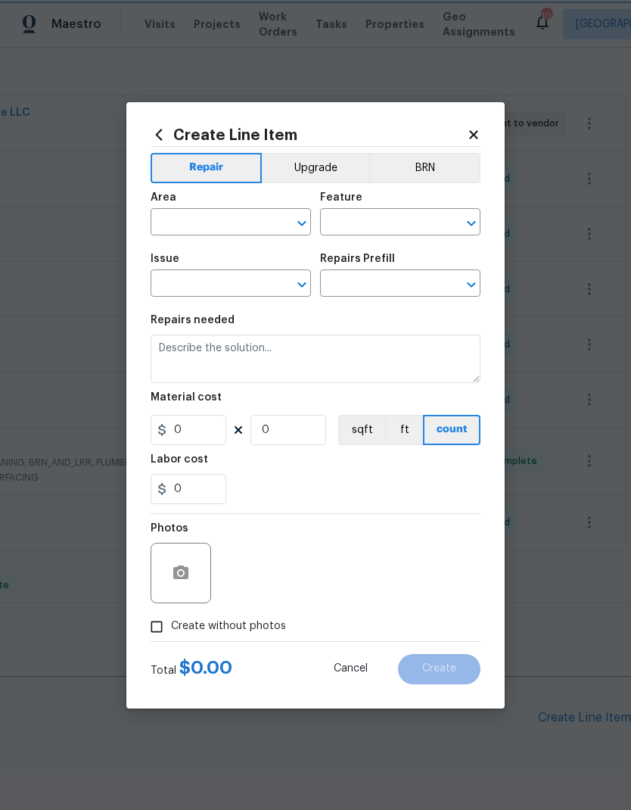
type input "Foundation"
type input "Add a Task $1.00"
type textarea "HPM to detail"
type input "1"
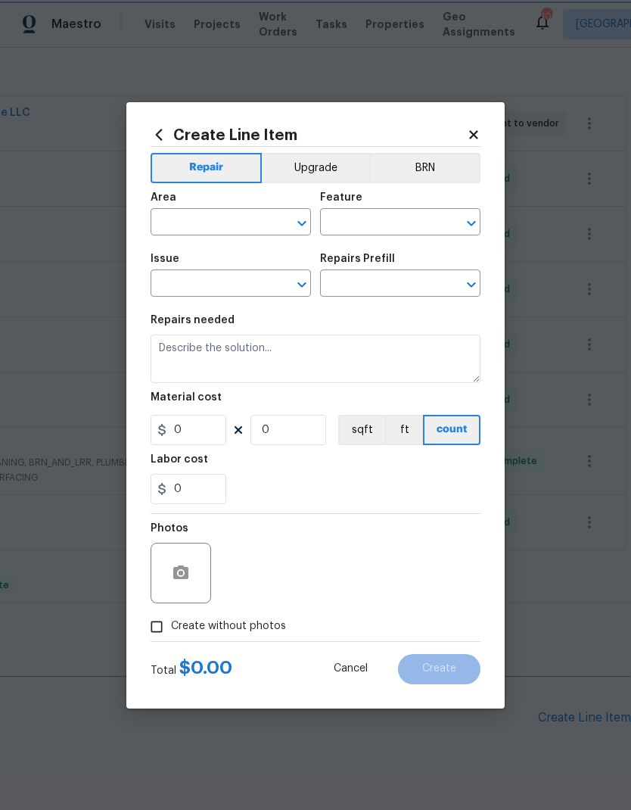
type input "1"
click at [234, 218] on input "text" at bounding box center [210, 223] width 118 height 23
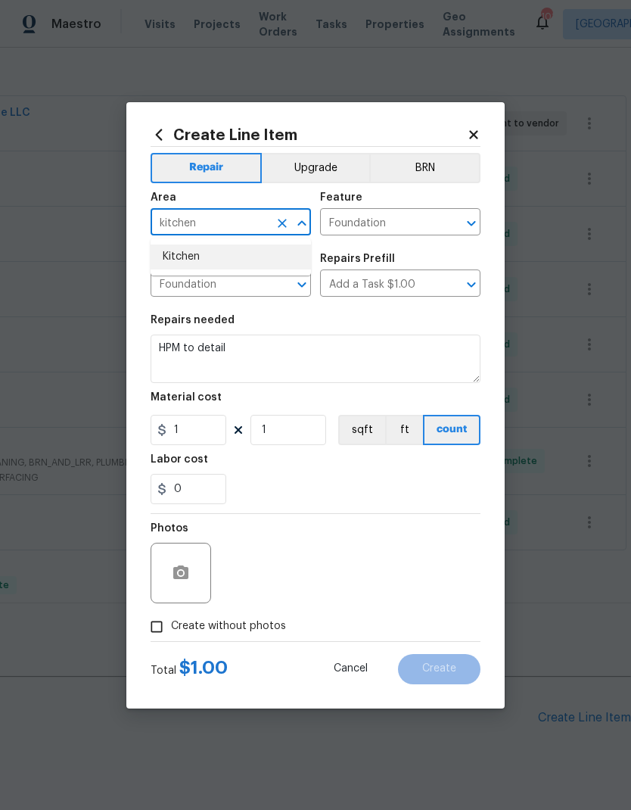
click at [233, 256] on li "Kitchen" at bounding box center [231, 256] width 160 height 25
type input "Kitchen"
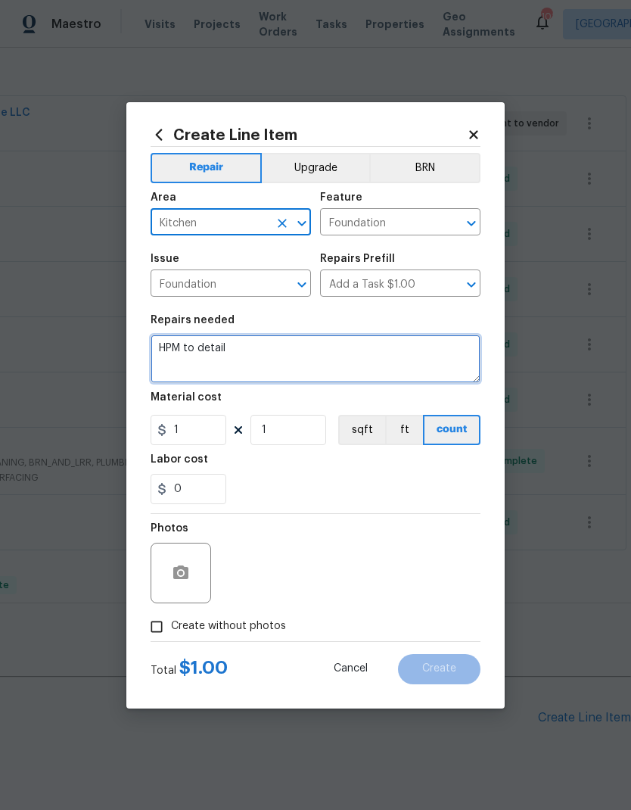
click at [253, 351] on textarea "HPM to detail" at bounding box center [316, 358] width 330 height 48
type textarea "H"
click at [199, 347] on textarea "Please assist the foundation" at bounding box center [316, 358] width 330 height 48
click at [333, 353] on textarea "Please assess the foundation" at bounding box center [316, 358] width 330 height 48
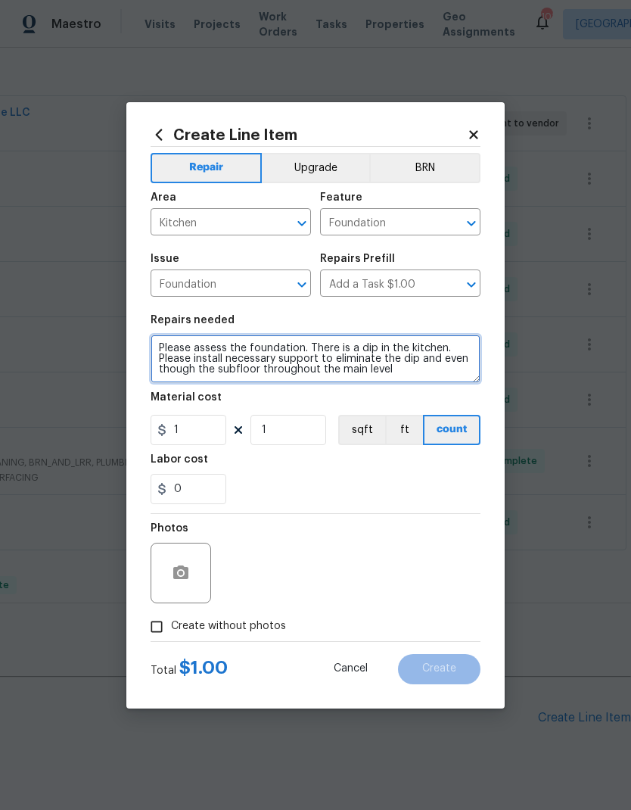
type textarea "Please assess the foundation. There is a dip in the kitchen. Please install nec…"
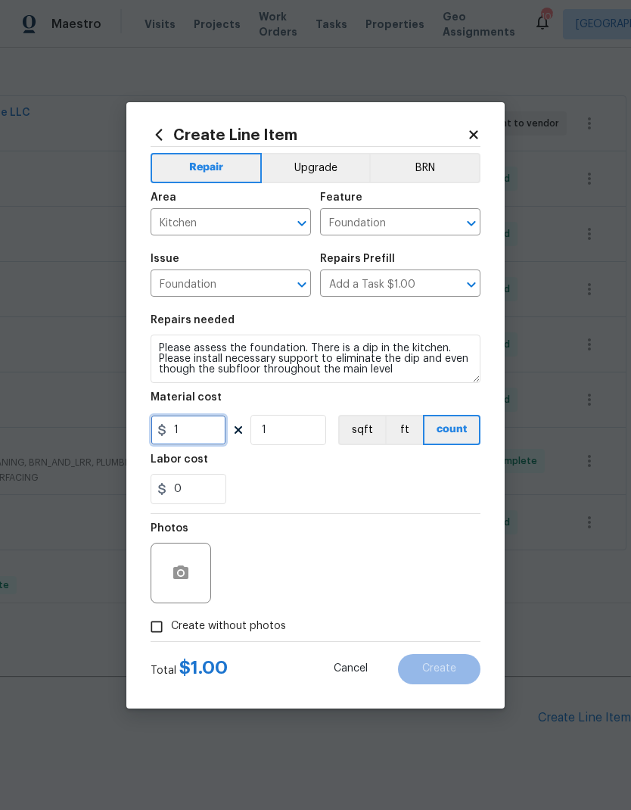
click at [191, 426] on input "1" at bounding box center [189, 430] width 76 height 30
type input "100"
click at [233, 633] on span "Create without photos" at bounding box center [228, 626] width 115 height 16
click at [171, 633] on input "Create without photos" at bounding box center [156, 626] width 29 height 29
checkbox input "true"
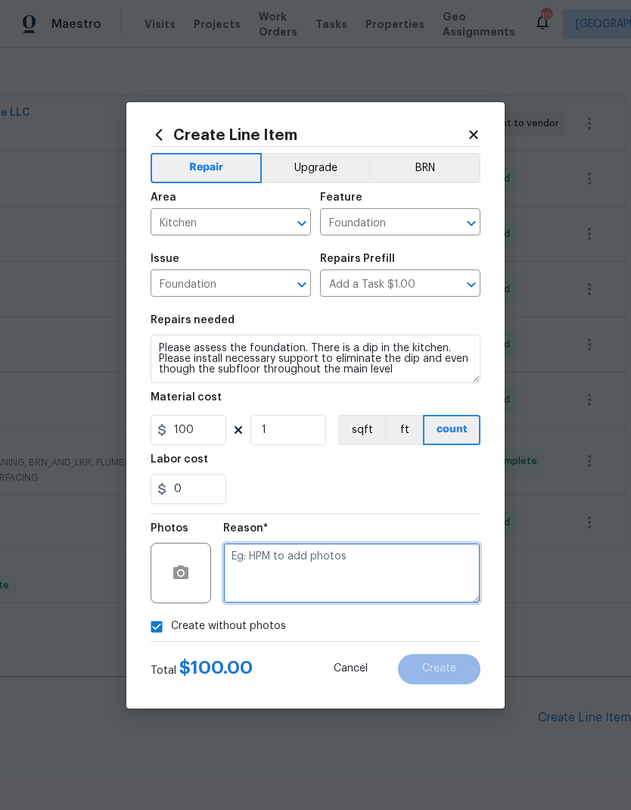
click at [333, 559] on textarea at bounding box center [351, 572] width 257 height 61
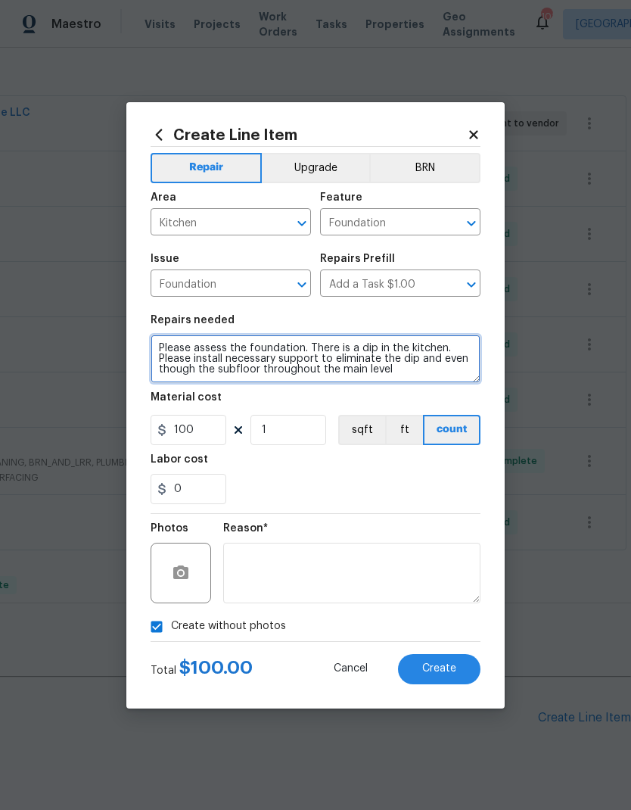
click at [182, 373] on textarea "Please assess the foundation. There is a dip in the kitchen. Please install nec…" at bounding box center [316, 358] width 330 height 48
type textarea "Please assess the foundation. There is a dip in the kitchen. Please install nec…"
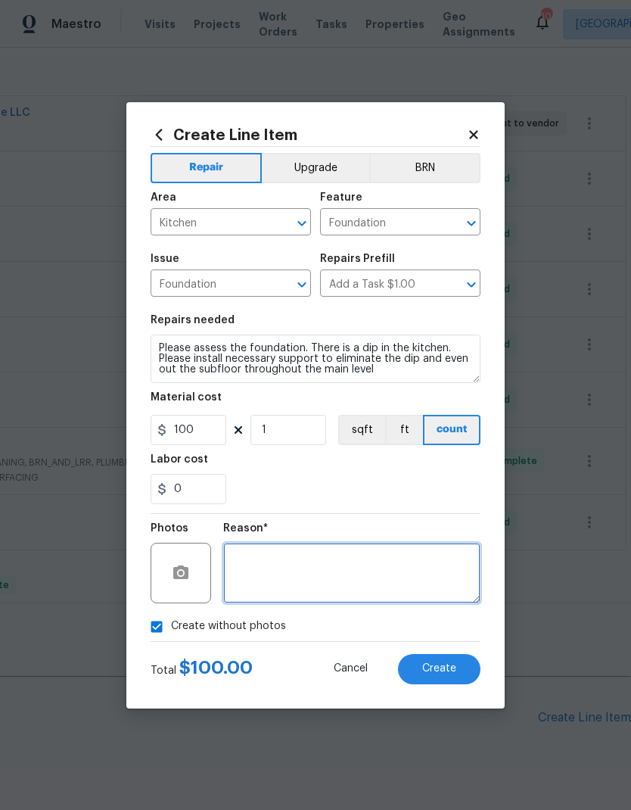
click at [297, 575] on textarea at bounding box center [351, 572] width 257 height 61
click at [447, 666] on span "Create" at bounding box center [439, 668] width 34 height 11
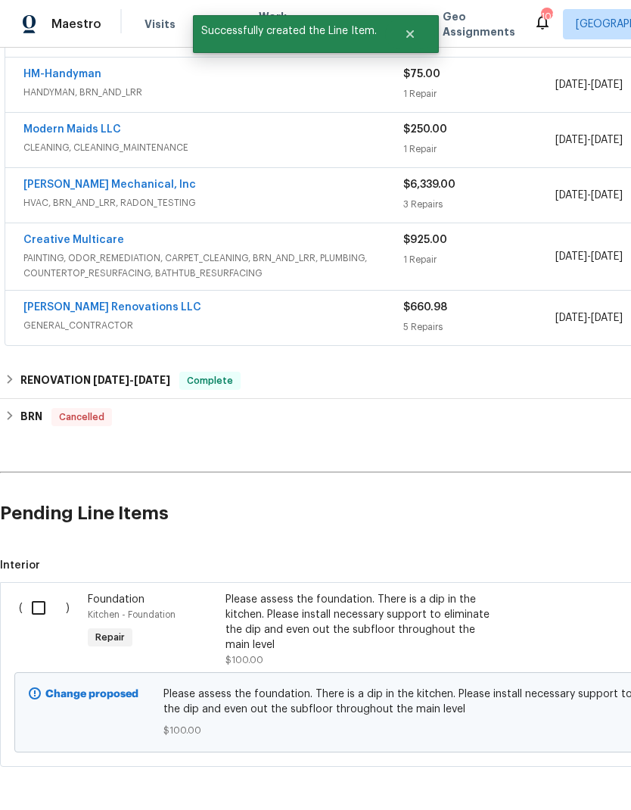
scroll to position [446, 0]
click at [40, 602] on input "checkbox" at bounding box center [44, 608] width 43 height 32
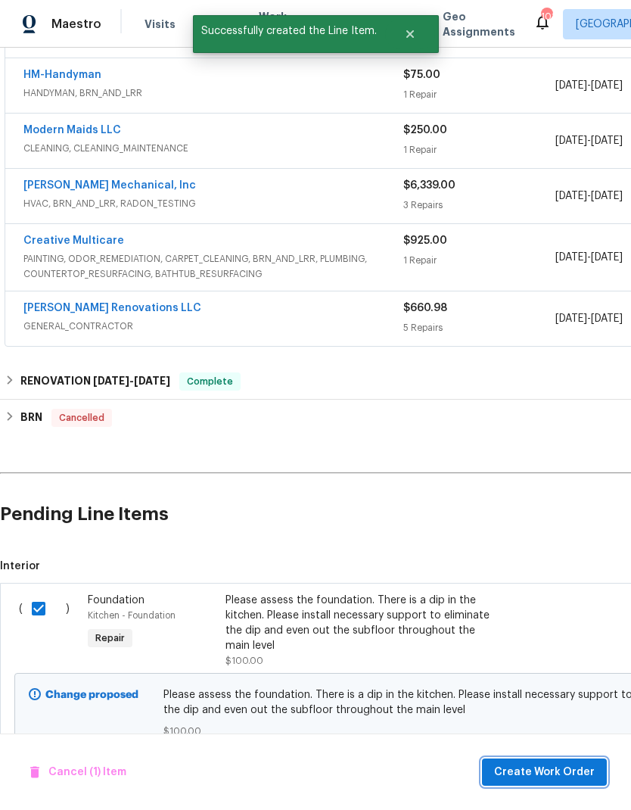
click at [548, 762] on button "Create Work Order" at bounding box center [544, 772] width 125 height 28
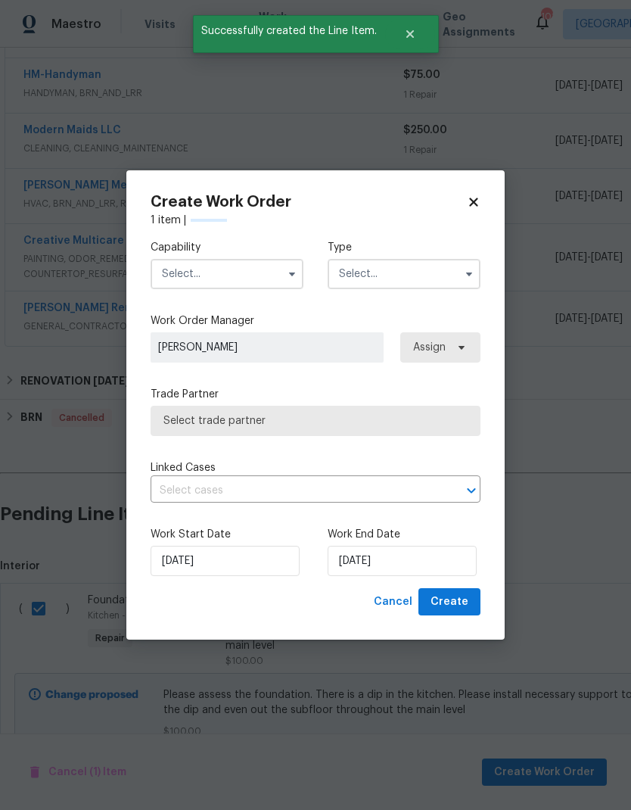
checkbox input "false"
click at [224, 262] on input "text" at bounding box center [227, 274] width 153 height 30
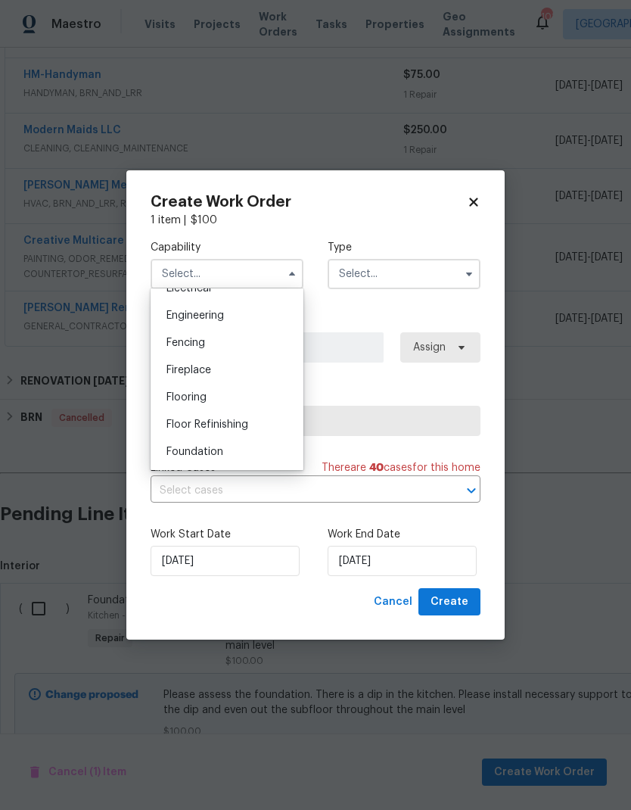
scroll to position [505, 0]
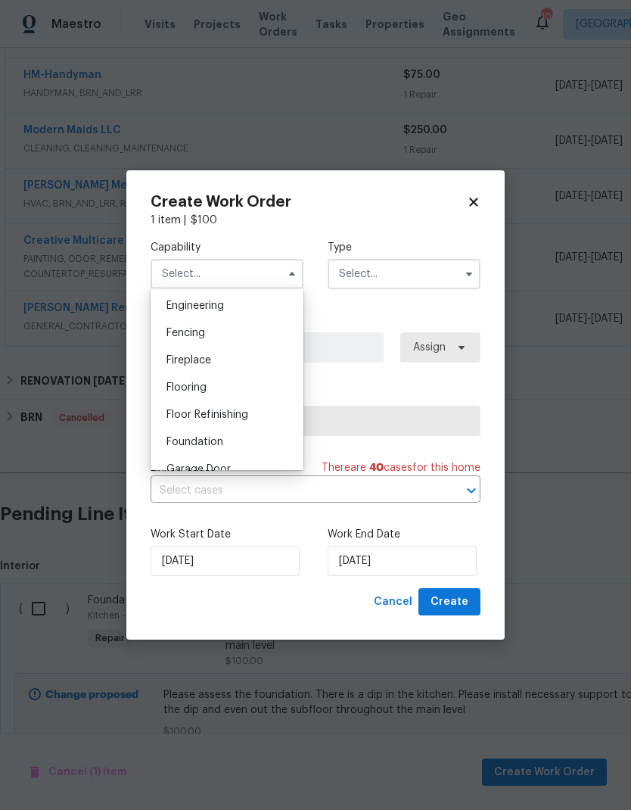
click at [221, 446] on span "Foundation" at bounding box center [194, 442] width 57 height 11
type input "Foundation"
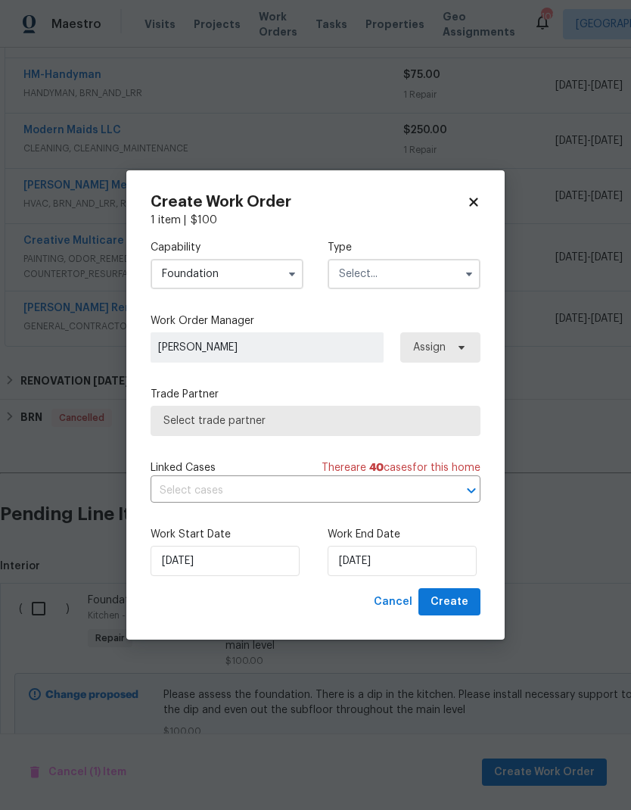
click at [406, 272] on input "text" at bounding box center [404, 274] width 153 height 30
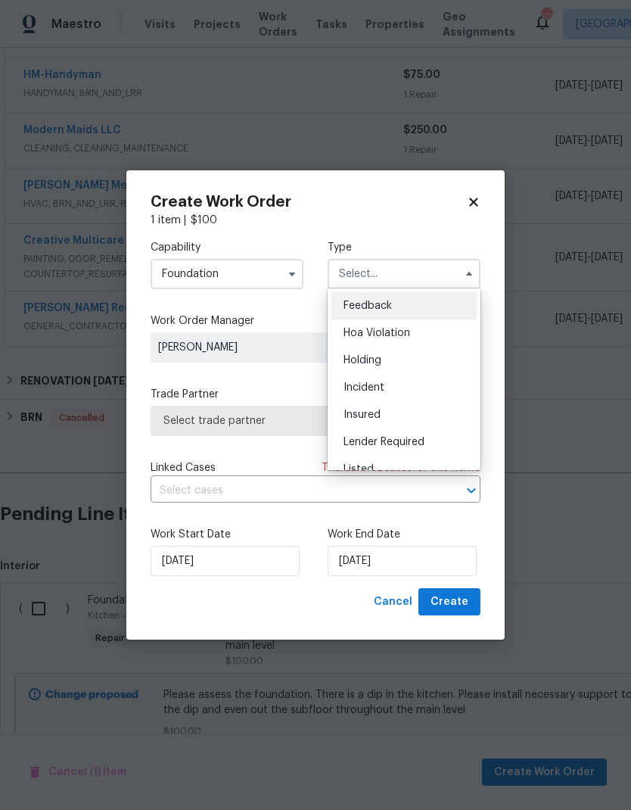
click at [381, 462] on div "Listed" at bounding box center [403, 468] width 145 height 27
type input "Listed"
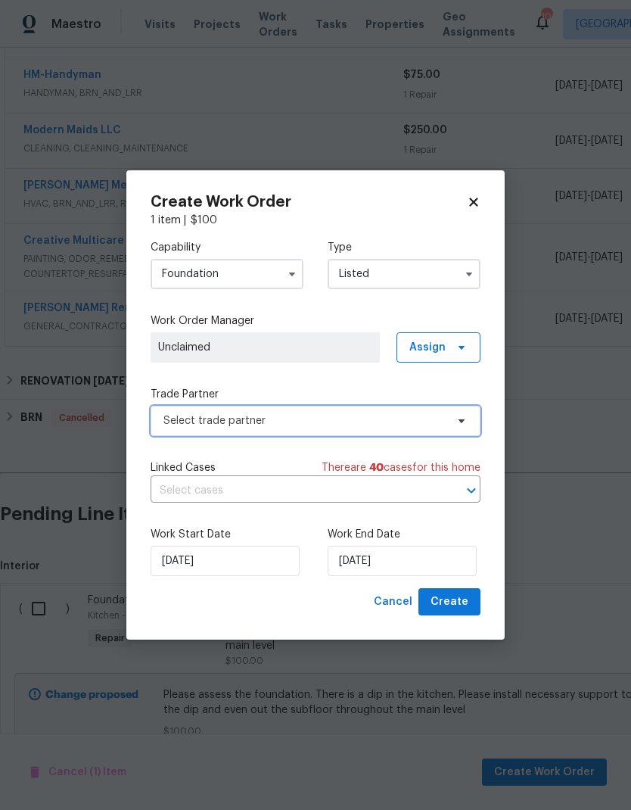
click at [395, 419] on span "Select trade partner" at bounding box center [304, 420] width 282 height 15
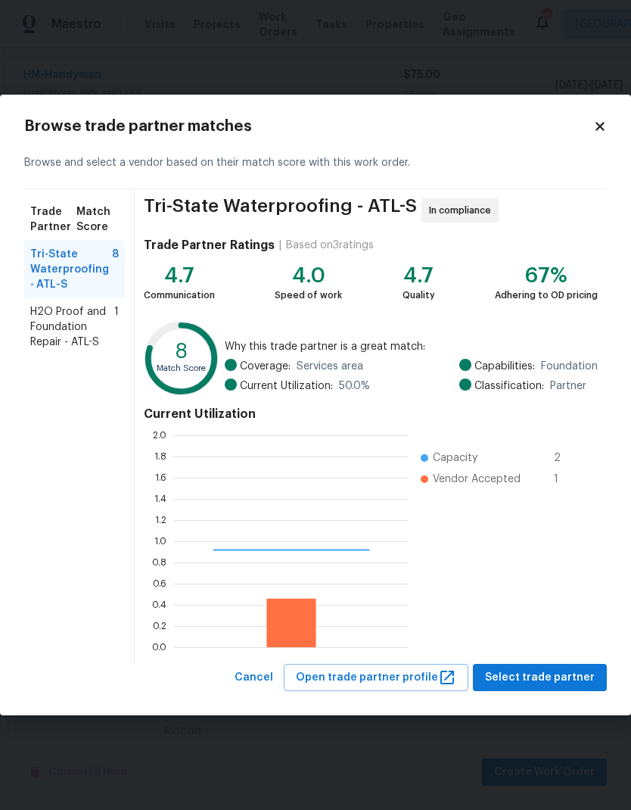
scroll to position [212, 235]
click at [77, 334] on span "H2O Proof and Foundation Repair - ATL-S" at bounding box center [72, 326] width 84 height 45
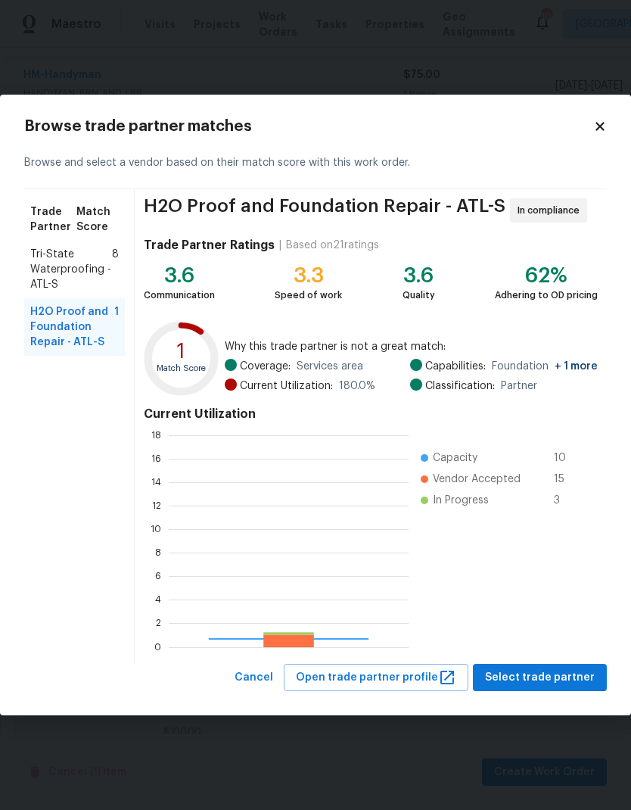
scroll to position [212, 240]
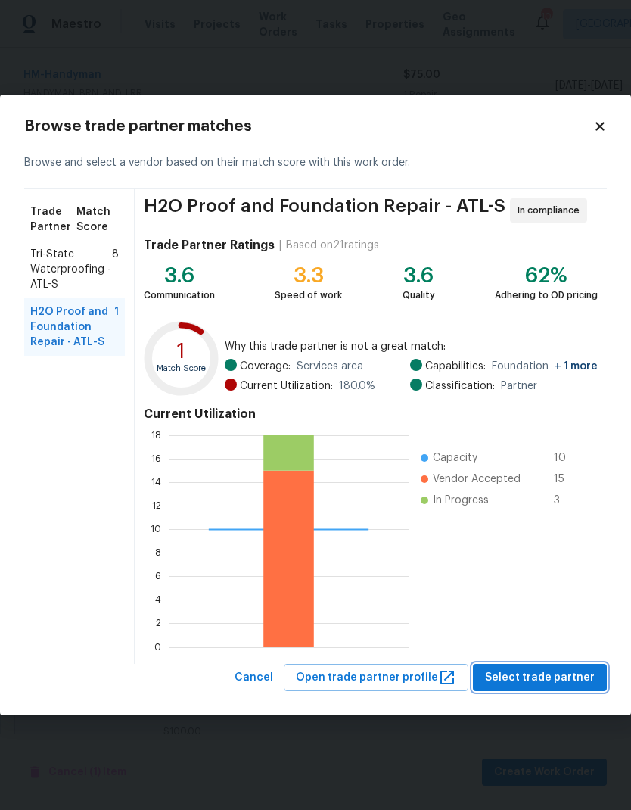
click at [551, 677] on span "Select trade partner" at bounding box center [540, 677] width 110 height 19
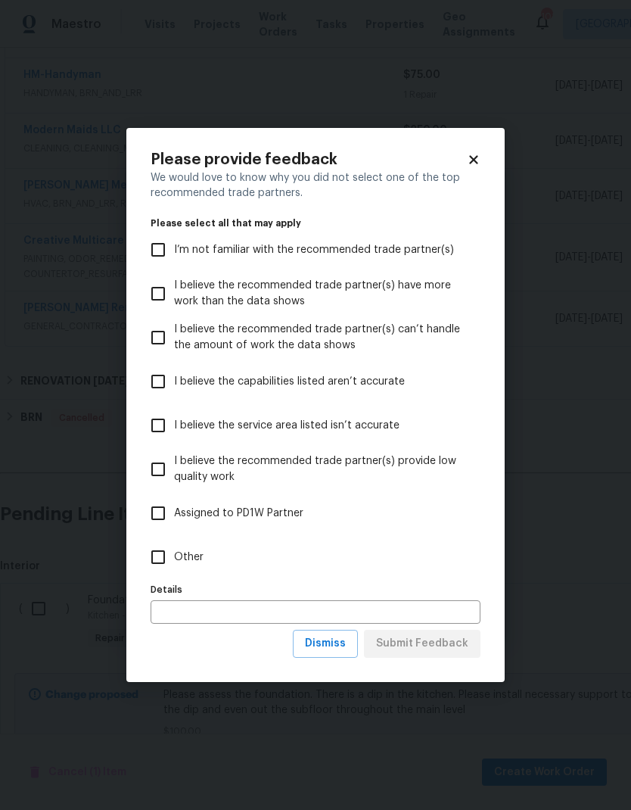
click at [209, 552] on label "Other" at bounding box center [305, 557] width 326 height 44
click at [174, 552] on input "Other" at bounding box center [158, 557] width 32 height 32
checkbox input "true"
click at [434, 644] on span "Submit Feedback" at bounding box center [422, 643] width 92 height 19
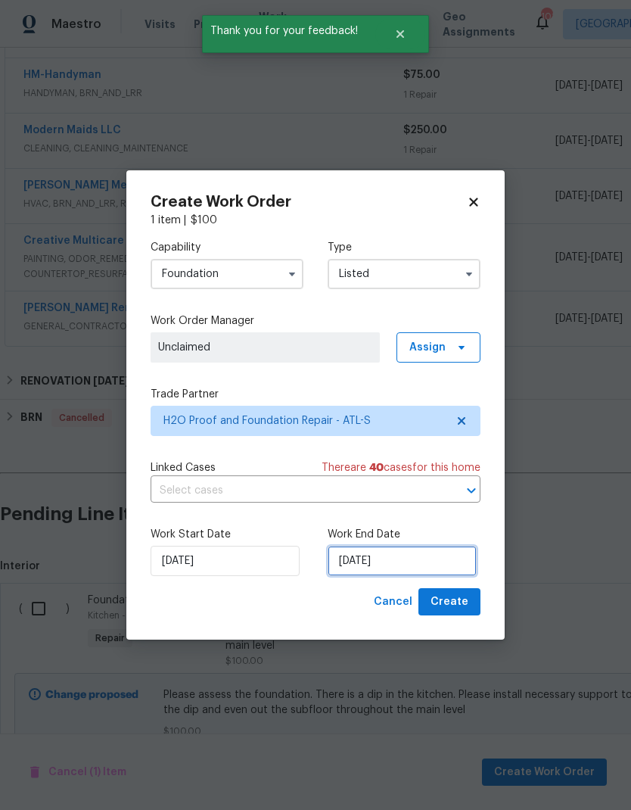
click at [427, 562] on input "[DATE]" at bounding box center [402, 561] width 149 height 30
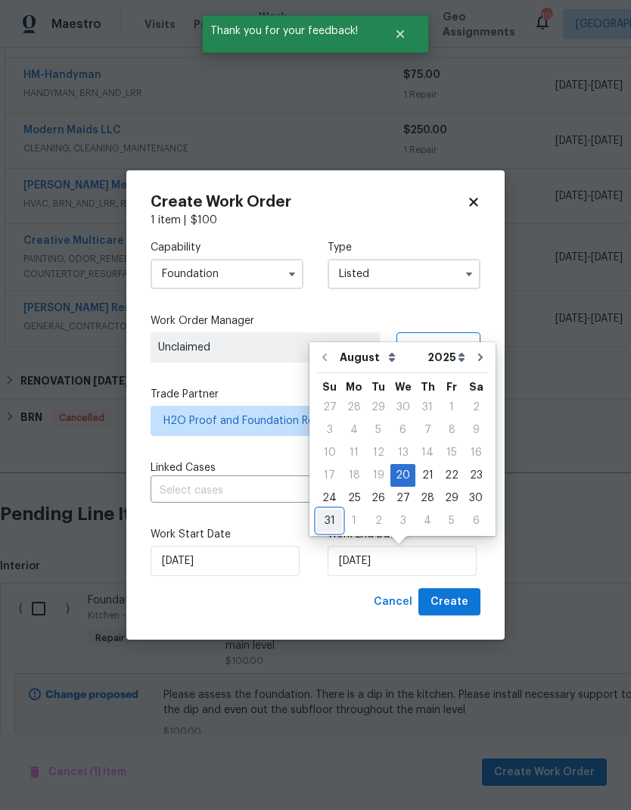
click at [325, 520] on div "31" at bounding box center [329, 520] width 25 height 21
type input "[DATE]"
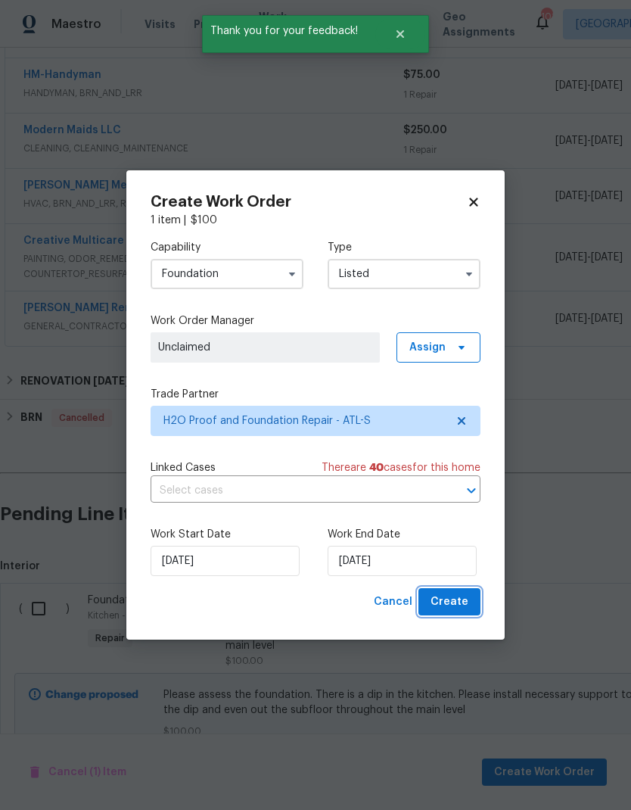
click at [458, 597] on span "Create" at bounding box center [450, 601] width 38 height 19
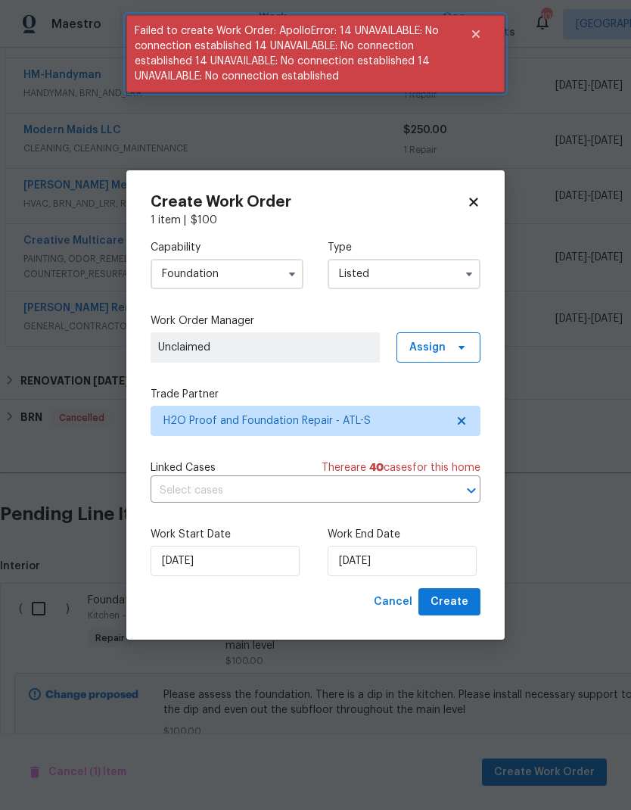
click at [477, 31] on icon "Close" at bounding box center [476, 34] width 8 height 8
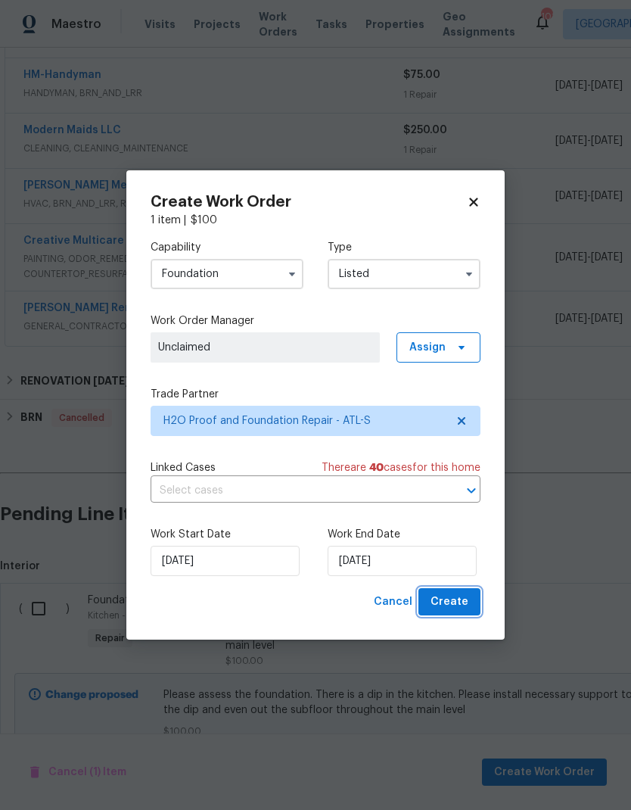
click at [450, 601] on span "Create" at bounding box center [450, 601] width 38 height 19
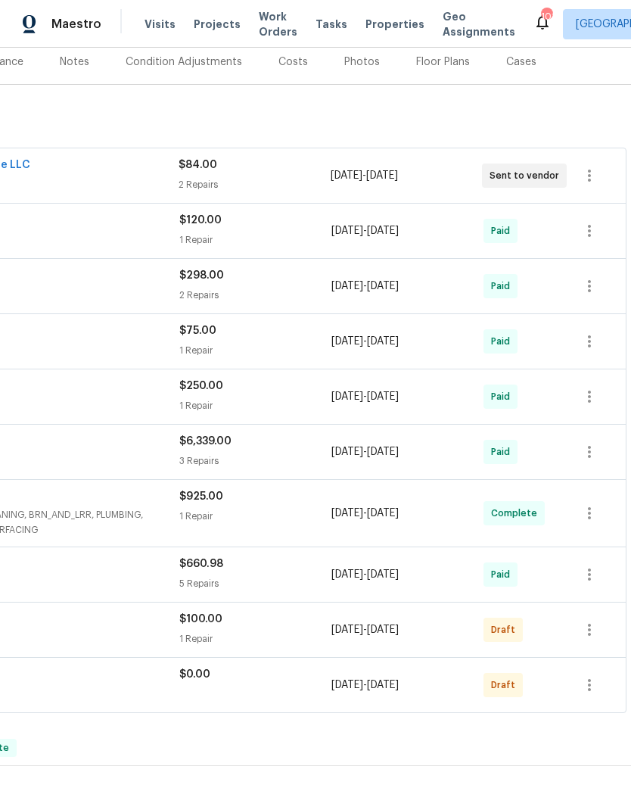
scroll to position [191, 224]
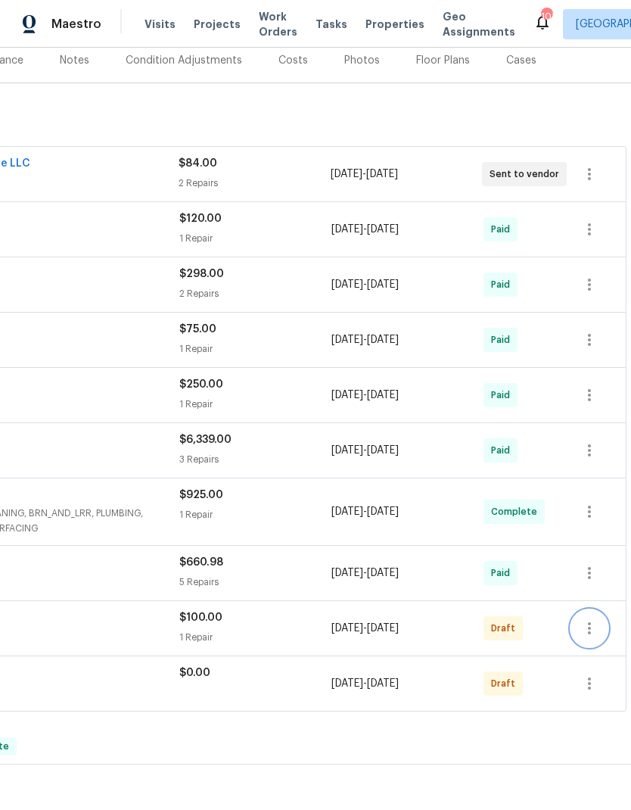
click at [590, 625] on icon "button" at bounding box center [589, 628] width 18 height 18
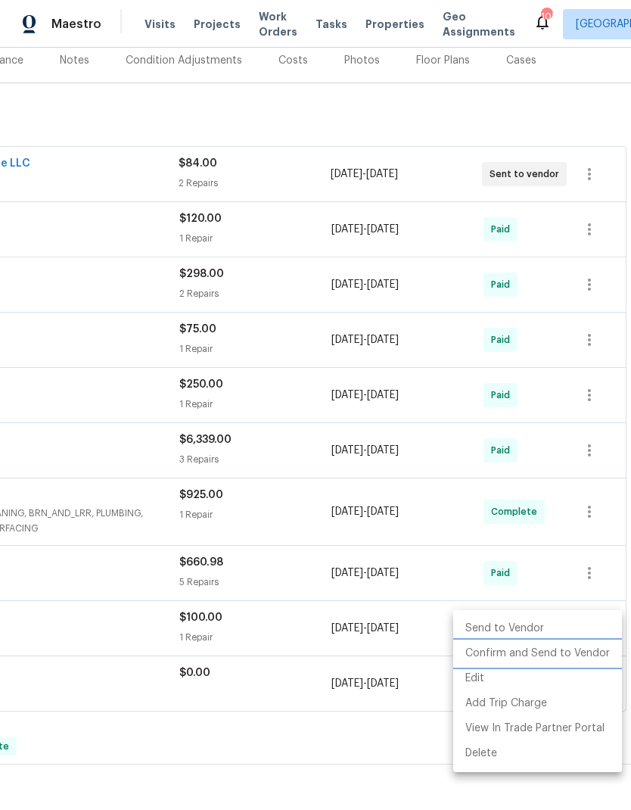
click at [566, 655] on li "Confirm and Send to Vendor" at bounding box center [537, 653] width 169 height 25
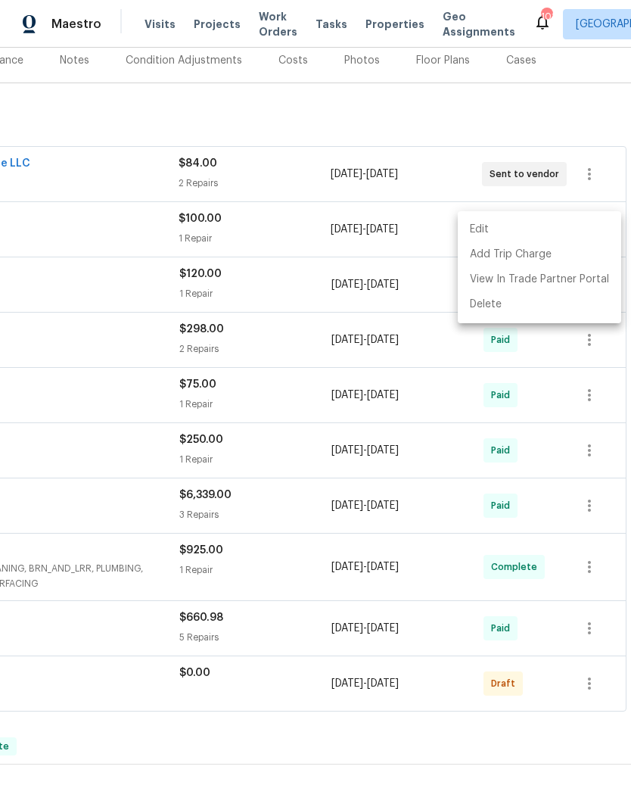
click at [591, 682] on div at bounding box center [315, 405] width 631 height 810
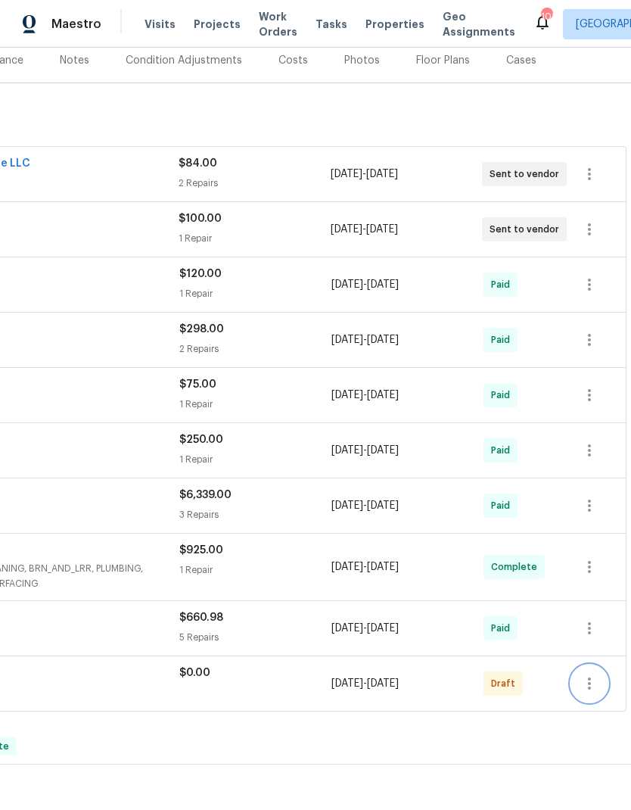
click at [591, 686] on icon "button" at bounding box center [589, 683] width 18 height 18
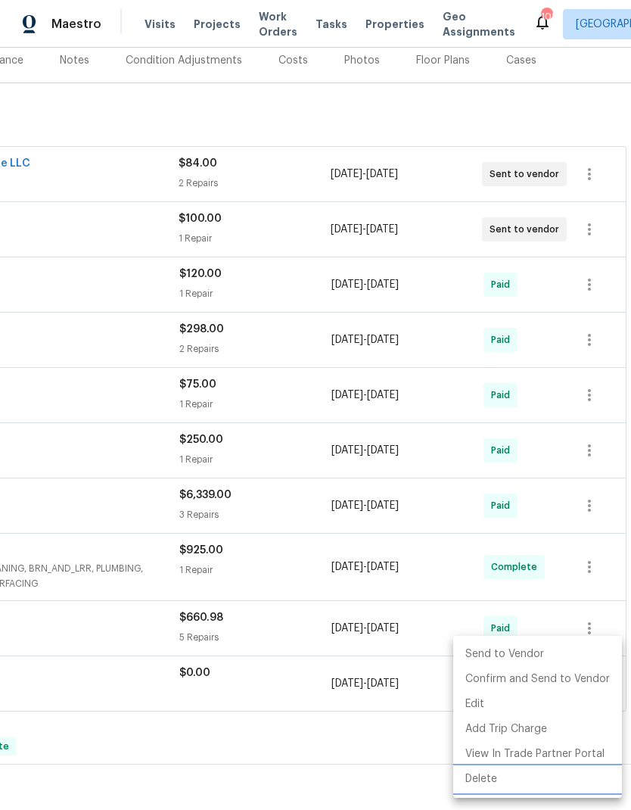
click at [489, 777] on li "Delete" at bounding box center [537, 778] width 169 height 25
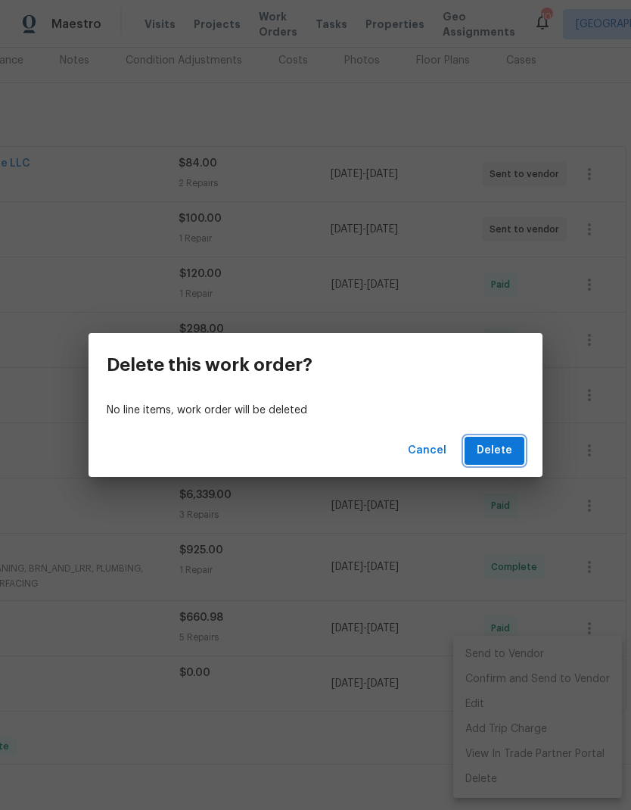
click at [502, 452] on span "Delete" at bounding box center [495, 450] width 36 height 19
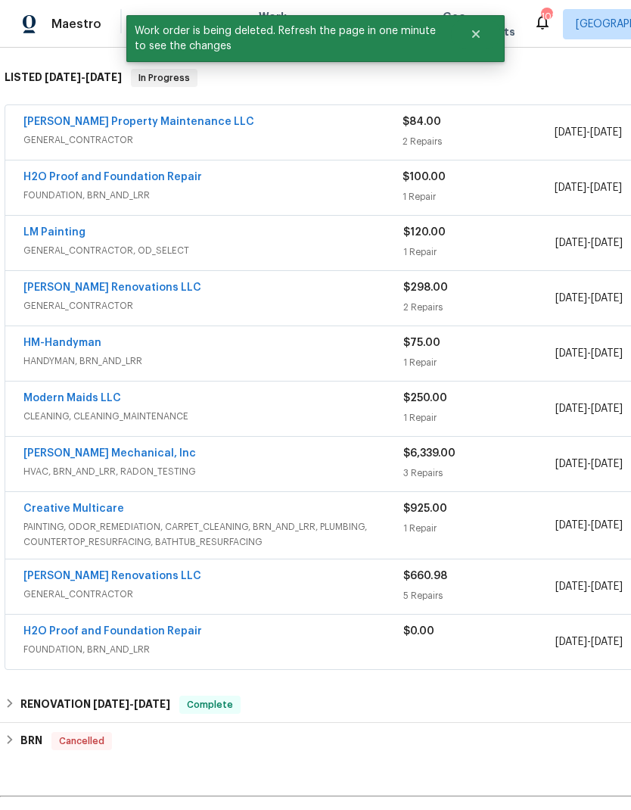
scroll to position [237, -11]
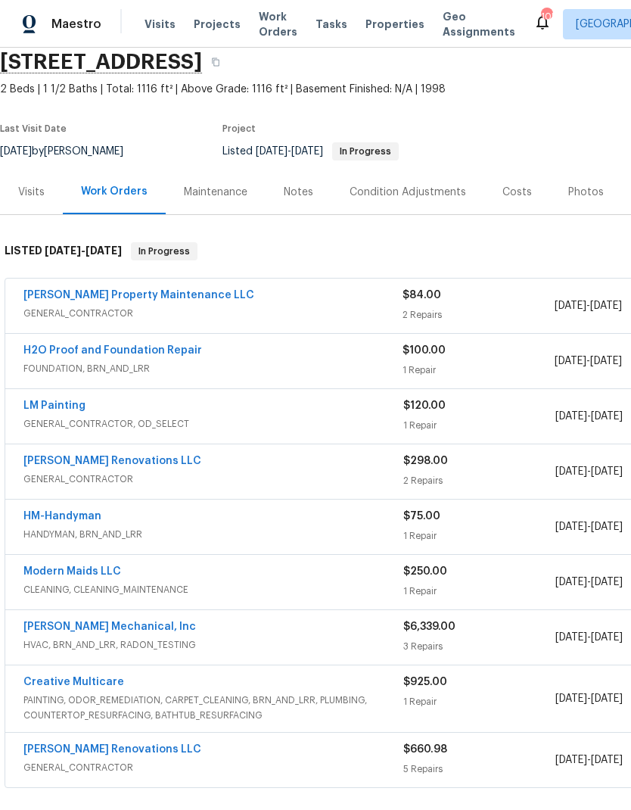
scroll to position [62, 0]
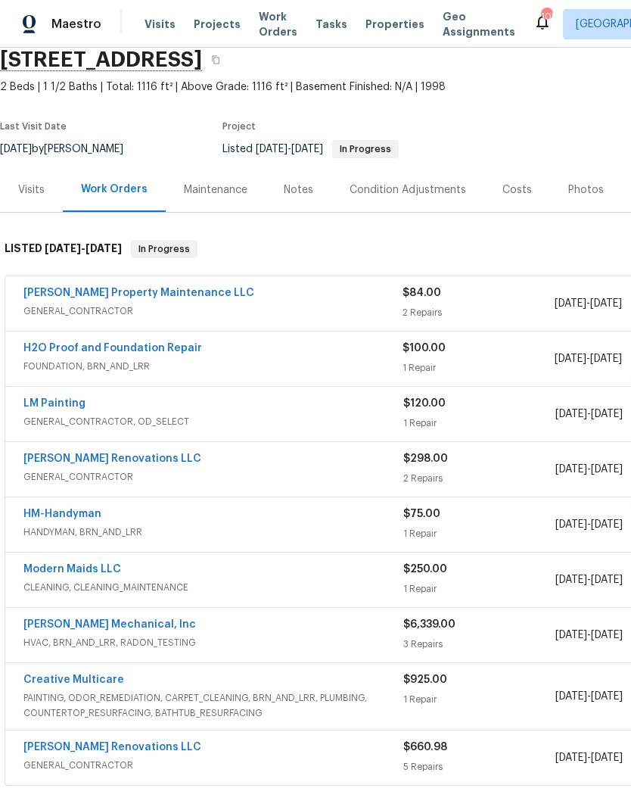
click at [99, 350] on link "H2O Proof and Foundation Repair" at bounding box center [112, 348] width 179 height 11
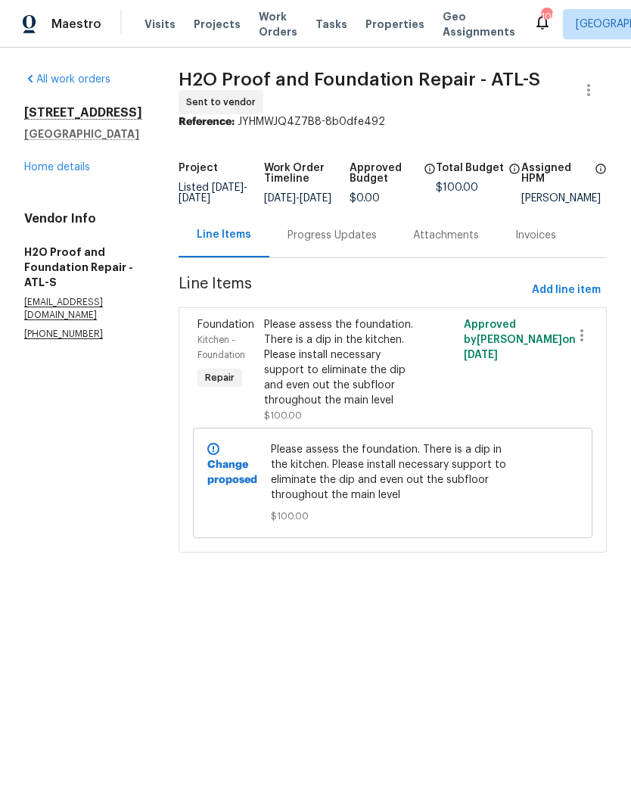
click at [82, 173] on link "Home details" at bounding box center [57, 167] width 66 height 11
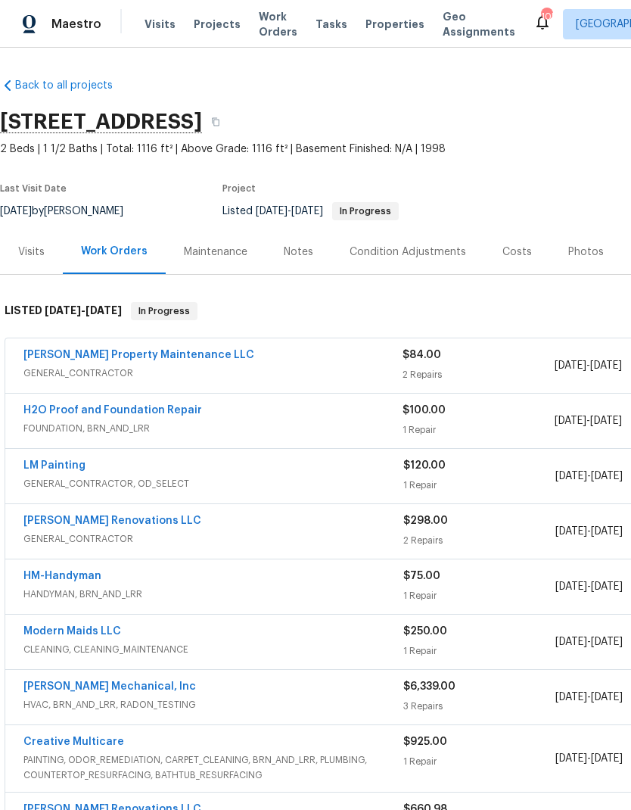
click at [117, 354] on link "[PERSON_NAME] Property Maintenance LLC" at bounding box center [138, 355] width 231 height 11
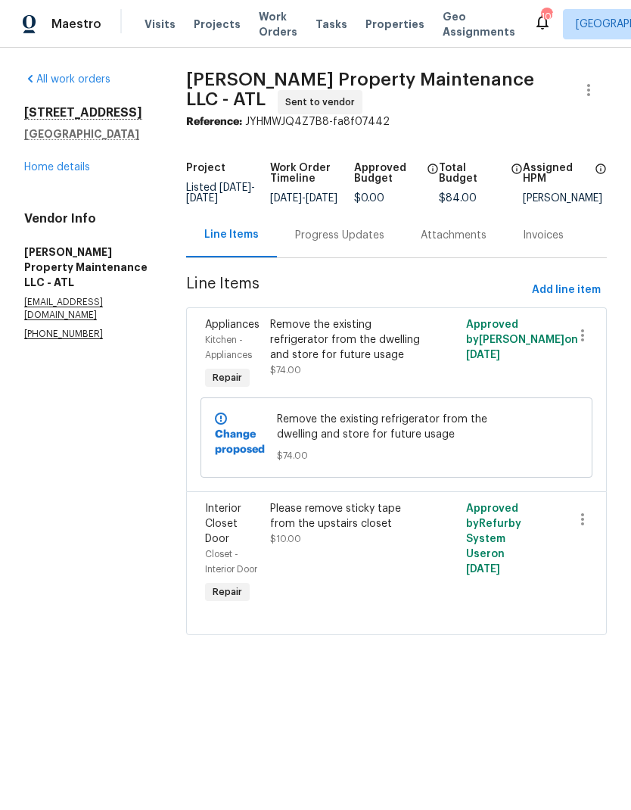
click at [60, 118] on h2 "[STREET_ADDRESS]" at bounding box center [87, 112] width 126 height 15
click at [85, 173] on link "Home details" at bounding box center [57, 167] width 66 height 11
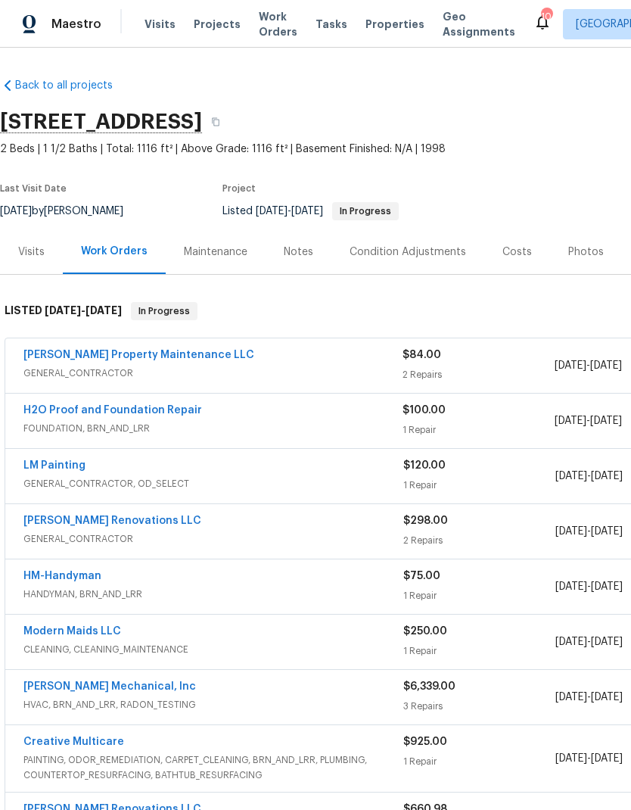
click at [135, 406] on link "H2O Proof and Foundation Repair" at bounding box center [112, 410] width 179 height 11
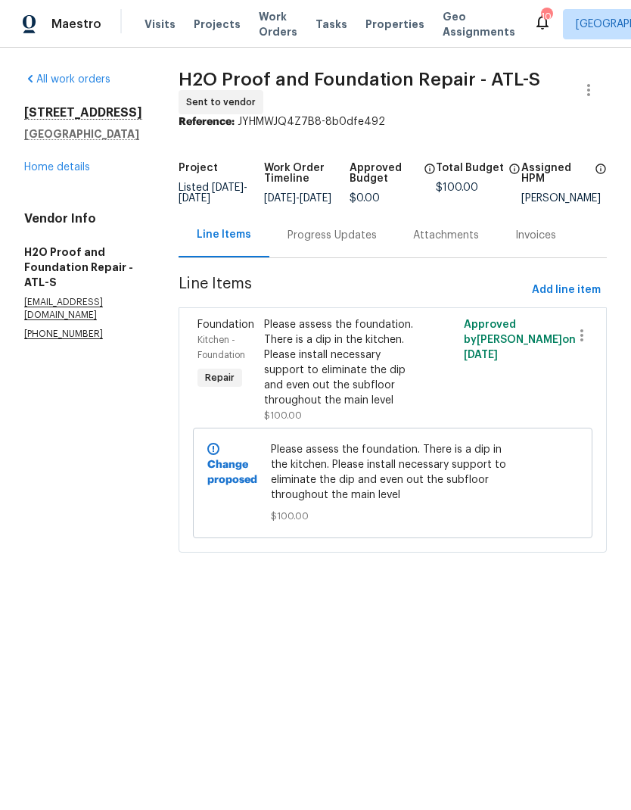
click at [320, 243] on div "Progress Updates" at bounding box center [332, 235] width 89 height 15
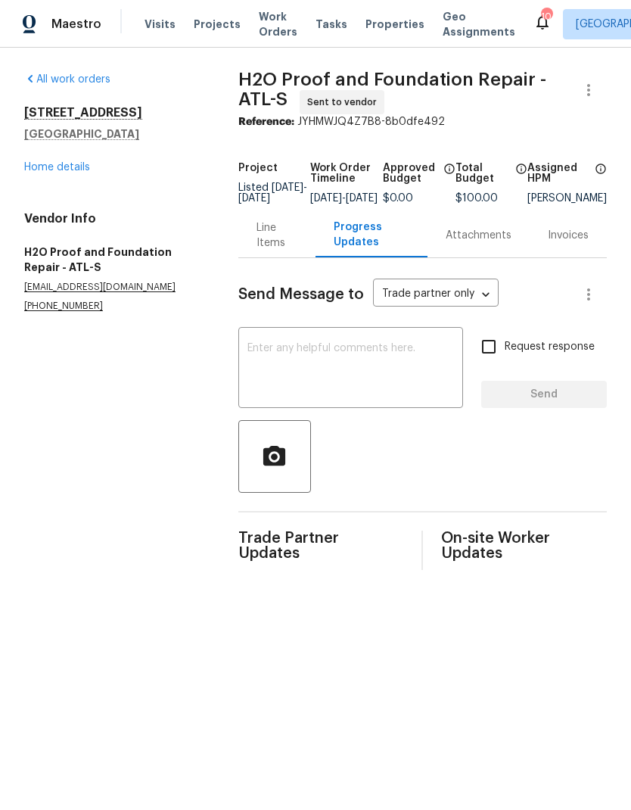
click at [494, 362] on input "Request response" at bounding box center [489, 347] width 32 height 32
checkbox input "true"
click at [328, 374] on textarea at bounding box center [350, 369] width 207 height 53
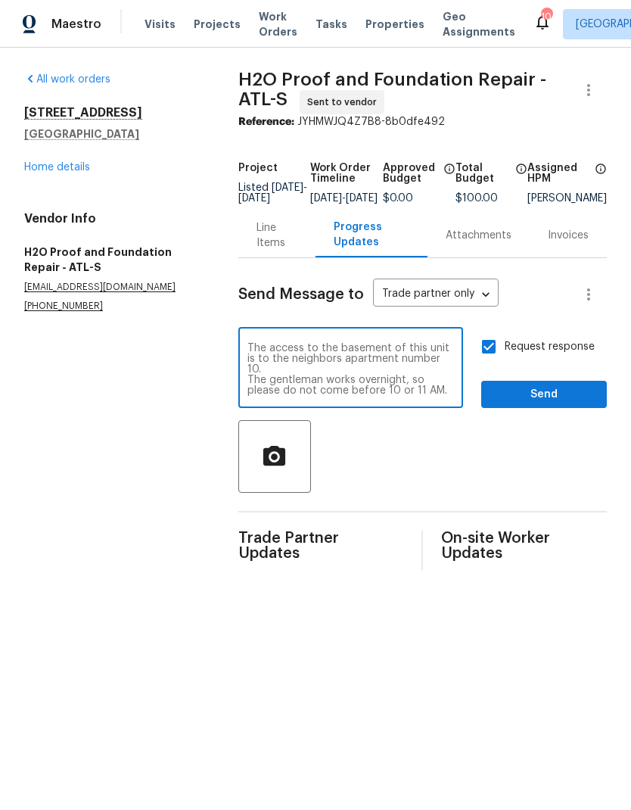
click at [247, 368] on textarea "The access to the basement of this unit is to the neighbors apartment number 10…" at bounding box center [350, 369] width 207 height 53
click at [248, 370] on textarea "The access to the basement of this unit is to the neighbors apartment number 10…" at bounding box center [350, 369] width 207 height 53
click at [312, 369] on textarea "The access to the basement of this unit is thru the neighbors apartment number …" at bounding box center [350, 369] width 207 height 53
click at [436, 396] on textarea "The access to the basement of this unit is thru the neighbor’s apartment number…" at bounding box center [350, 369] width 207 height 53
type textarea "The access to the basement of this unit is thru the neighbor’s apartment number…"
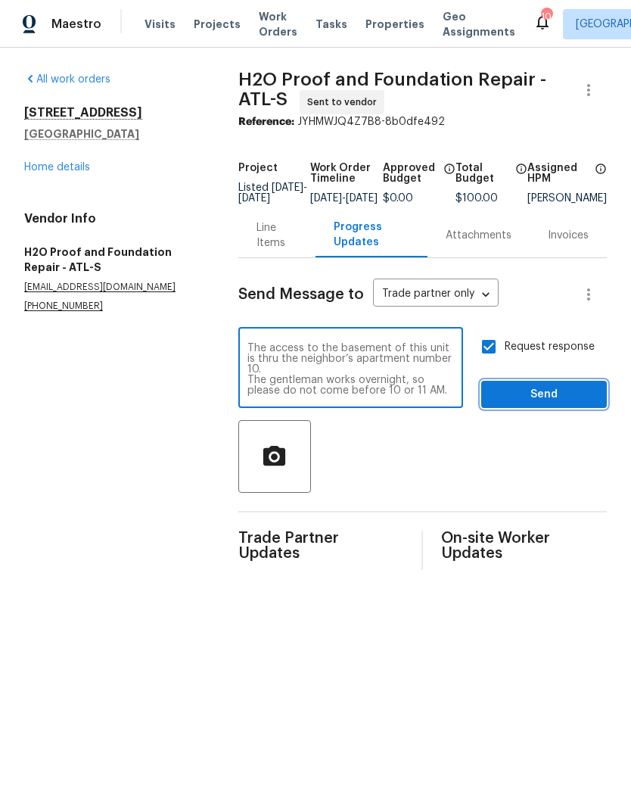
click at [539, 404] on span "Send" at bounding box center [543, 394] width 101 height 19
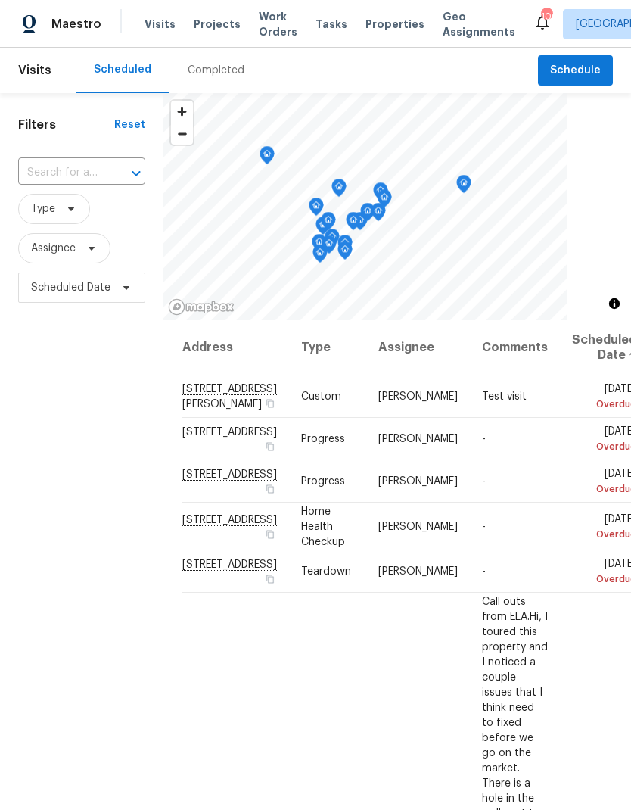
click at [260, 17] on span "Work Orders" at bounding box center [278, 24] width 39 height 30
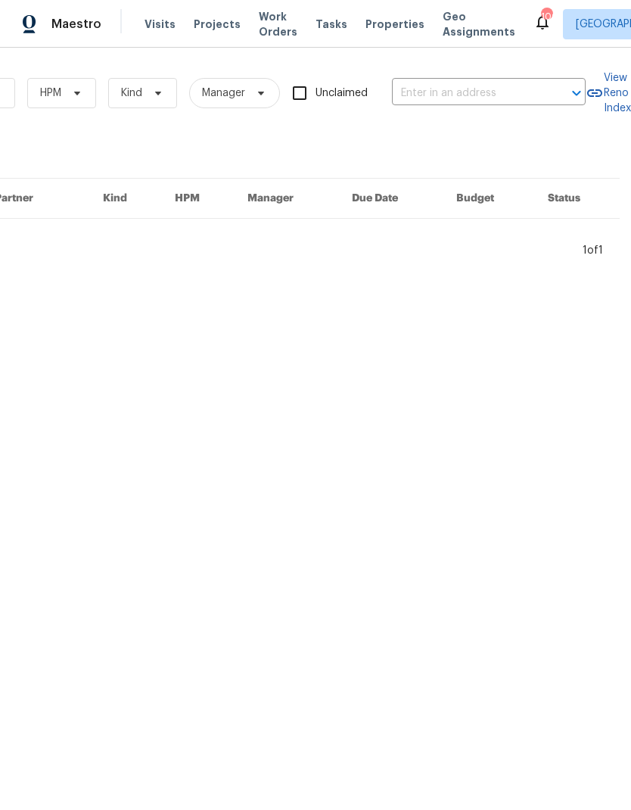
scroll to position [0, 249]
click at [447, 87] on input "text" at bounding box center [467, 93] width 151 height 23
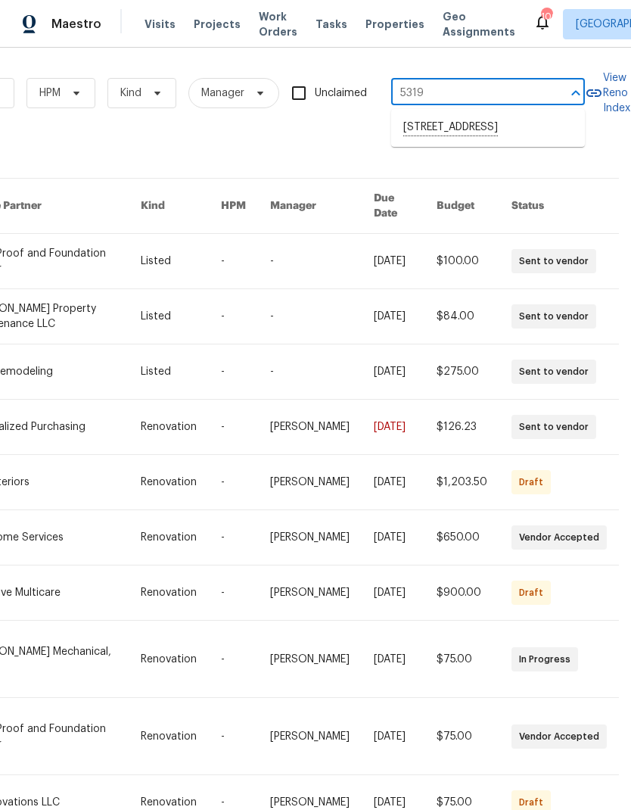
type input "5319"
click at [468, 129] on li "[STREET_ADDRESS]" at bounding box center [488, 128] width 194 height 26
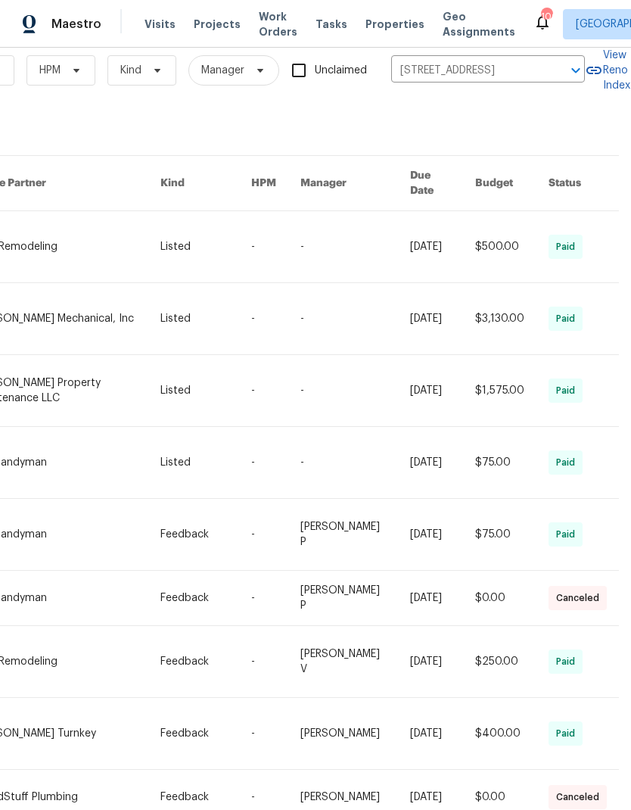
scroll to position [23, 249]
click at [76, 229] on link at bounding box center [67, 246] width 185 height 71
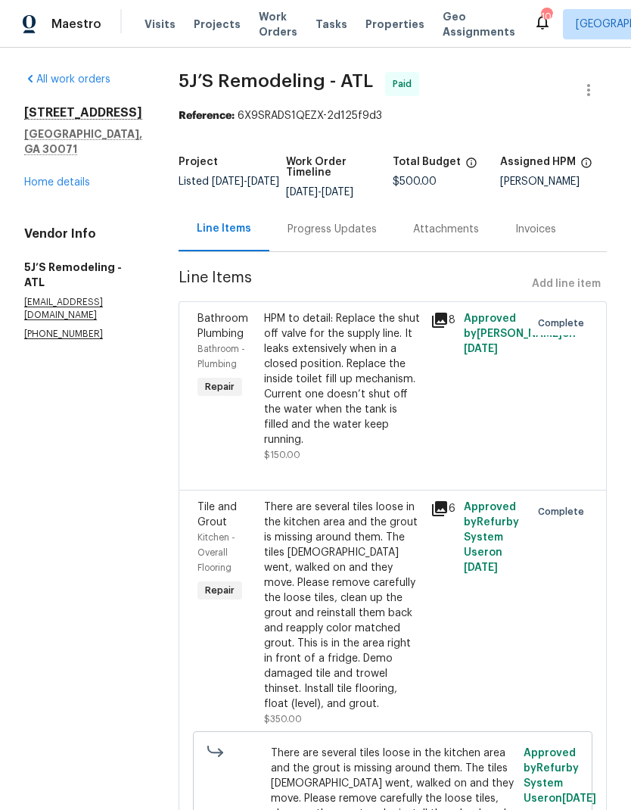
click at [89, 182] on link "Home details" at bounding box center [57, 182] width 66 height 11
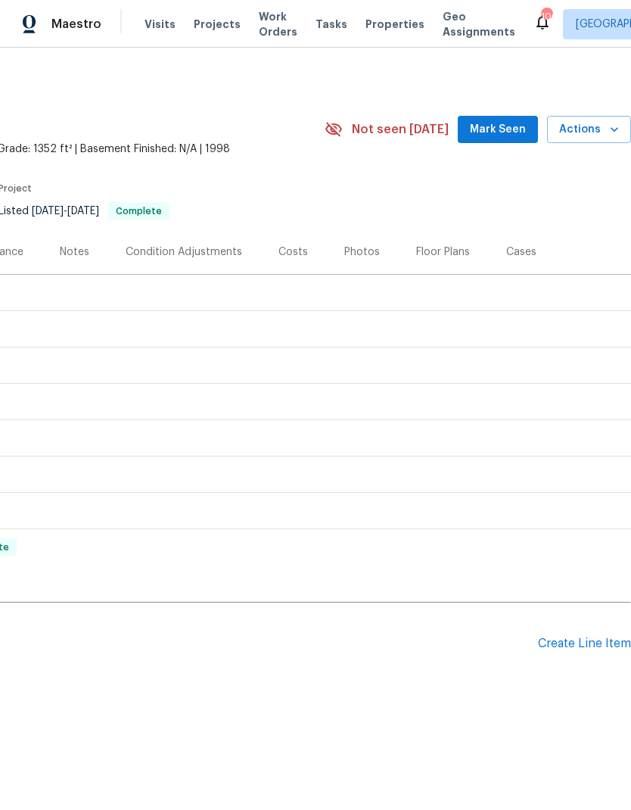
scroll to position [0, 224]
click at [580, 640] on div "Create Line Item" at bounding box center [584, 643] width 93 height 14
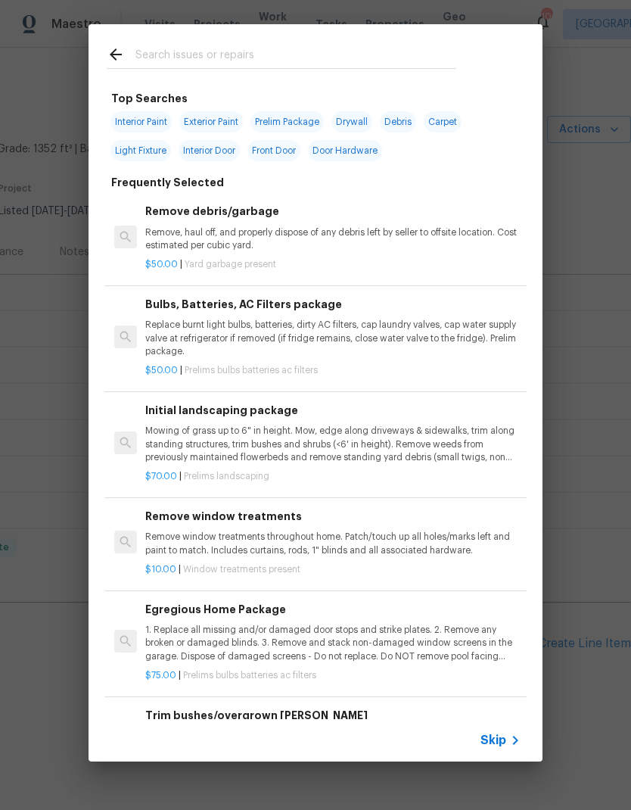
click at [232, 47] on input "text" at bounding box center [295, 56] width 321 height 23
click at [231, 46] on input "text" at bounding box center [295, 56] width 321 height 23
type input "Windows"
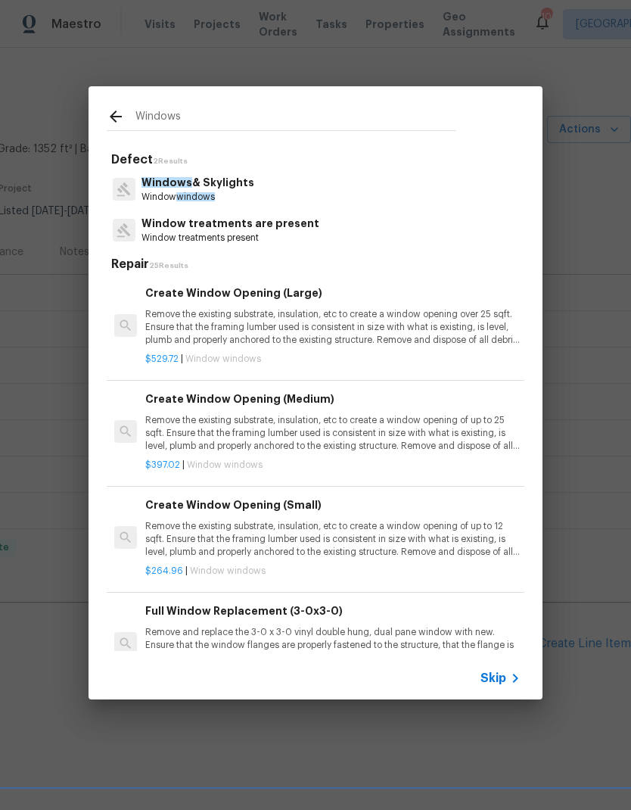
click at [205, 185] on p "Windows & Skylights" at bounding box center [197, 183] width 113 height 16
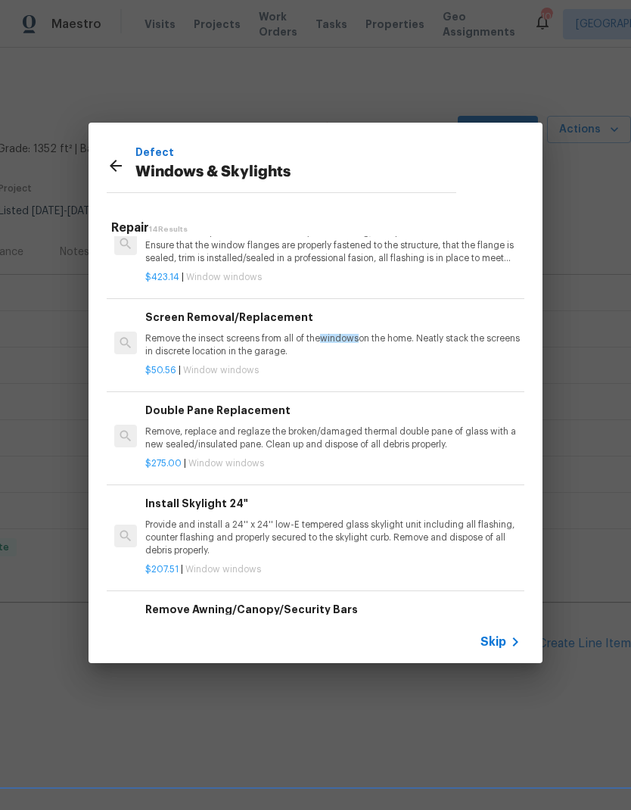
scroll to position [363, 0]
click at [250, 415] on div "Double Pane Replacement Remove, replace and reglaze the broken/damaged thermal …" at bounding box center [332, 426] width 375 height 49
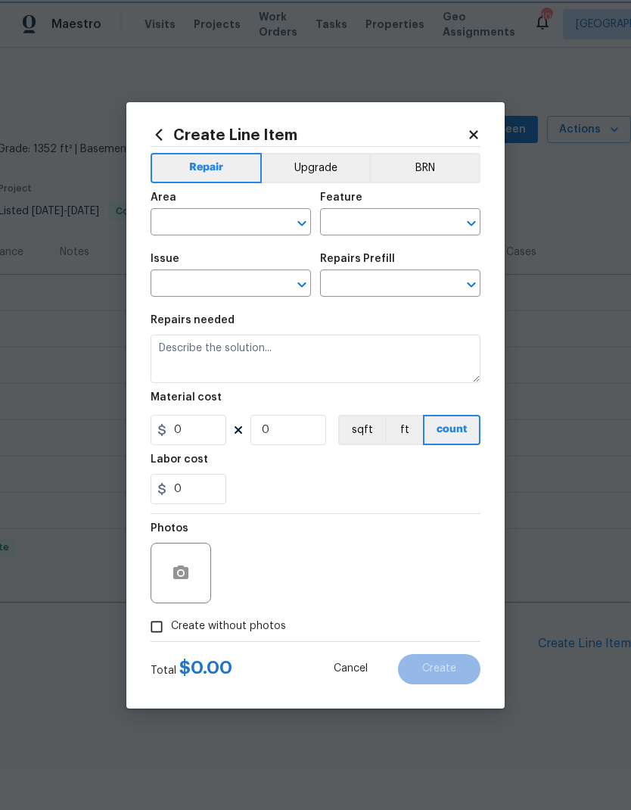
type input "Windows & Skylights"
type input "Double Pane Replacement $275.00"
type textarea "Remove, replace and reglaze the broken/damaged thermal double pane of glass wit…"
type input "275"
type input "1"
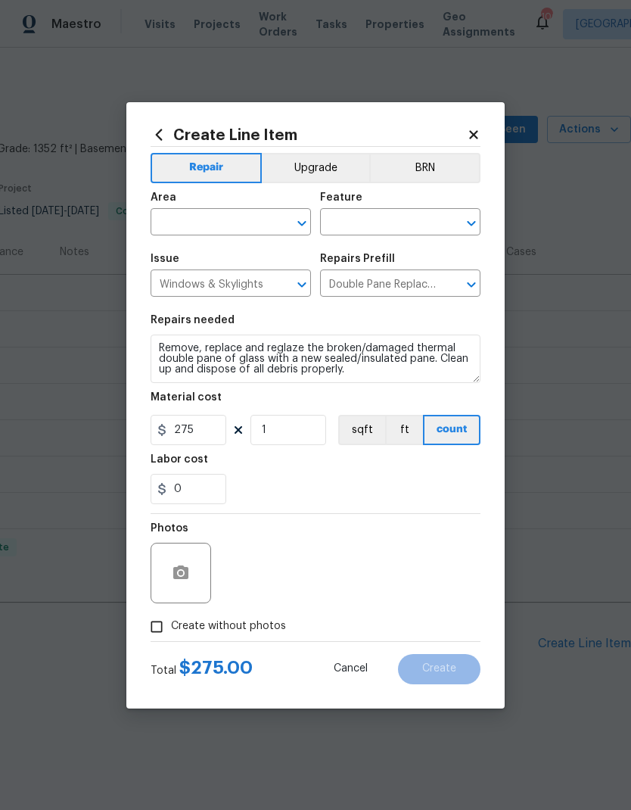
click at [220, 220] on input "text" at bounding box center [210, 223] width 118 height 23
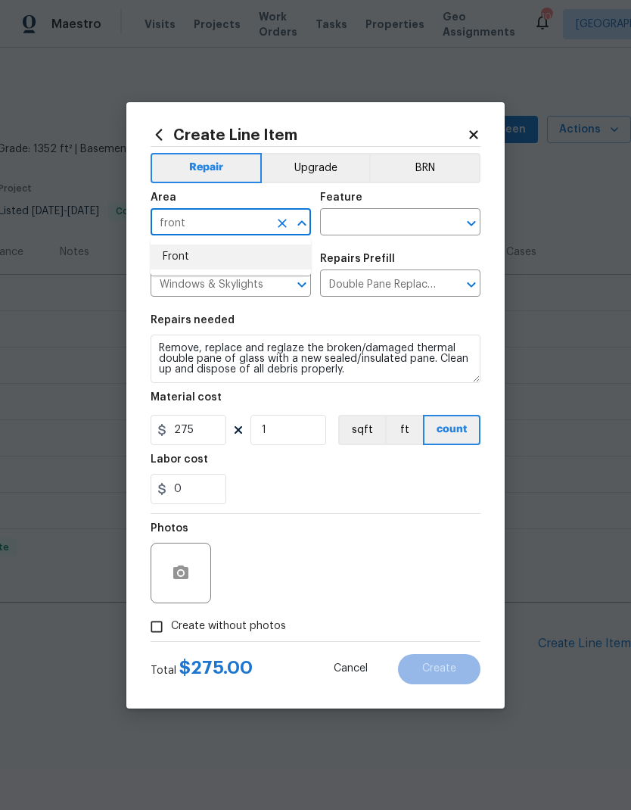
click at [216, 252] on li "Front" at bounding box center [231, 256] width 160 height 25
type input "Front"
click at [386, 215] on input "text" at bounding box center [379, 223] width 118 height 23
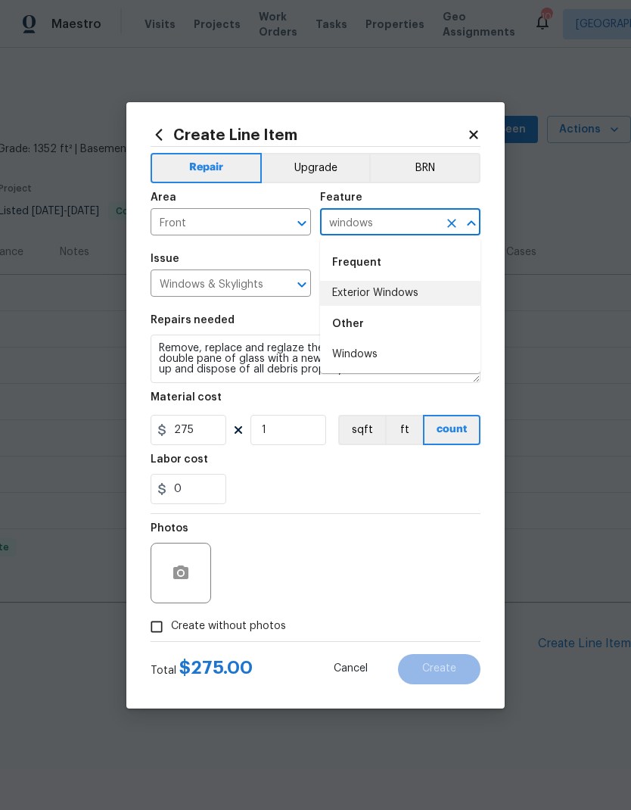
click at [390, 290] on li "Exterior Windows" at bounding box center [400, 293] width 160 height 25
type input "Exterior Windows"
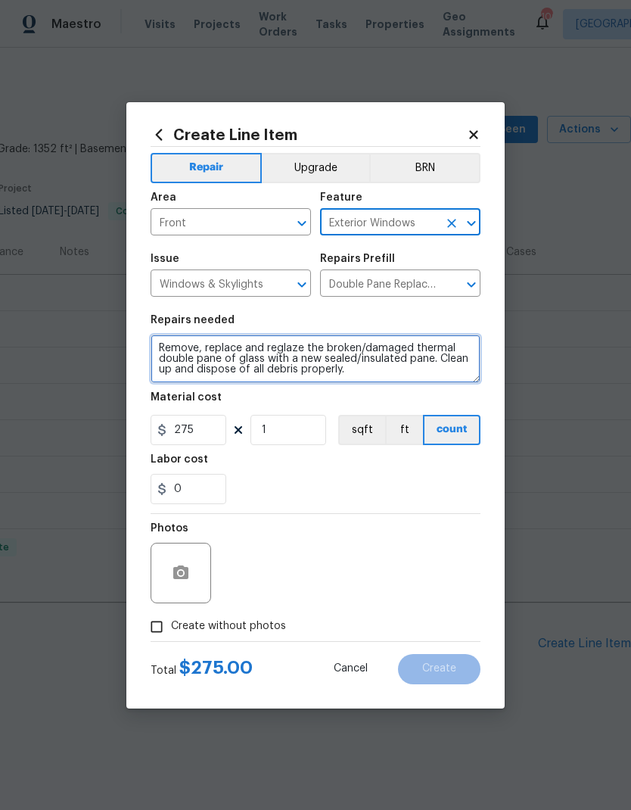
click at [378, 374] on textarea "Remove, replace and reglaze the broken/damaged thermal double pane of glass wit…" at bounding box center [316, 358] width 330 height 48
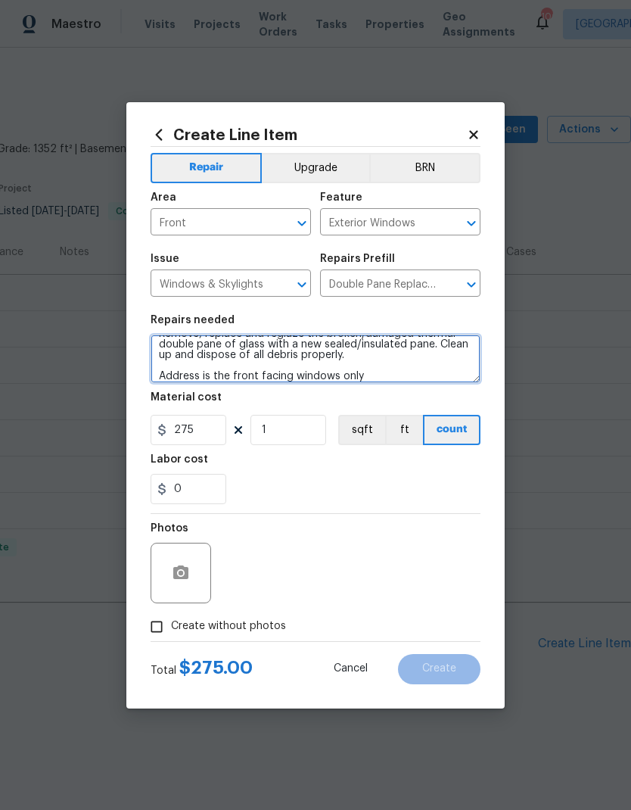
scroll to position [14, 0]
click at [207, 377] on textarea "Remove, replace and reglaze the broken/damaged thermal double pane of glass wit…" at bounding box center [316, 358] width 330 height 48
click at [220, 373] on textarea "Remove, replace and reglaze the broken/damaged thermal double pane of glass wit…" at bounding box center [316, 358] width 330 height 48
click at [423, 375] on textarea "Remove, replace and reglaze the broken/damaged thermal double pane of glass wit…" at bounding box center [316, 358] width 330 height 48
type textarea "Remove, replace and reglaze the broken/damaged thermal double pane of glass wit…"
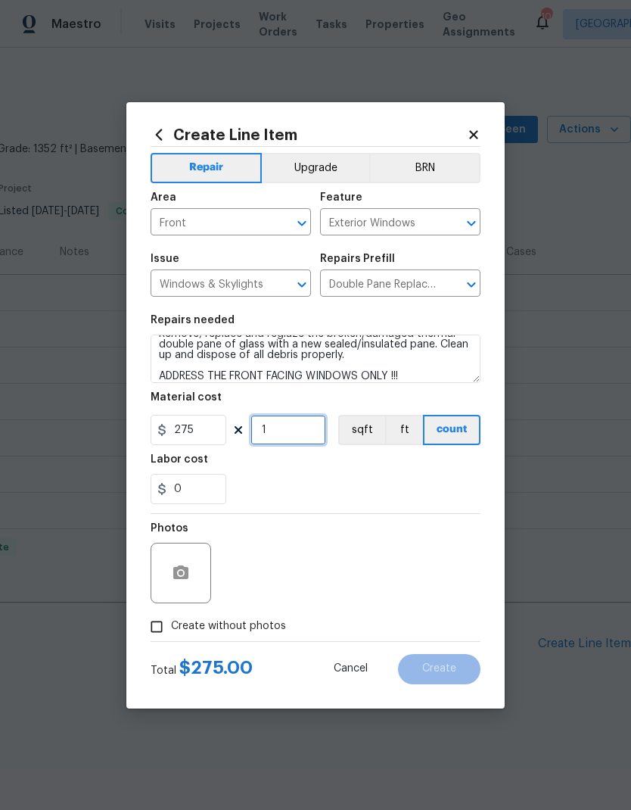
click at [288, 433] on input "1" at bounding box center [288, 430] width 76 height 30
type input "3"
click at [465, 486] on div "0" at bounding box center [316, 489] width 330 height 30
click at [246, 627] on span "Create without photos" at bounding box center [228, 626] width 115 height 16
click at [171, 627] on input "Create without photos" at bounding box center [156, 626] width 29 height 29
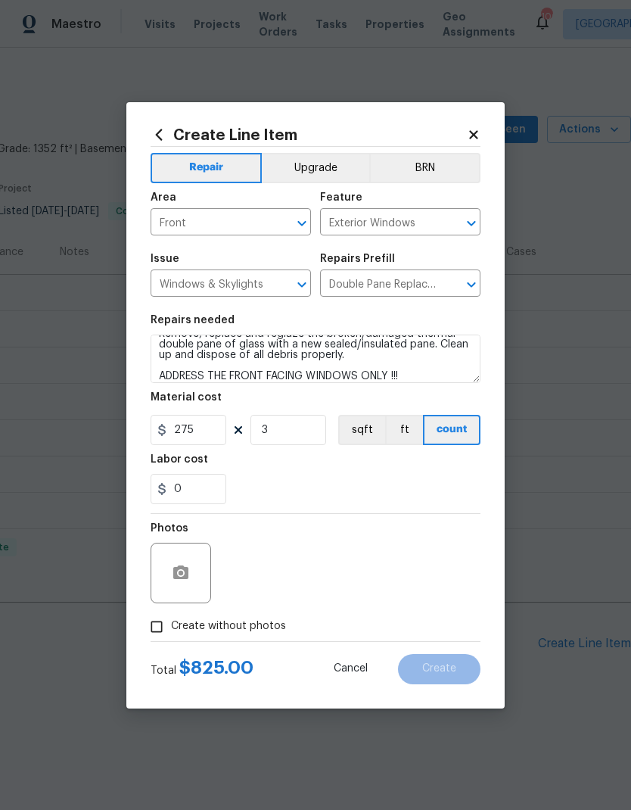
checkbox input "true"
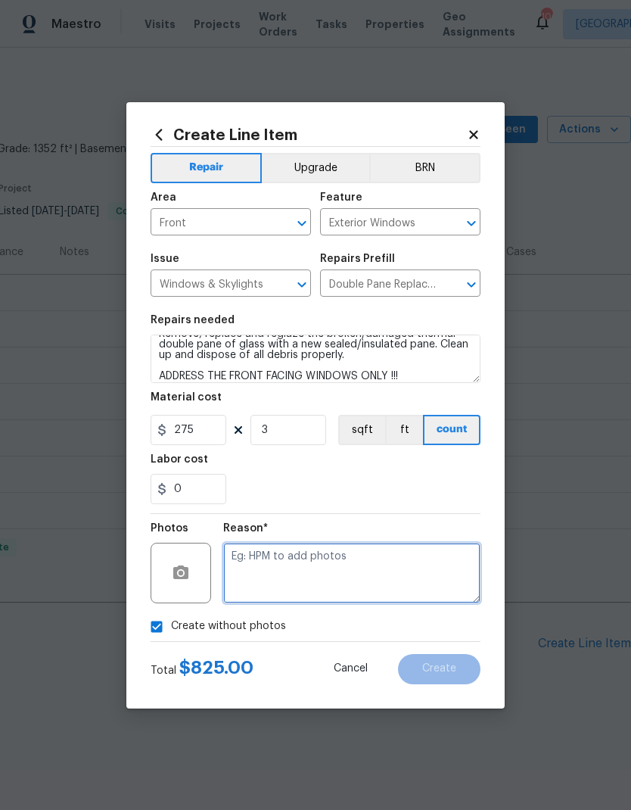
click at [341, 560] on textarea at bounding box center [351, 572] width 257 height 61
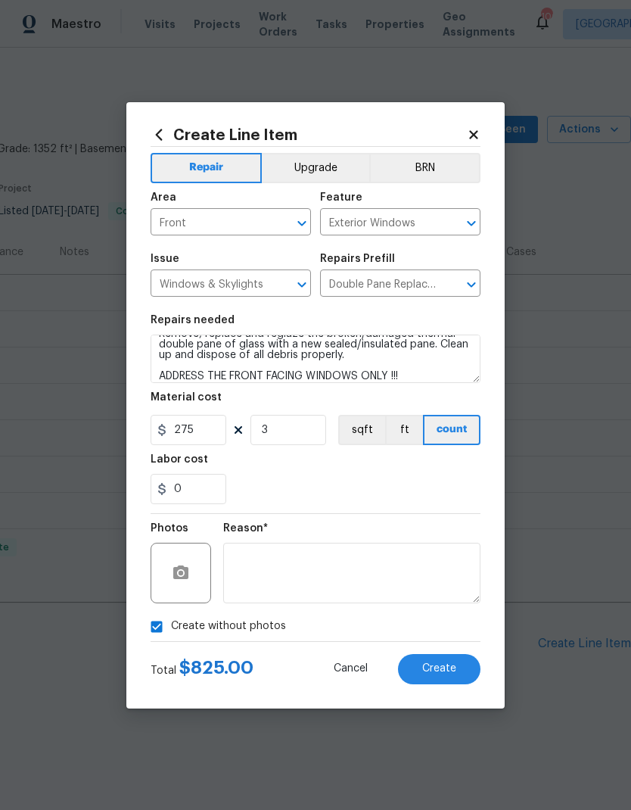
click at [446, 667] on span "Create" at bounding box center [439, 668] width 34 height 11
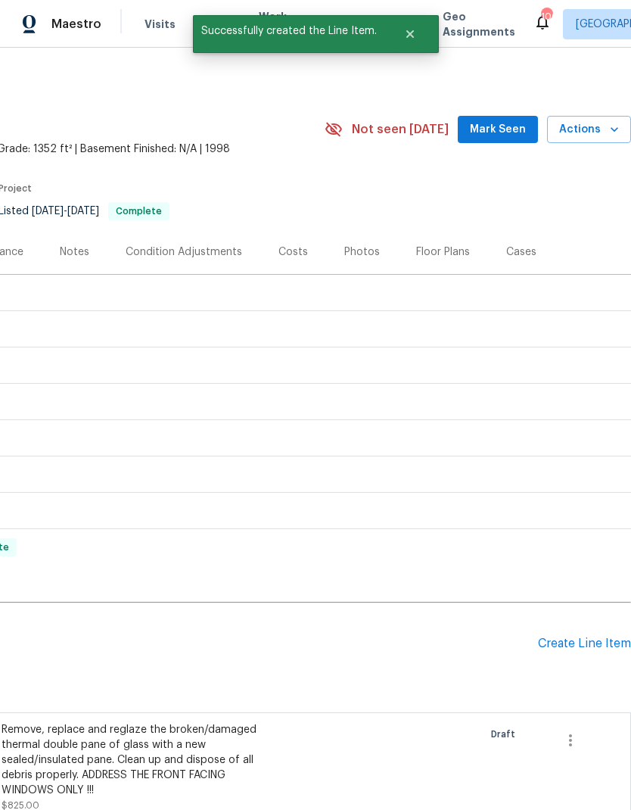
click at [509, 129] on span "Mark Seen" at bounding box center [498, 129] width 56 height 19
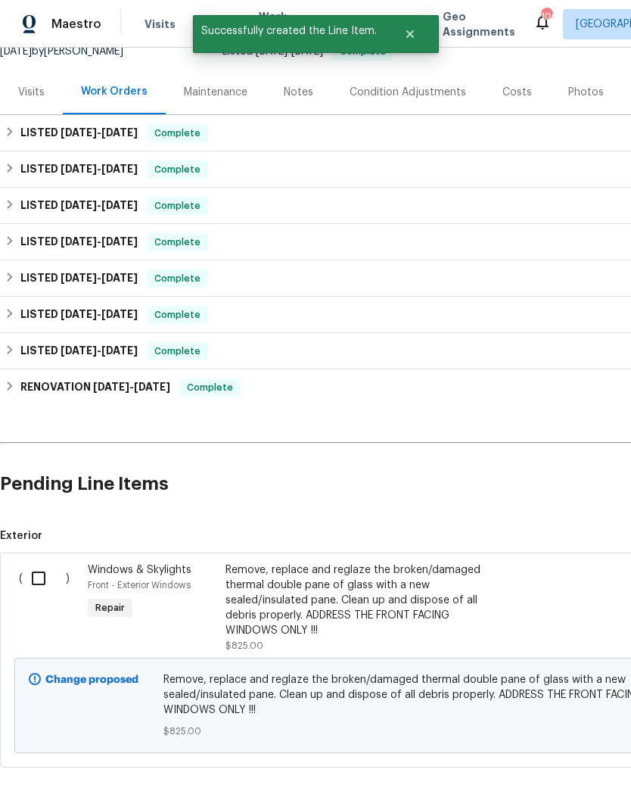
scroll to position [160, 0]
click at [38, 582] on input "checkbox" at bounding box center [44, 578] width 43 height 32
checkbox input "true"
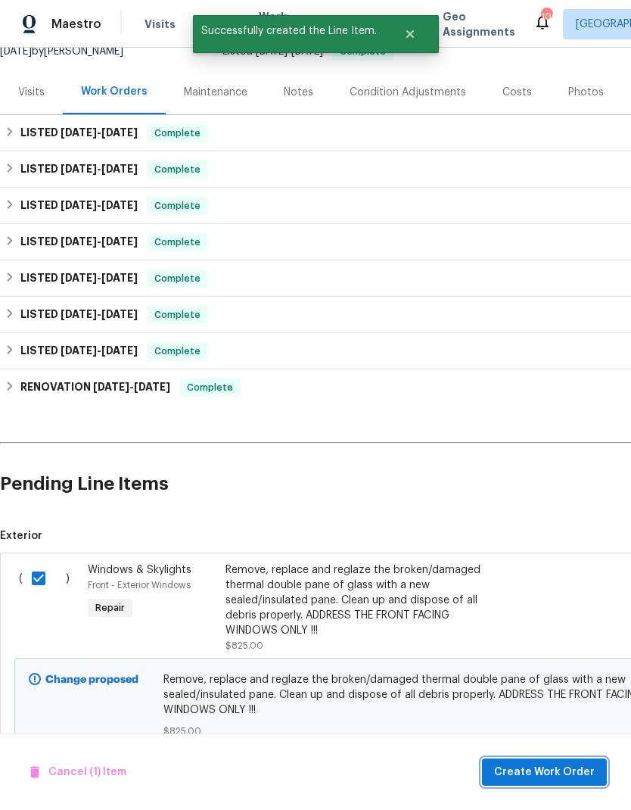
click at [550, 769] on span "Create Work Order" at bounding box center [544, 772] width 101 height 19
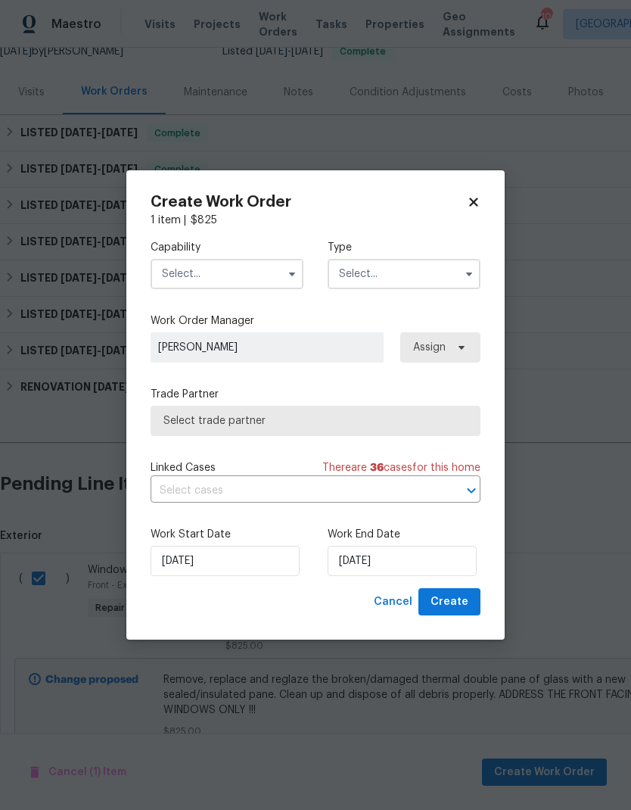
click at [223, 263] on input "text" at bounding box center [227, 274] width 153 height 30
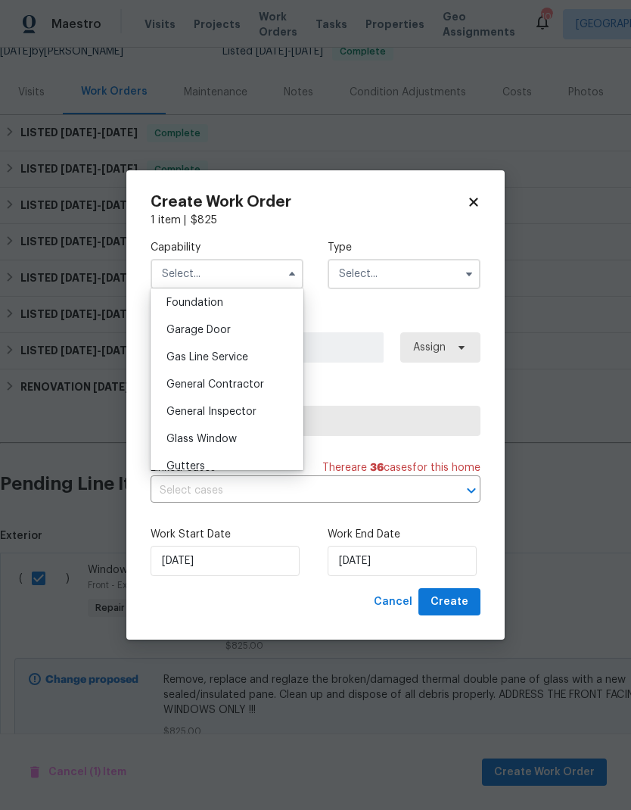
scroll to position [652, 0]
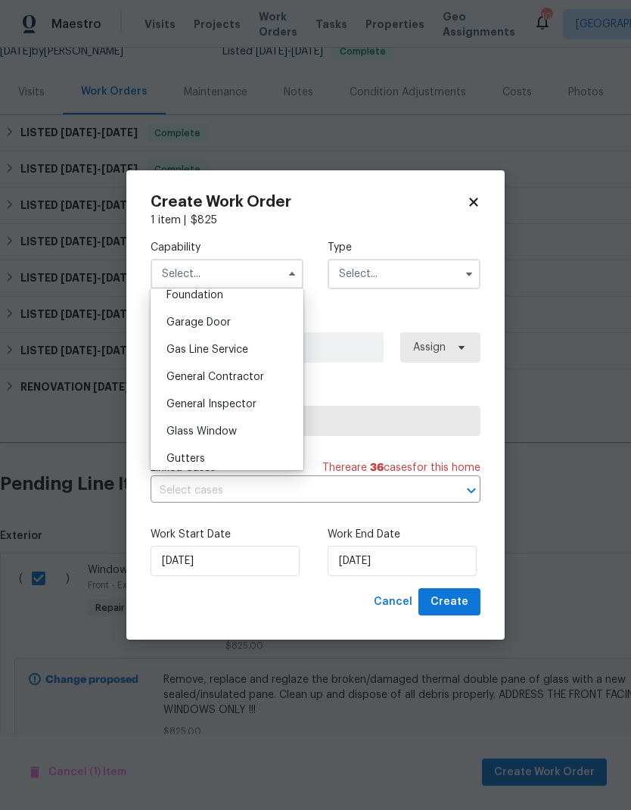
click at [244, 371] on span "General Contractor" at bounding box center [215, 376] width 98 height 11
type input "General Contractor"
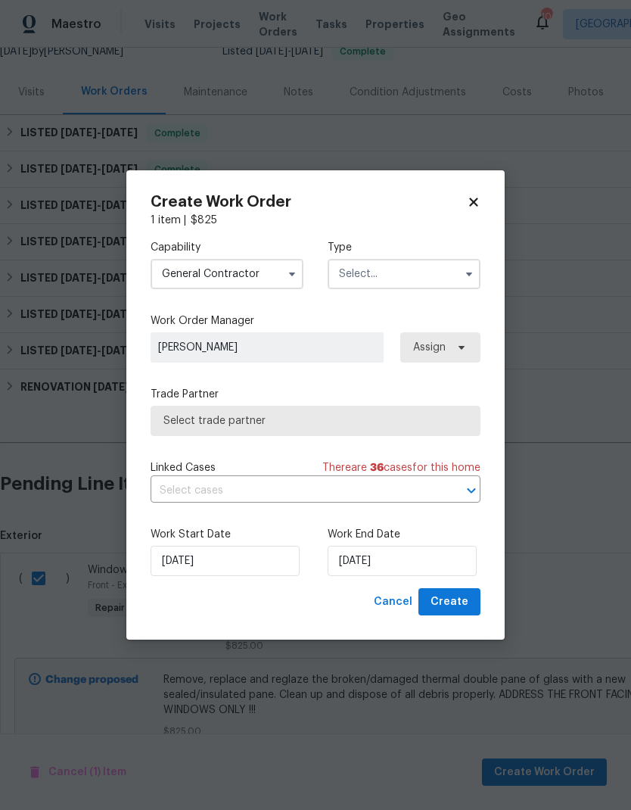
click at [412, 277] on input "text" at bounding box center [404, 274] width 153 height 30
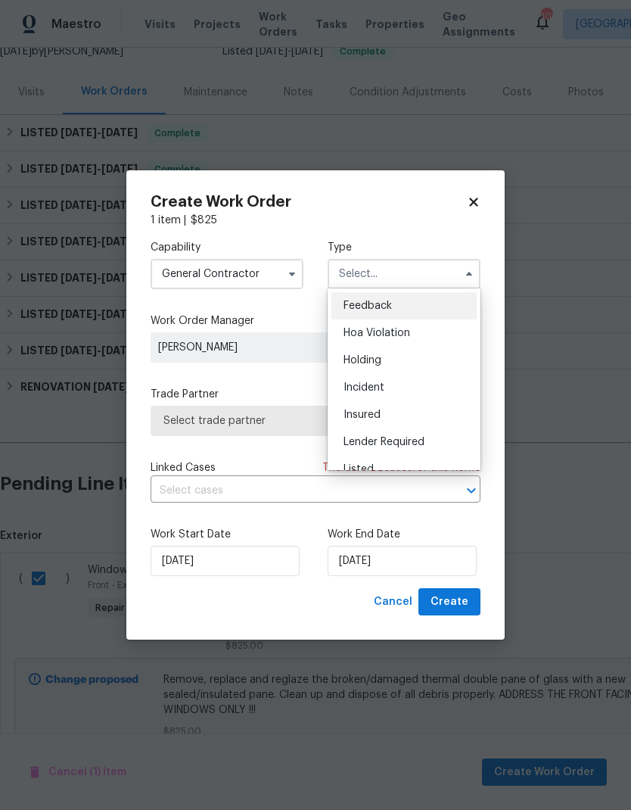
click at [385, 465] on div "Listed" at bounding box center [403, 468] width 145 height 27
type input "Listed"
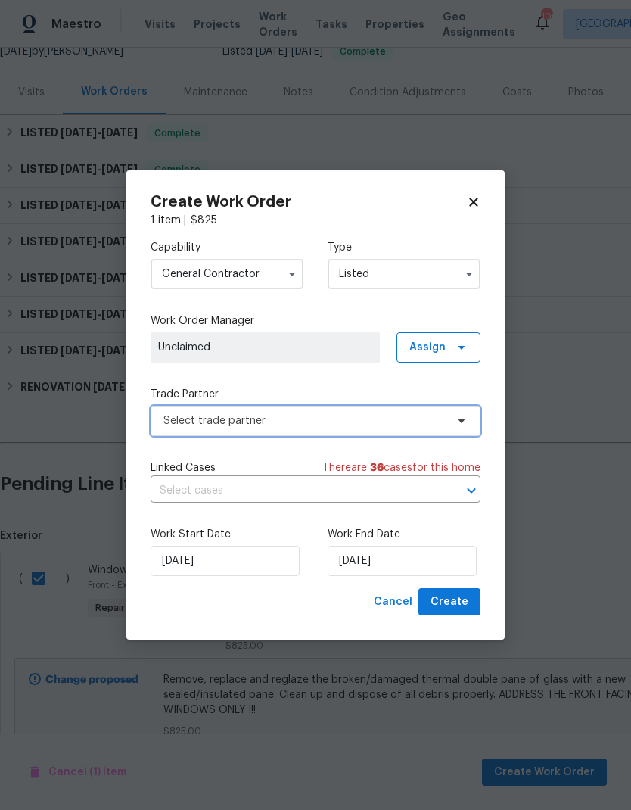
click at [429, 421] on span "Select trade partner" at bounding box center [304, 420] width 282 height 15
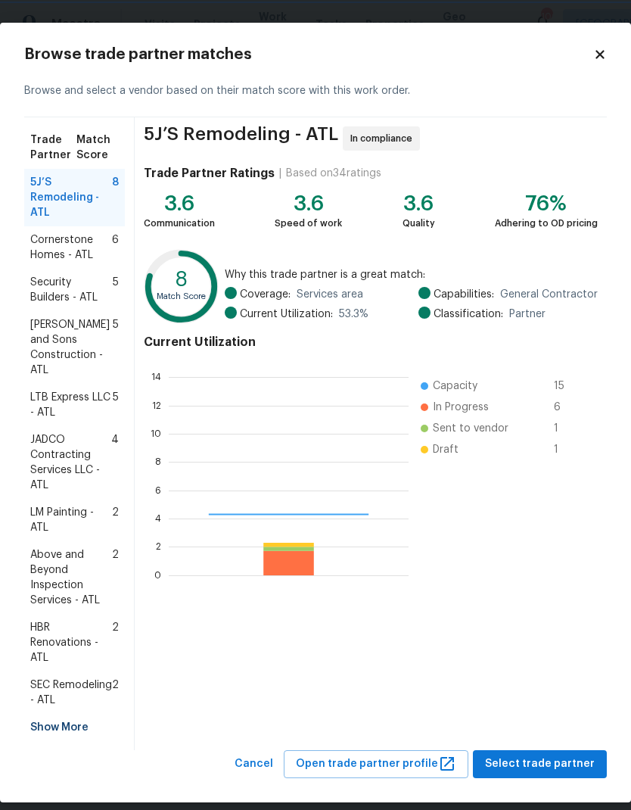
scroll to position [212, 240]
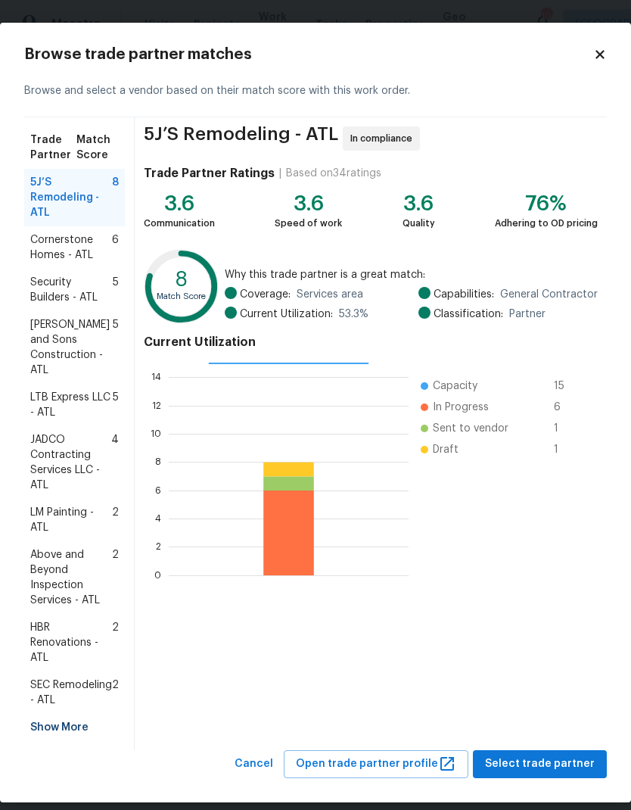
click at [67, 729] on div "Show More" at bounding box center [74, 726] width 101 height 27
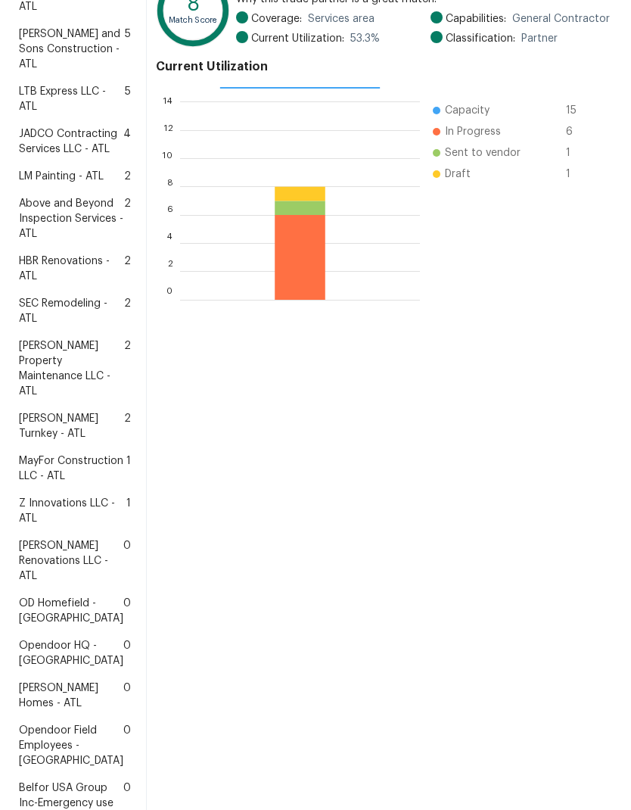
click at [66, 399] on span "Glen Property Maintenance LLC - ATL" at bounding box center [71, 368] width 105 height 61
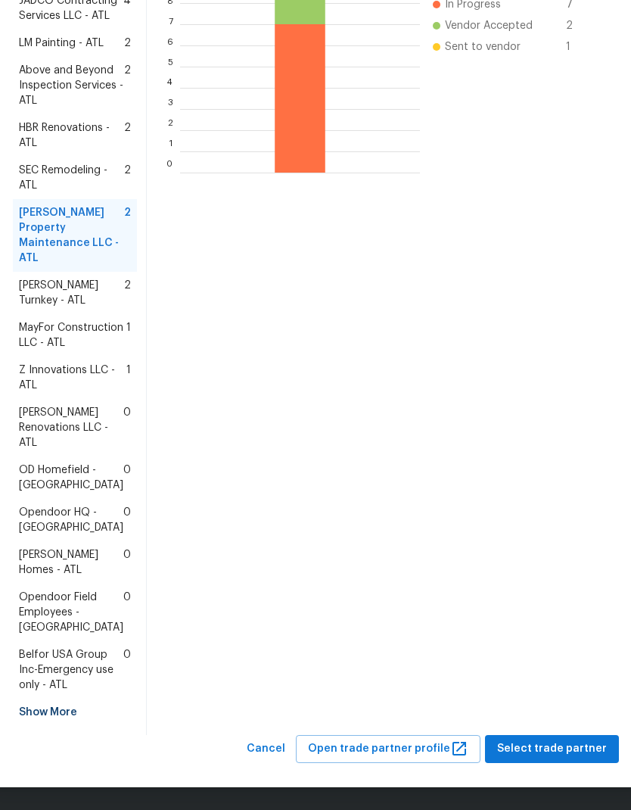
scroll to position [514, 0]
click at [540, 755] on span "Select trade partner" at bounding box center [552, 748] width 110 height 19
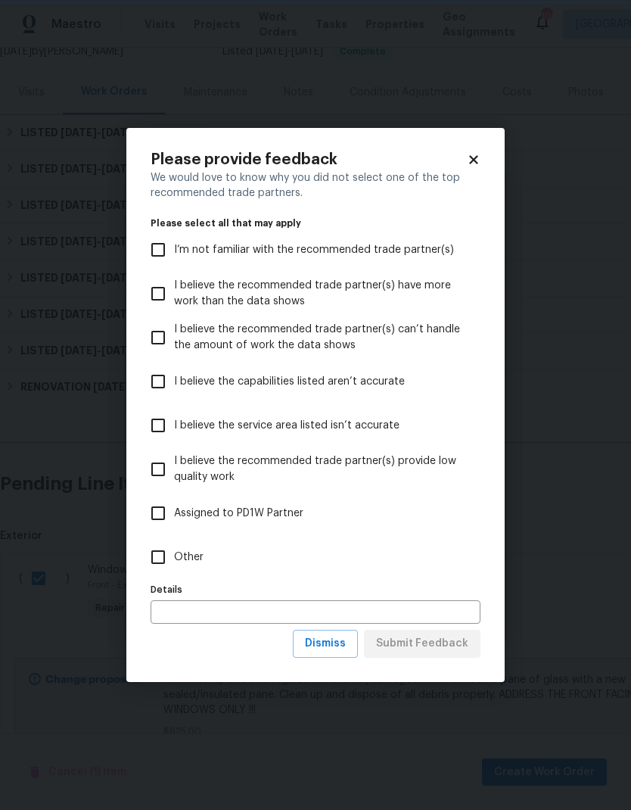
scroll to position [0, 0]
click at [203, 556] on label "Other" at bounding box center [305, 557] width 326 height 44
click at [174, 556] on input "Other" at bounding box center [158, 557] width 32 height 32
checkbox input "true"
click at [434, 637] on span "Submit Feedback" at bounding box center [422, 643] width 92 height 19
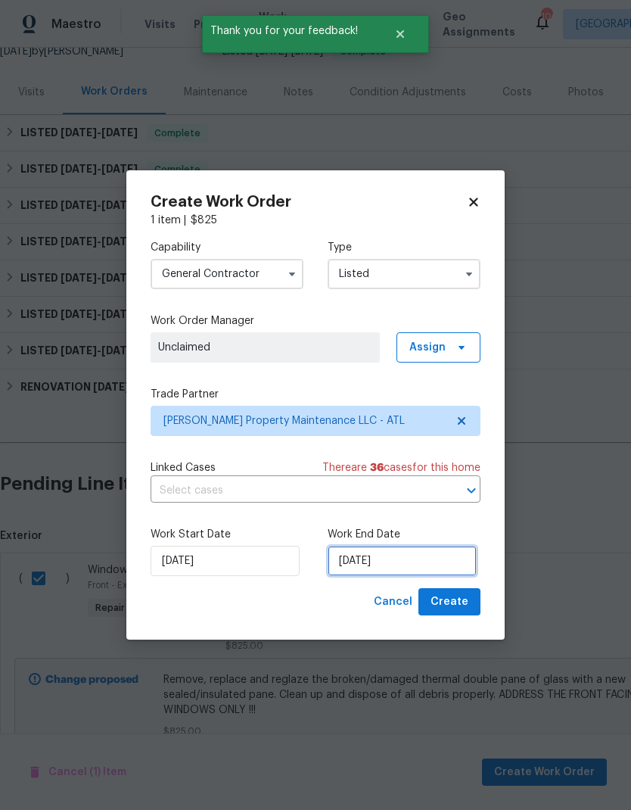
click at [427, 562] on input "[DATE]" at bounding box center [402, 561] width 149 height 30
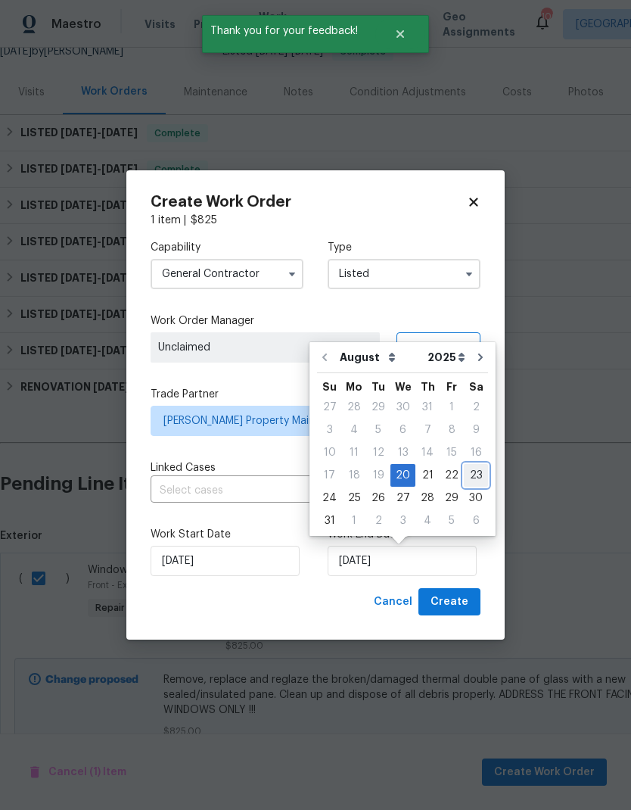
click at [468, 473] on div "23" at bounding box center [476, 475] width 24 height 21
type input "[DATE]"
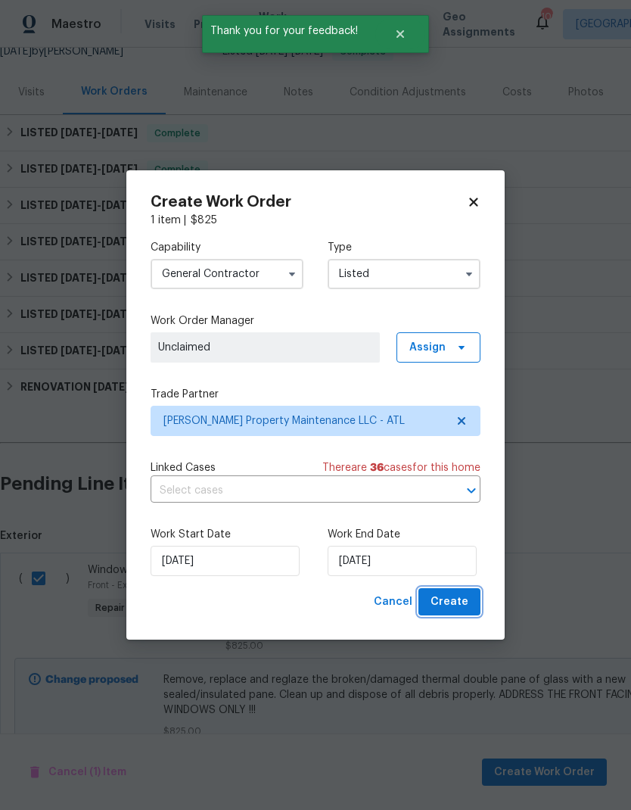
click at [459, 602] on span "Create" at bounding box center [450, 601] width 38 height 19
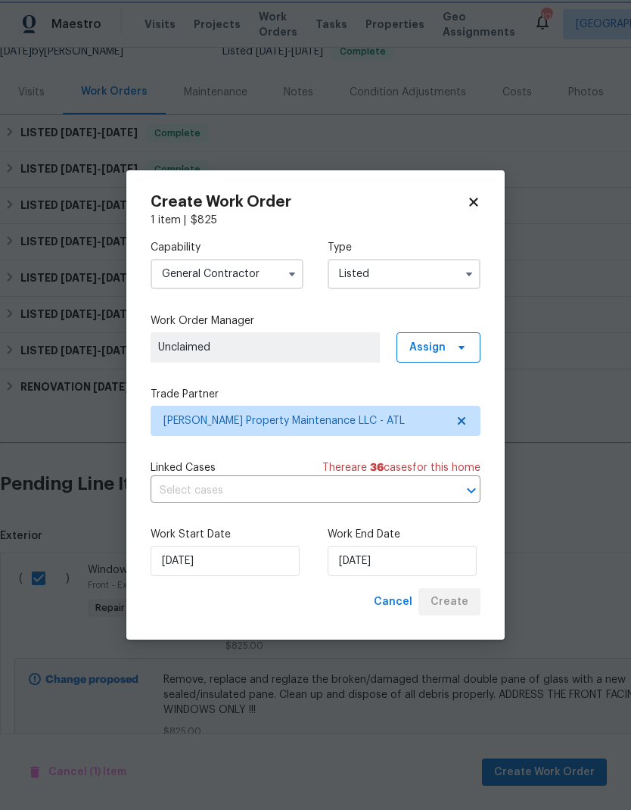
checkbox input "false"
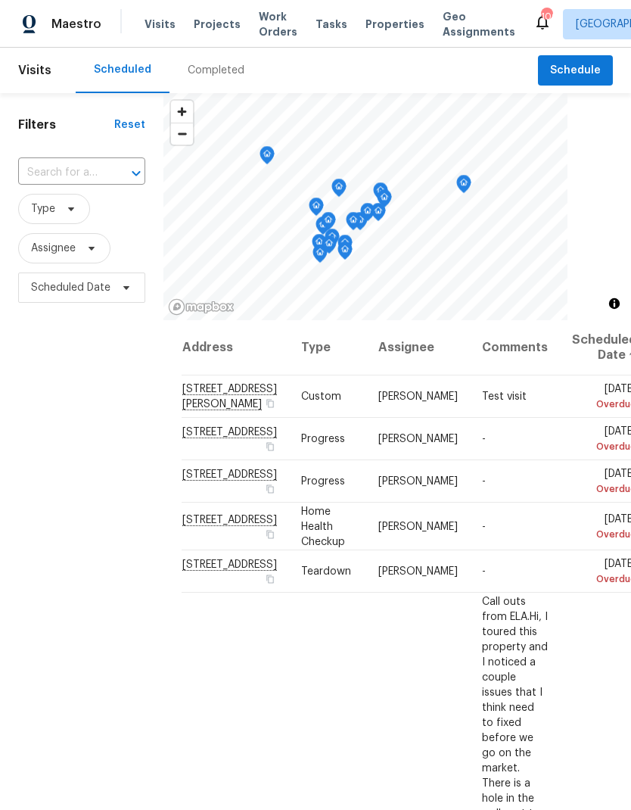
click at [259, 27] on span "Work Orders" at bounding box center [278, 24] width 39 height 30
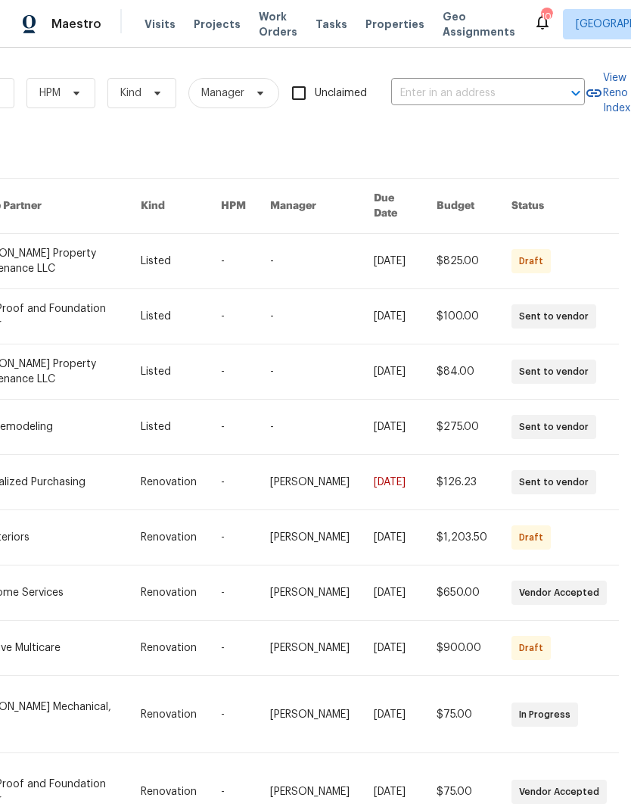
scroll to position [0, 249]
click at [468, 91] on input "text" at bounding box center [466, 93] width 151 height 23
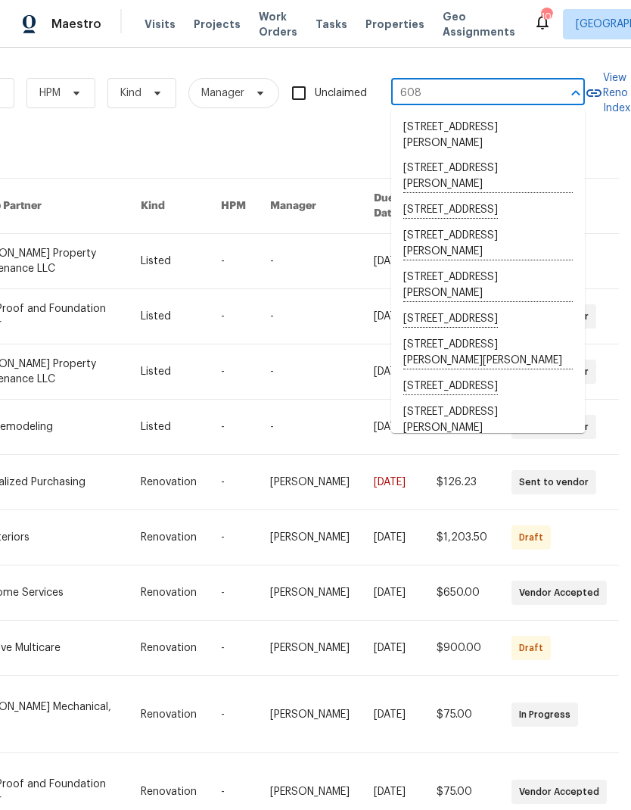
type input "608 s"
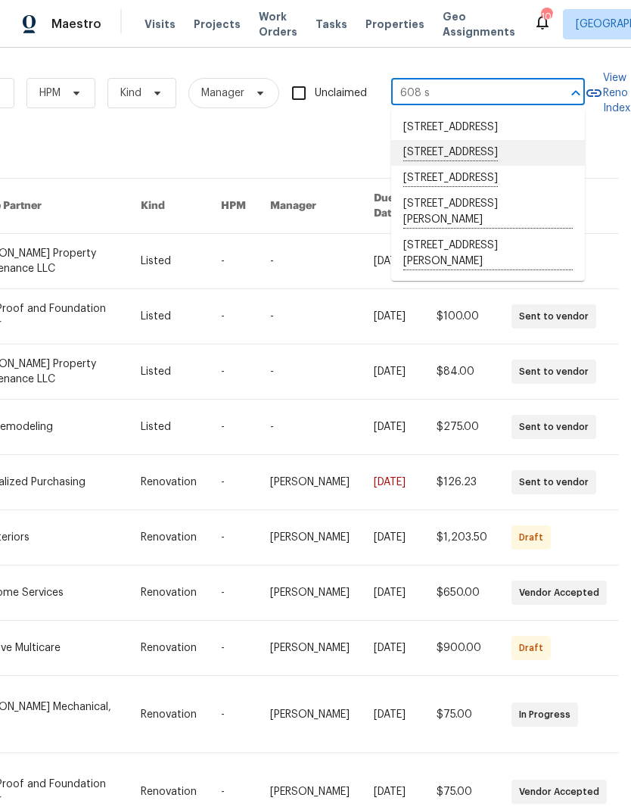
click at [492, 166] on li "[STREET_ADDRESS]" at bounding box center [488, 153] width 194 height 26
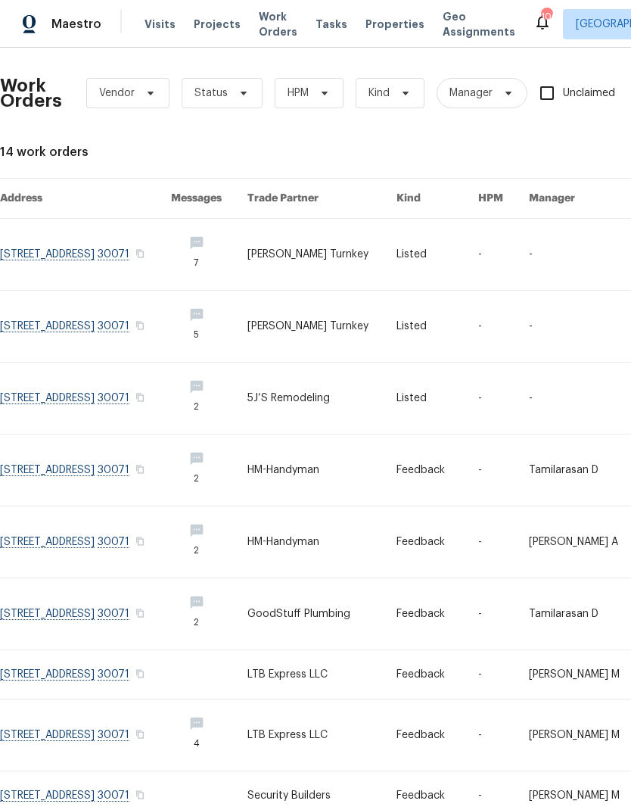
click at [110, 252] on link at bounding box center [85, 254] width 171 height 71
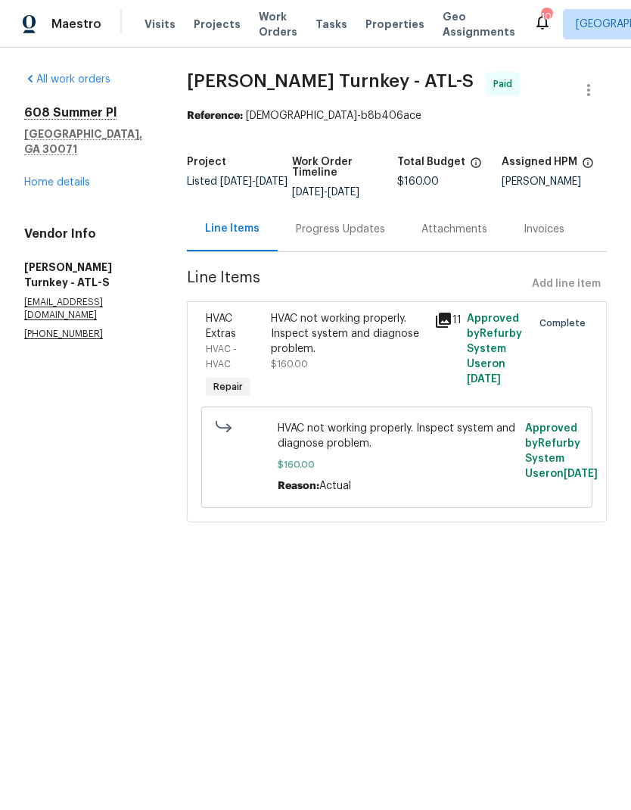
click at [76, 177] on link "Home details" at bounding box center [57, 182] width 66 height 11
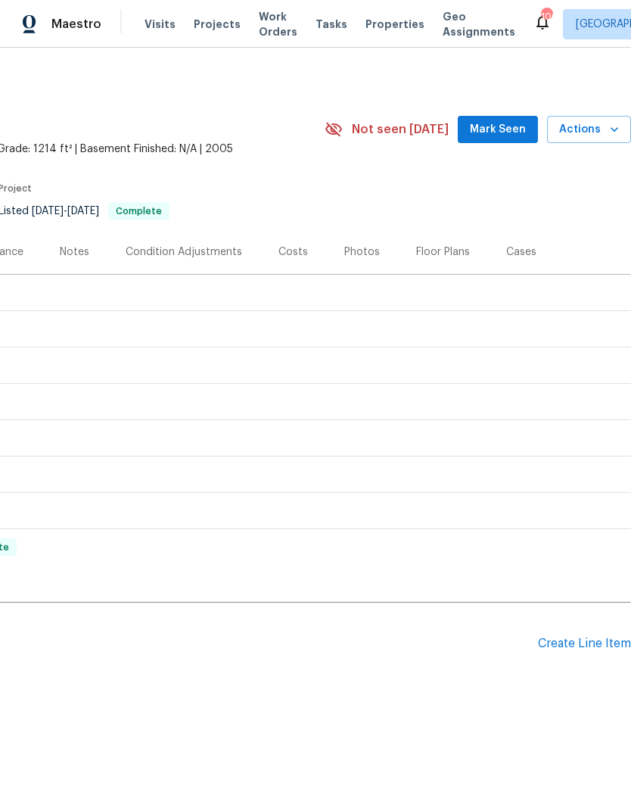
scroll to position [0, 224]
click at [577, 649] on div "Create Line Item" at bounding box center [584, 643] width 93 height 14
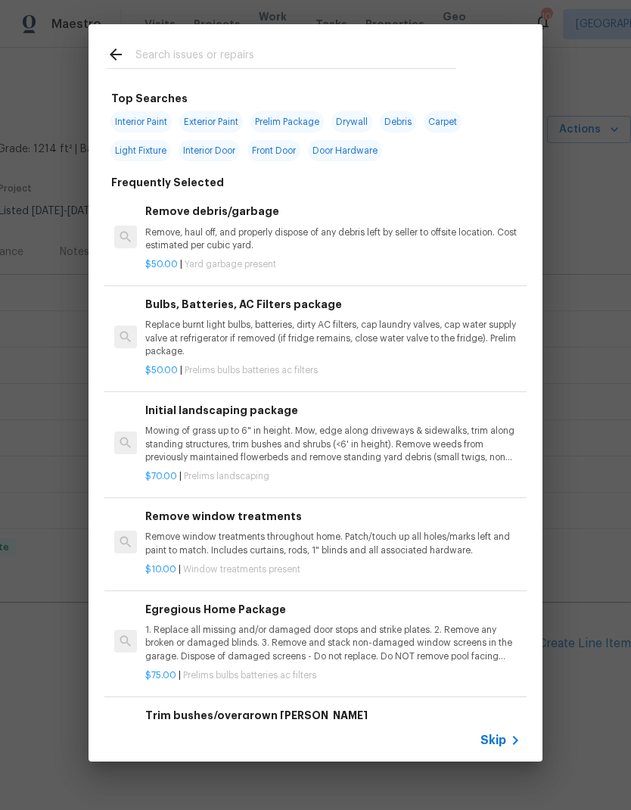
click at [232, 52] on input "text" at bounding box center [295, 56] width 321 height 23
type input "Land"
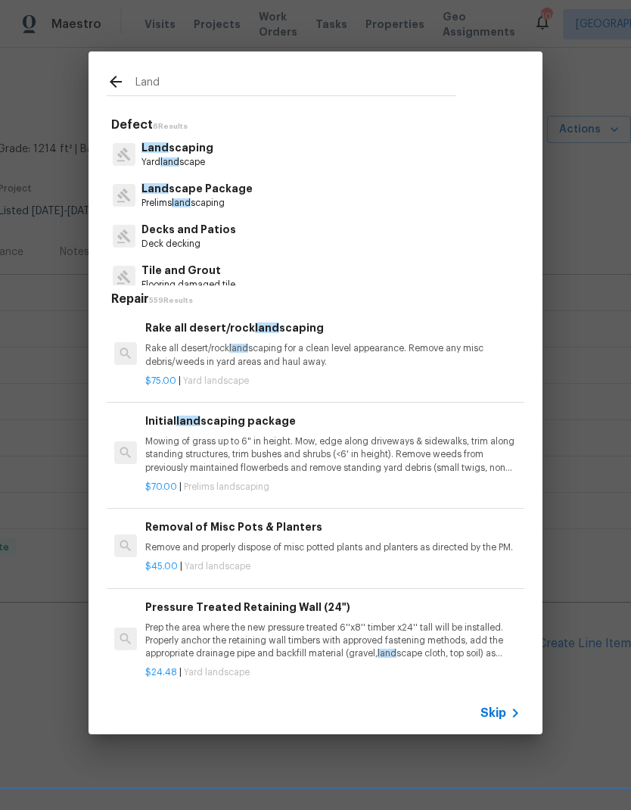
click at [209, 197] on p "Prelims land scaping" at bounding box center [196, 203] width 111 height 13
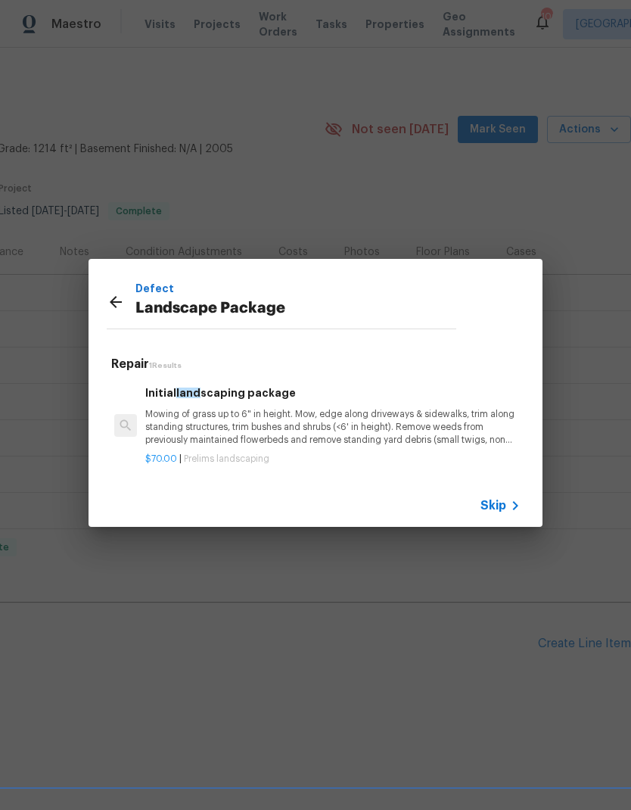
click at [120, 303] on icon at bounding box center [116, 302] width 12 height 12
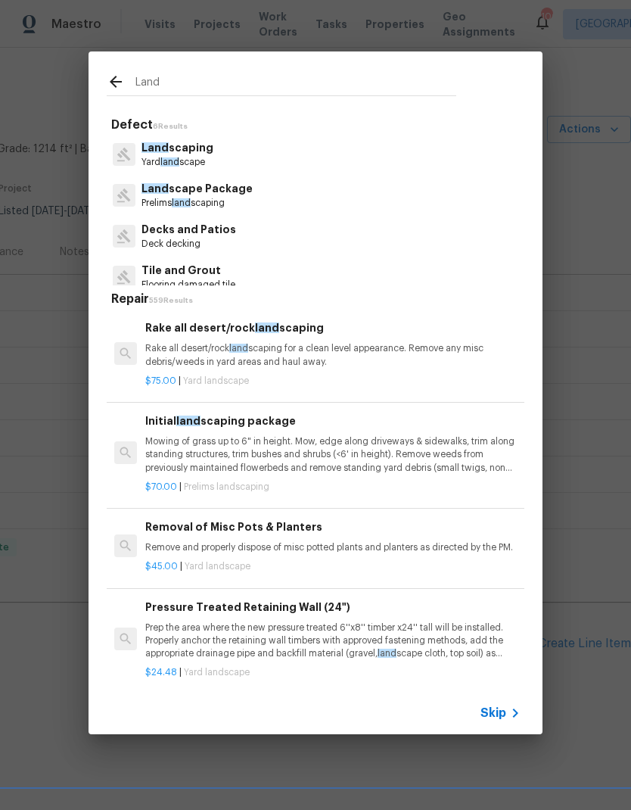
click at [185, 153] on p "Land scaping" at bounding box center [177, 148] width 72 height 16
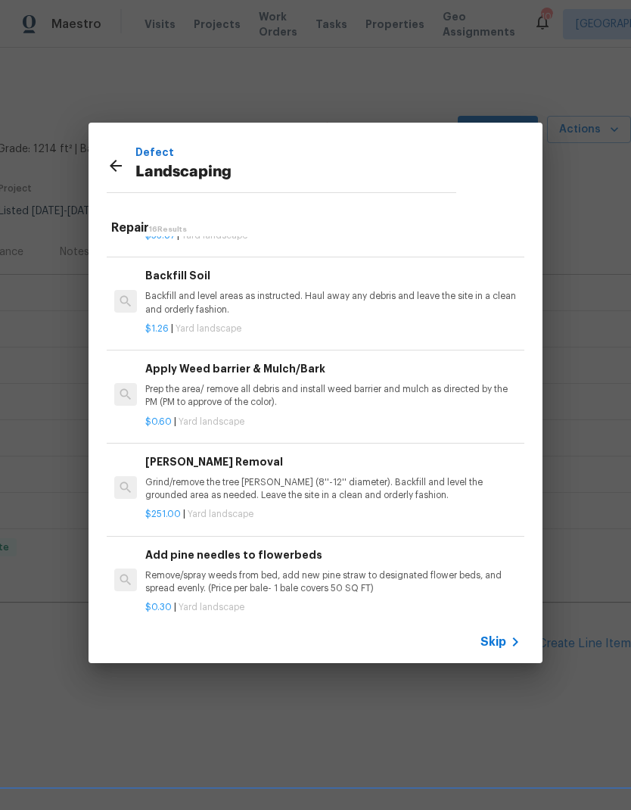
scroll to position [366, 0]
click at [271, 371] on h6 "Apply Weed barrier & Mulch/Bark" at bounding box center [332, 368] width 375 height 17
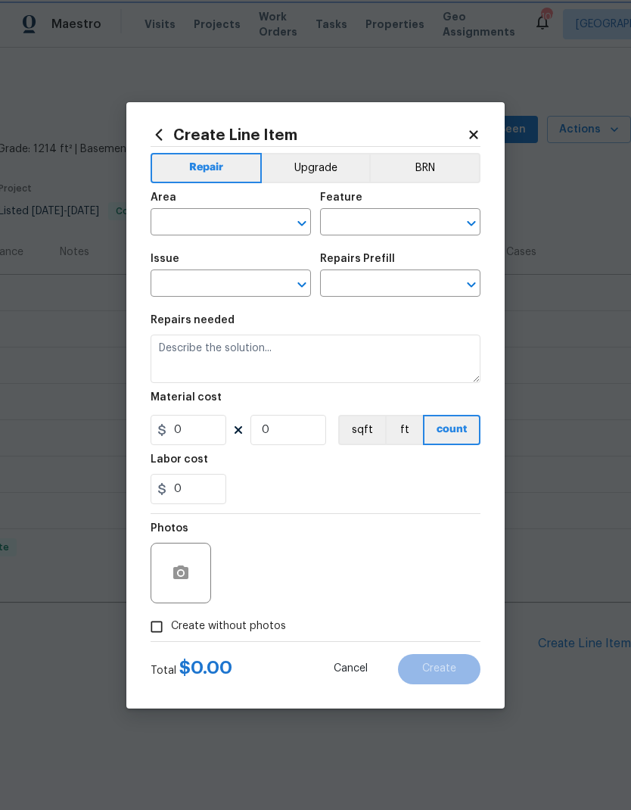
type input "Landscaping"
type input "Apply Weed barrier & Mulch/Bark $0.60"
type textarea "Prep the area/ remove all debris and install weed barrier and mulch as directed…"
type input "0.6"
type input "1"
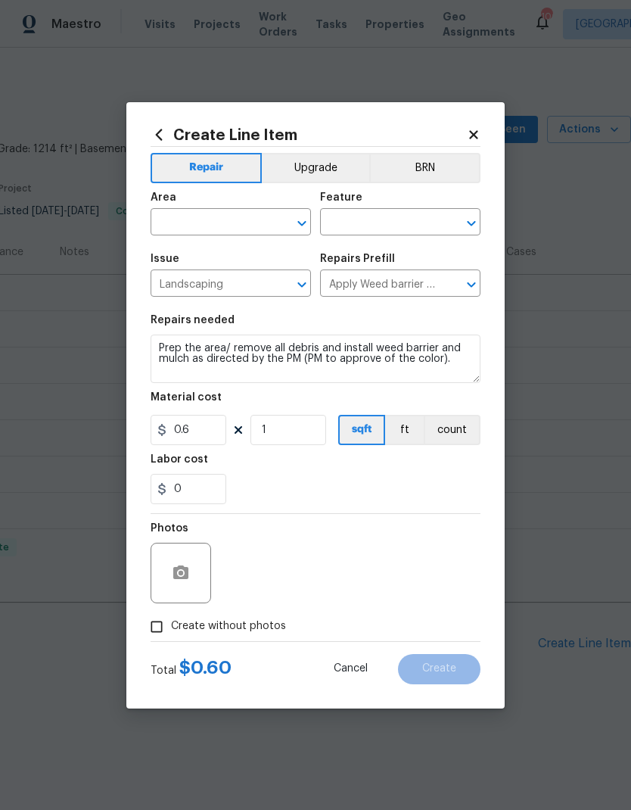
click at [221, 223] on input "text" at bounding box center [210, 223] width 118 height 23
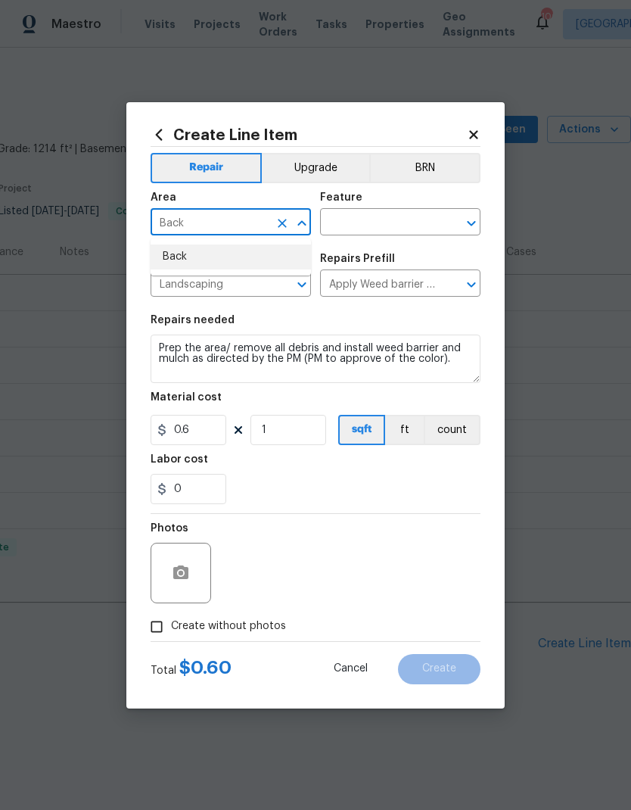
click at [235, 251] on li "Back" at bounding box center [231, 256] width 160 height 25
type input "Back"
click at [387, 221] on input "text" at bounding box center [379, 223] width 118 height 23
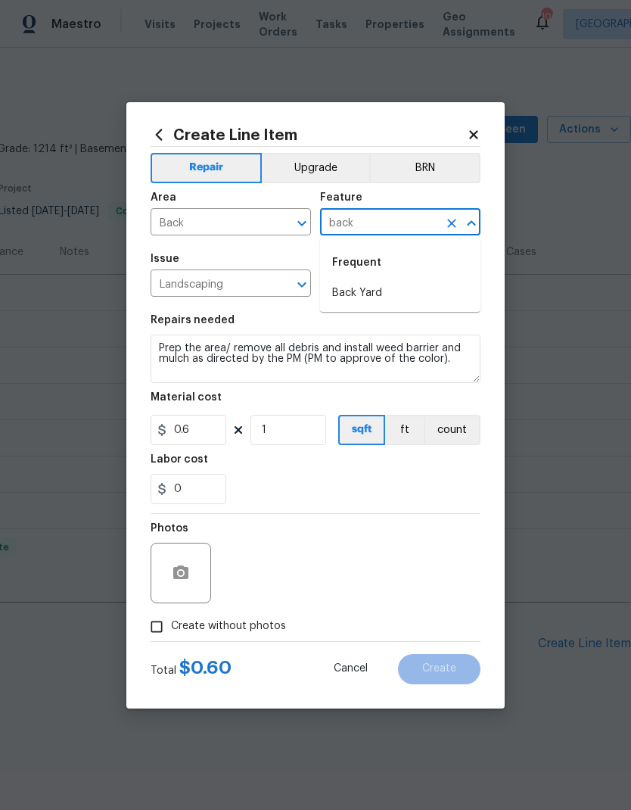
click at [384, 286] on li "Back Yard" at bounding box center [400, 293] width 160 height 25
type input "Back Yard"
click at [187, 574] on icon "button" at bounding box center [180, 572] width 15 height 14
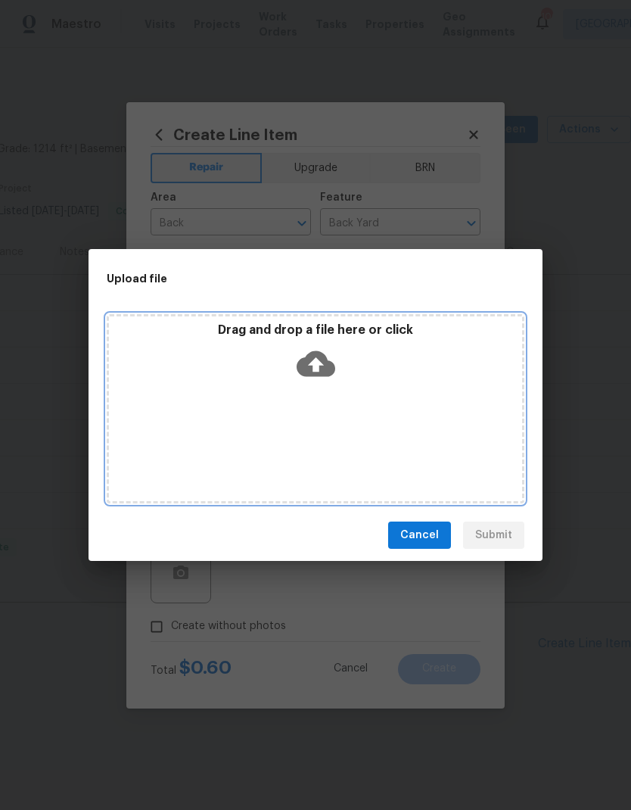
click at [349, 401] on div "Drag and drop a file here or click" at bounding box center [316, 408] width 418 height 189
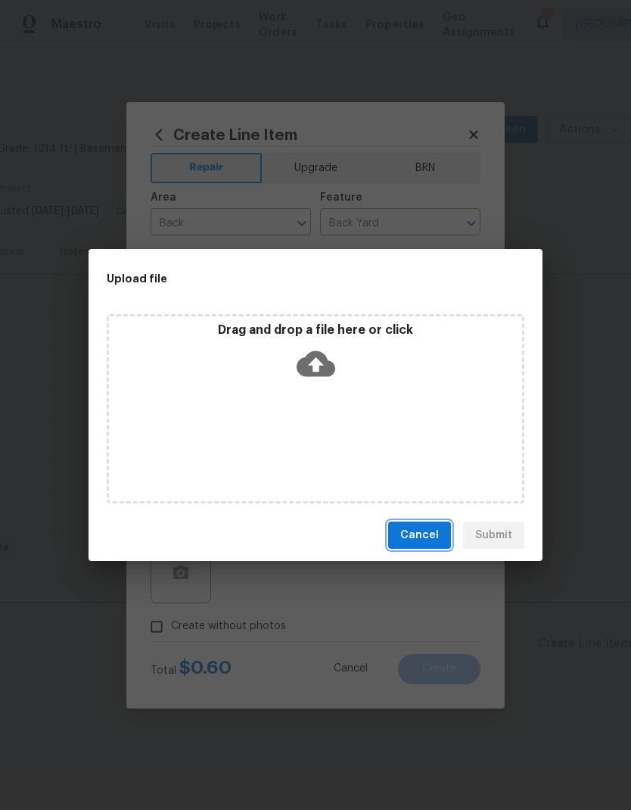
click at [422, 531] on span "Cancel" at bounding box center [419, 535] width 39 height 19
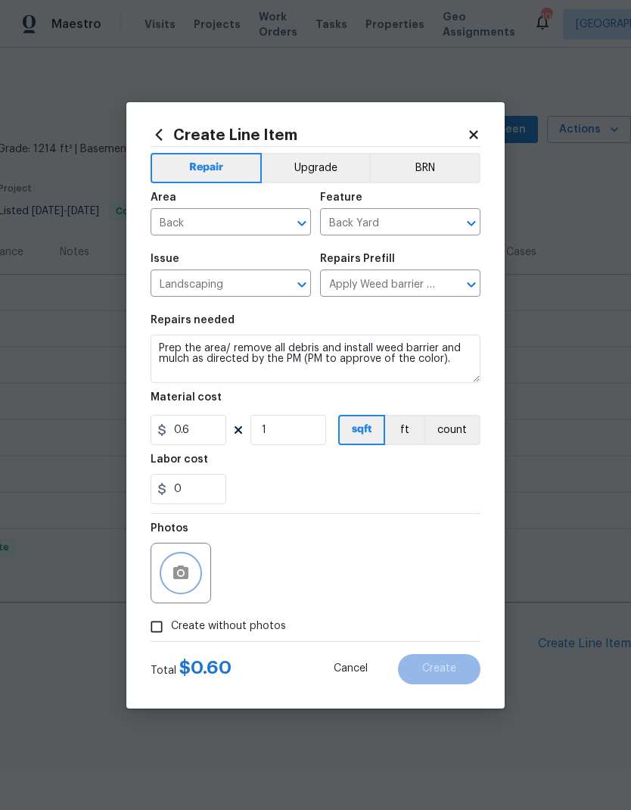
click at [191, 577] on button "button" at bounding box center [181, 573] width 36 height 36
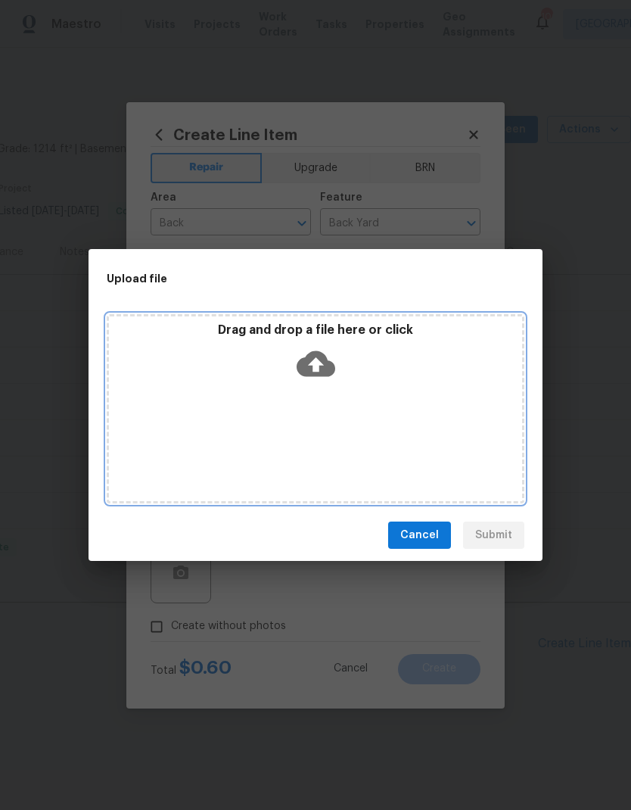
click at [338, 414] on div "Drag and drop a file here or click" at bounding box center [316, 408] width 418 height 189
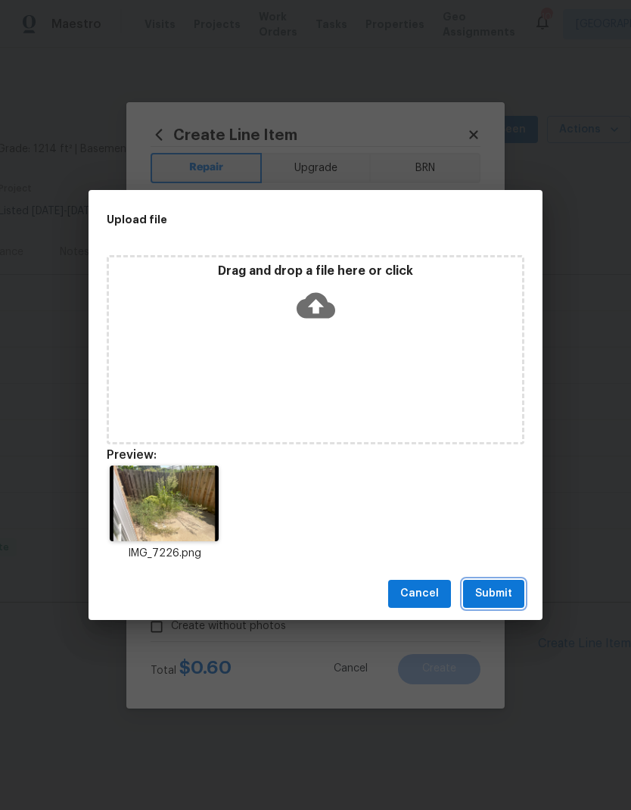
click at [496, 592] on span "Submit" at bounding box center [493, 593] width 37 height 19
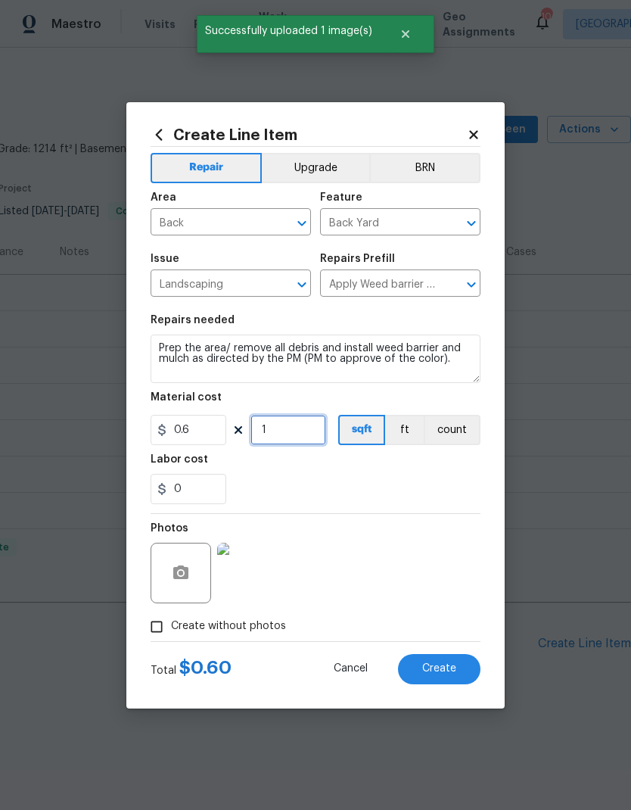
click at [294, 424] on input "1" at bounding box center [288, 430] width 76 height 30
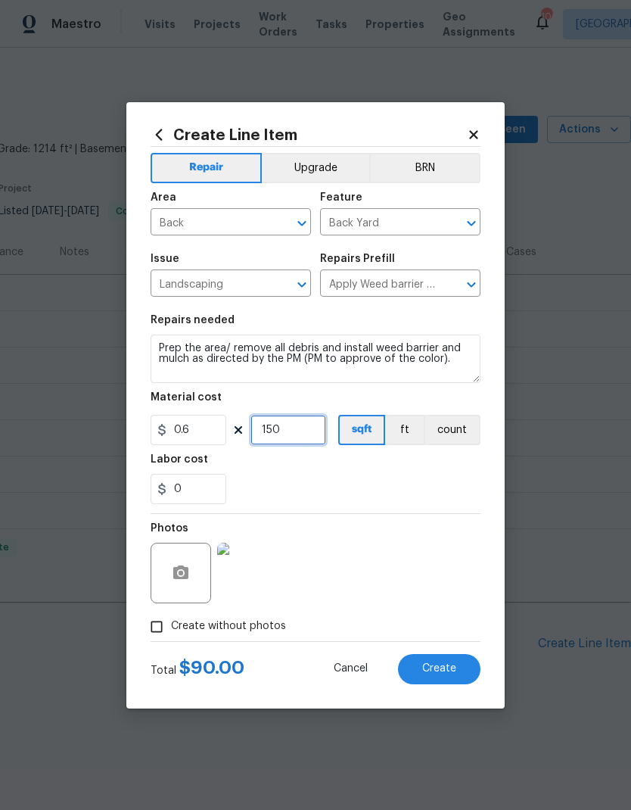
type input "150"
click at [446, 674] on span "Create" at bounding box center [439, 668] width 34 height 11
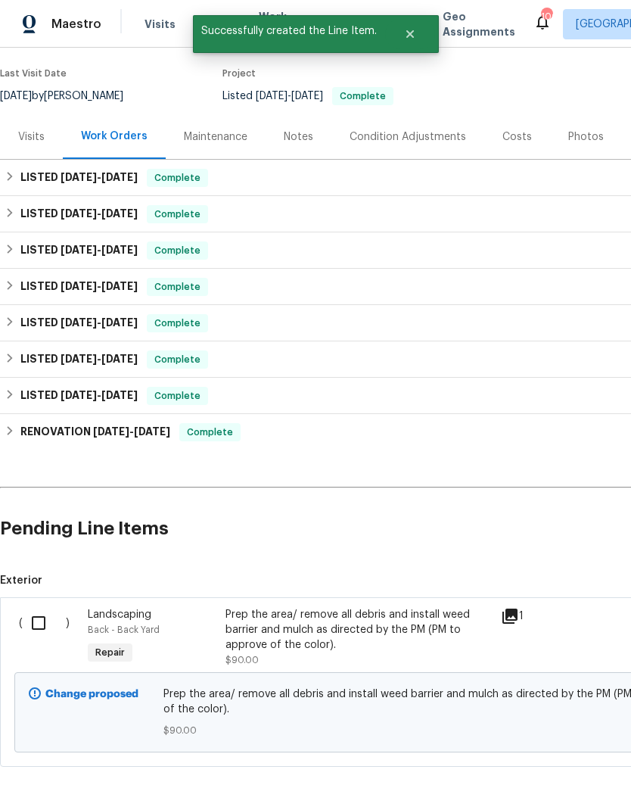
scroll to position [114, 0]
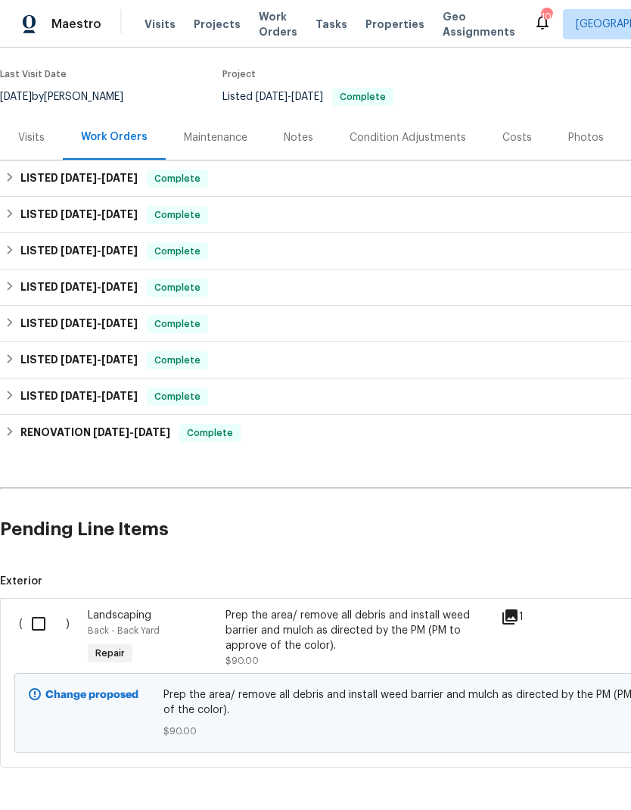
click at [43, 623] on input "checkbox" at bounding box center [44, 624] width 43 height 32
checkbox input "true"
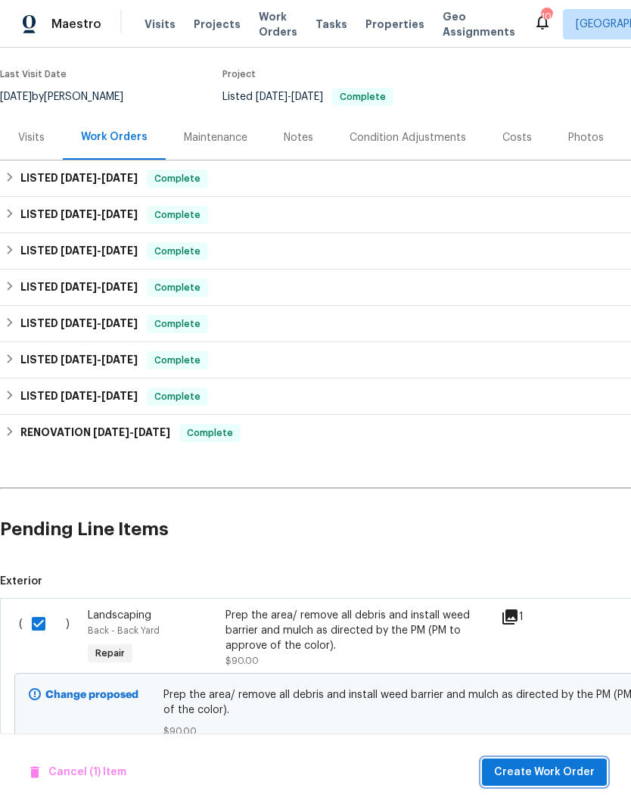
click at [540, 767] on span "Create Work Order" at bounding box center [544, 772] width 101 height 19
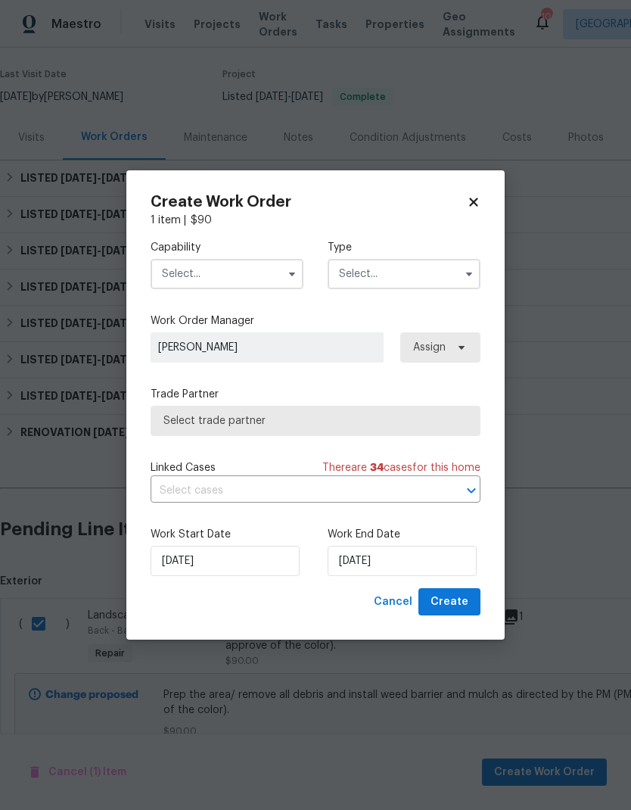
click at [229, 272] on input "text" at bounding box center [227, 274] width 153 height 30
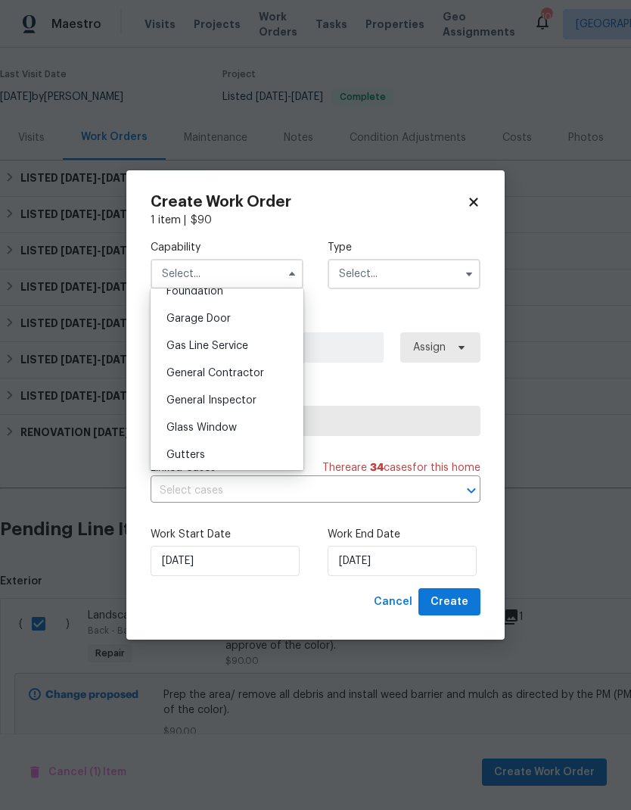
scroll to position [654, 0]
click at [239, 371] on span "General Contractor" at bounding box center [215, 374] width 98 height 11
type input "General Contractor"
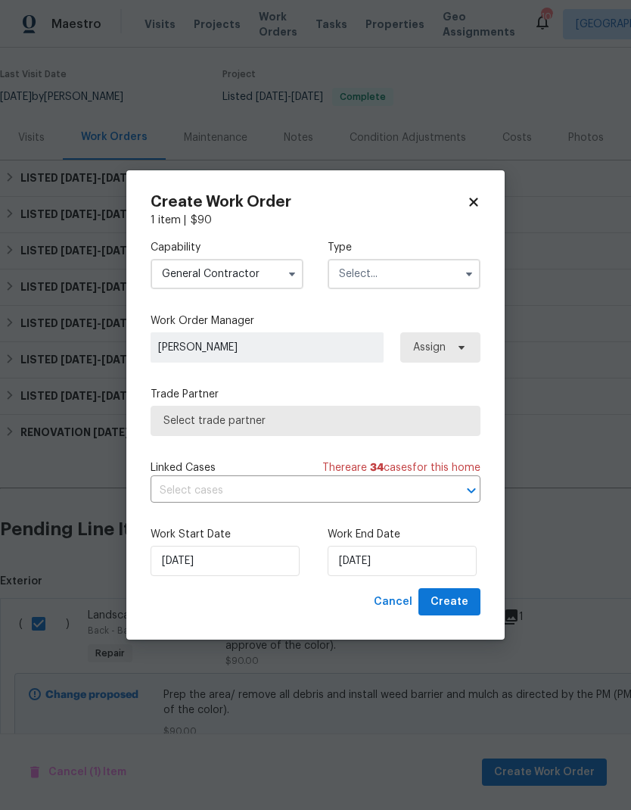
click at [411, 276] on input "text" at bounding box center [404, 274] width 153 height 30
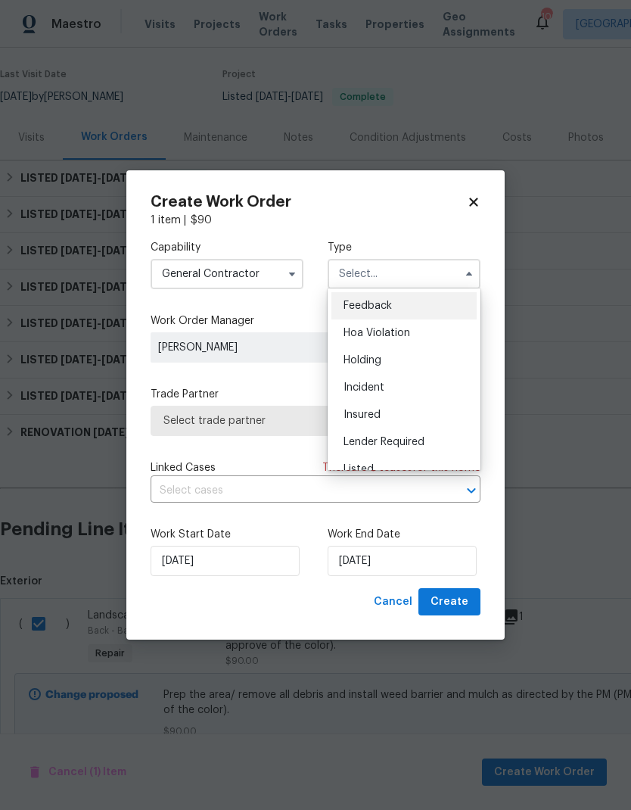
click at [379, 468] on div "Listed" at bounding box center [403, 468] width 145 height 27
type input "Listed"
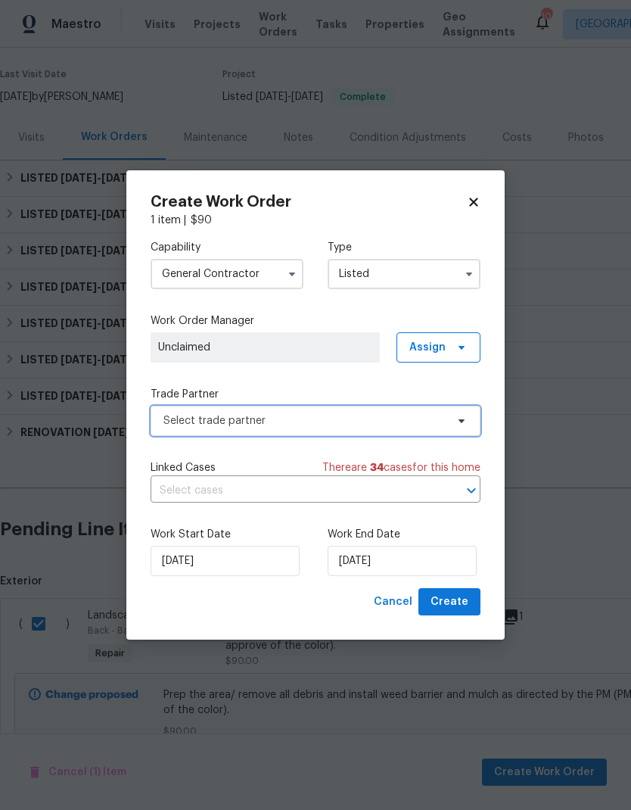
click at [359, 423] on span "Select trade partner" at bounding box center [304, 420] width 282 height 15
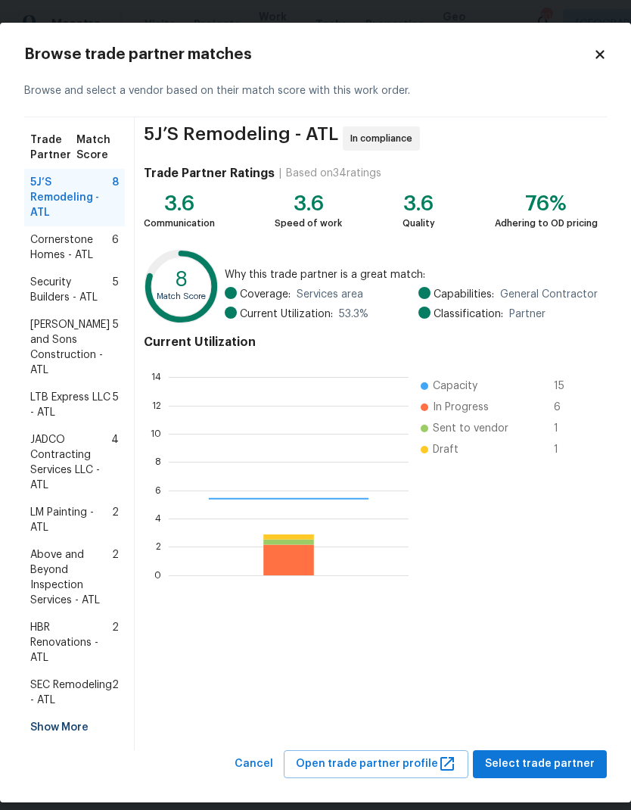
scroll to position [212, 240]
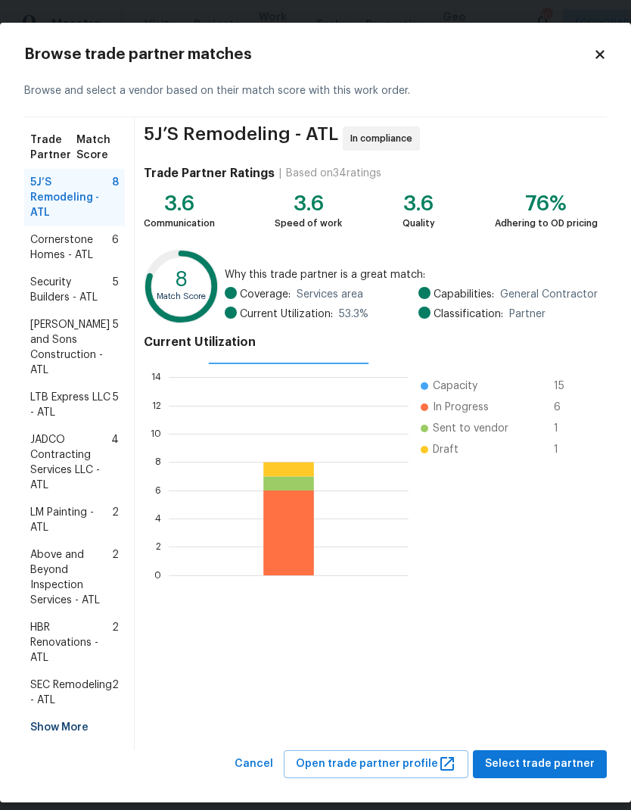
click at [64, 505] on span "LM Painting - ATL" at bounding box center [71, 520] width 82 height 30
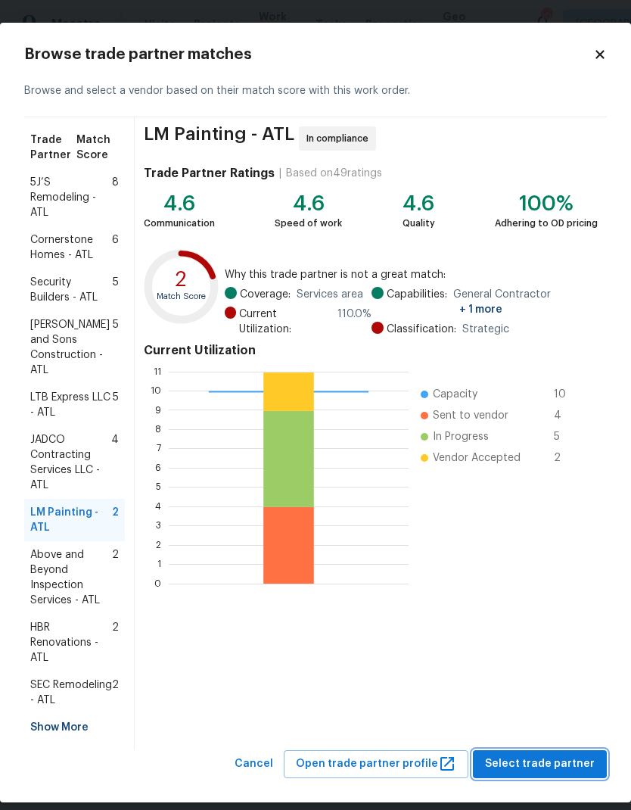
click at [549, 754] on span "Select trade partner" at bounding box center [540, 763] width 110 height 19
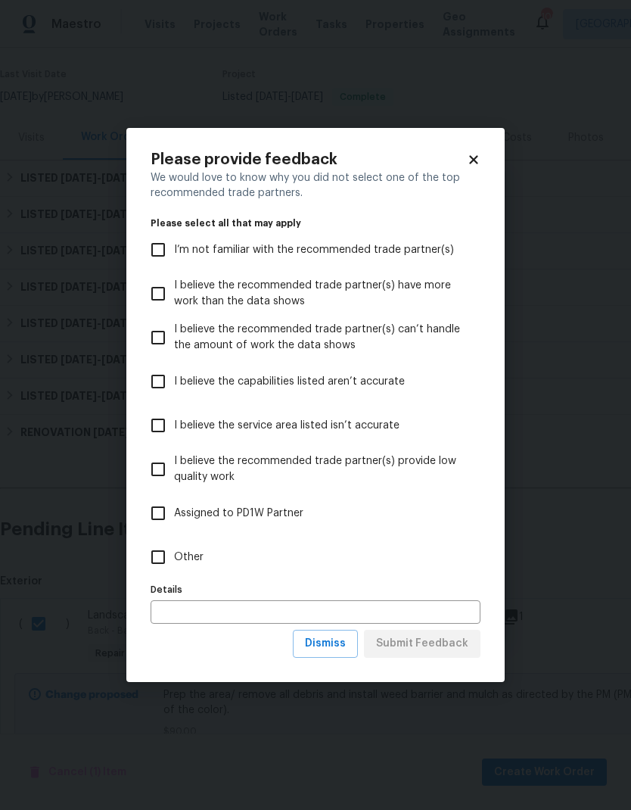
click at [195, 550] on span "Other" at bounding box center [189, 557] width 30 height 16
click at [174, 550] on input "Other" at bounding box center [158, 557] width 32 height 32
checkbox input "true"
click at [438, 643] on span "Submit Feedback" at bounding box center [422, 643] width 92 height 19
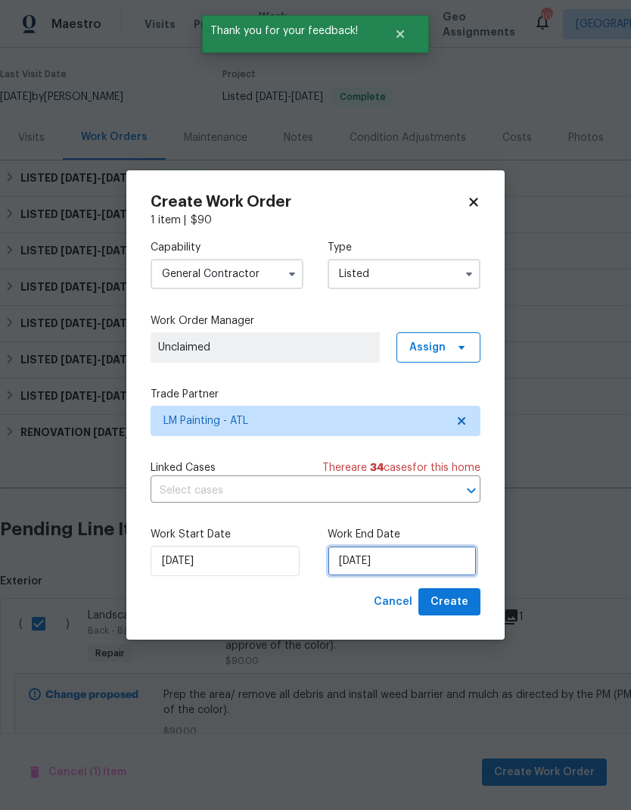
click at [425, 564] on input "[DATE]" at bounding box center [402, 561] width 149 height 30
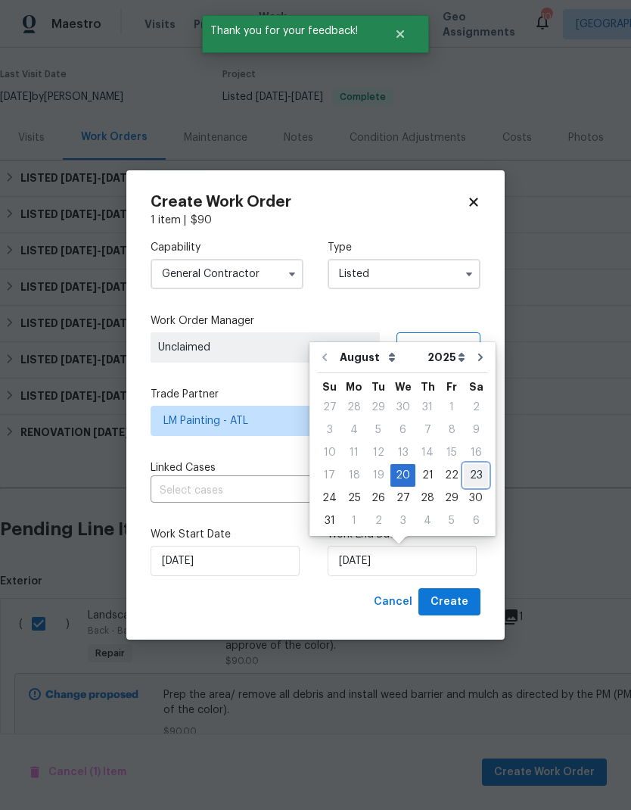
click at [474, 475] on div "23" at bounding box center [476, 475] width 24 height 21
type input "[DATE]"
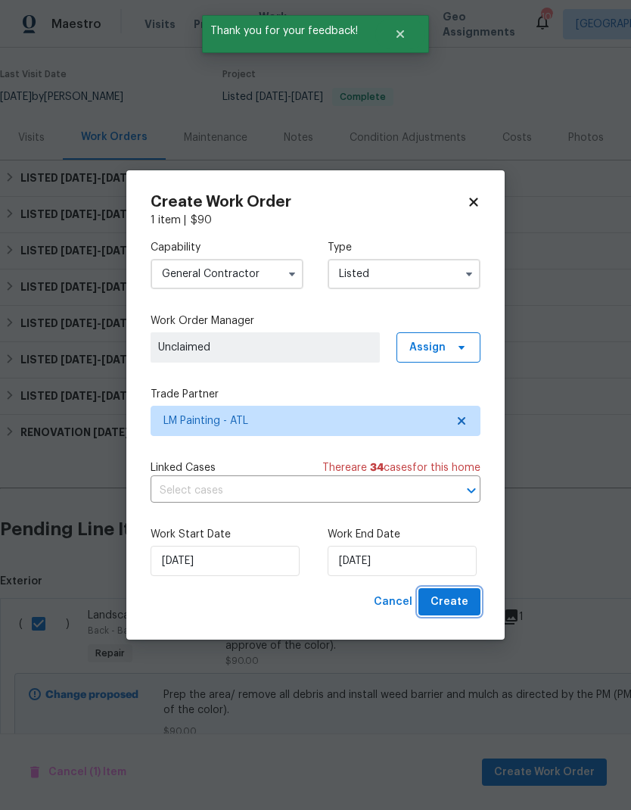
click at [449, 601] on span "Create" at bounding box center [450, 601] width 38 height 19
checkbox input "false"
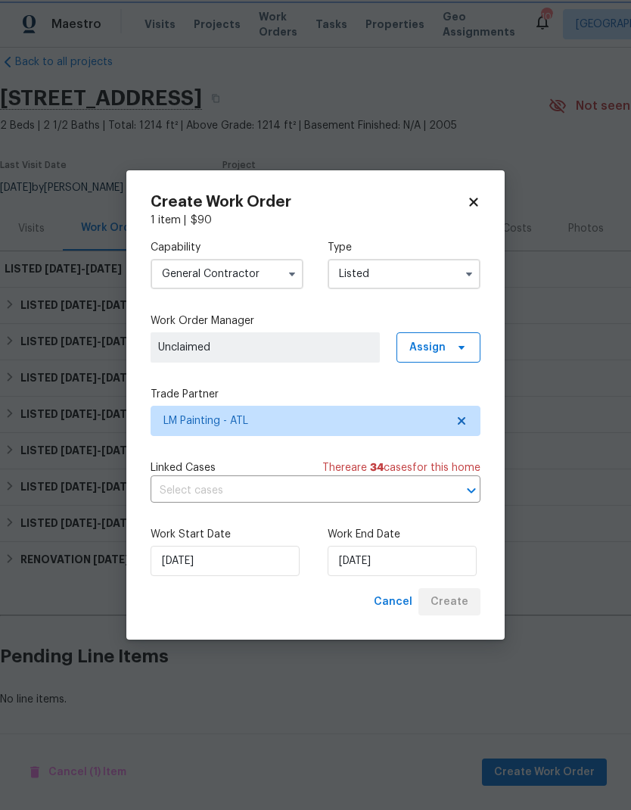
scroll to position [0, 0]
